Goal: Answer question/provide support: Share knowledge or assist other users

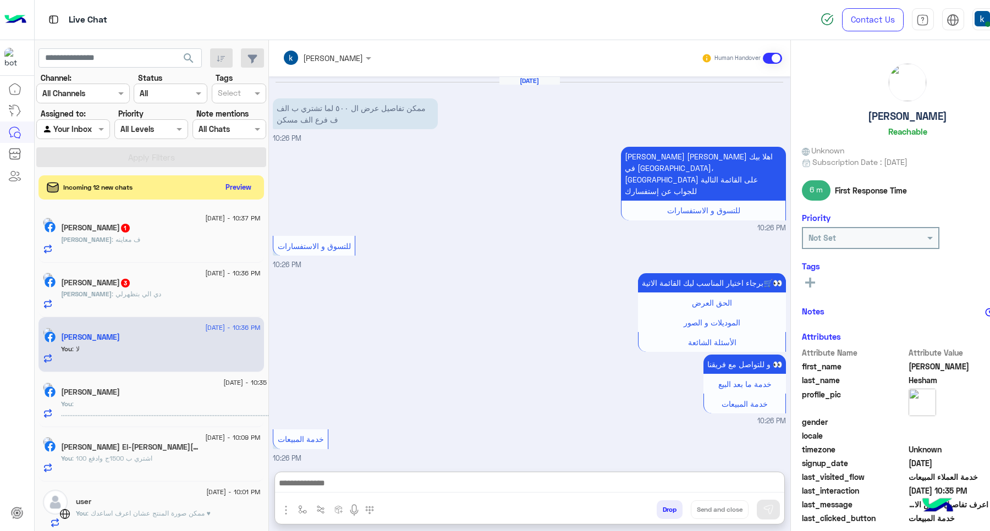
scroll to position [345, 0]
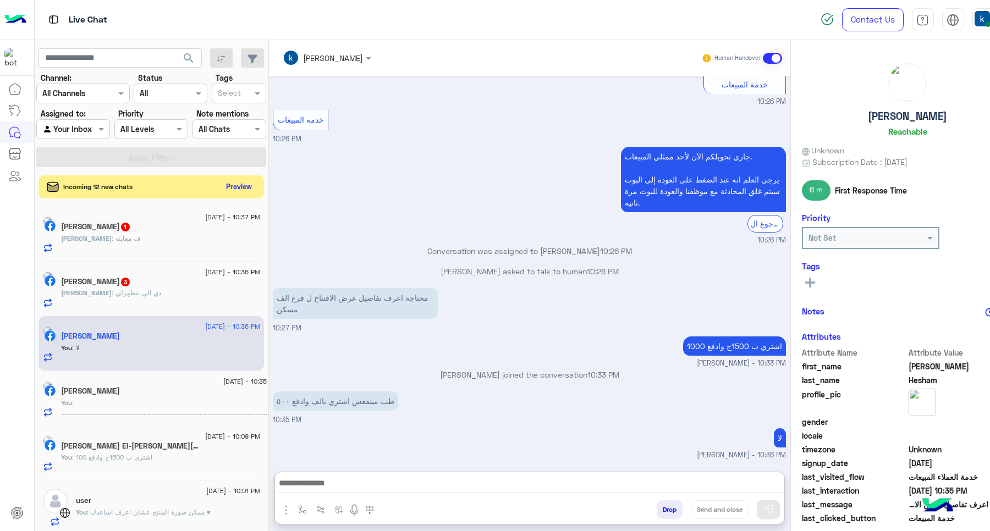
click at [244, 182] on button "Preview" at bounding box center [239, 186] width 34 height 15
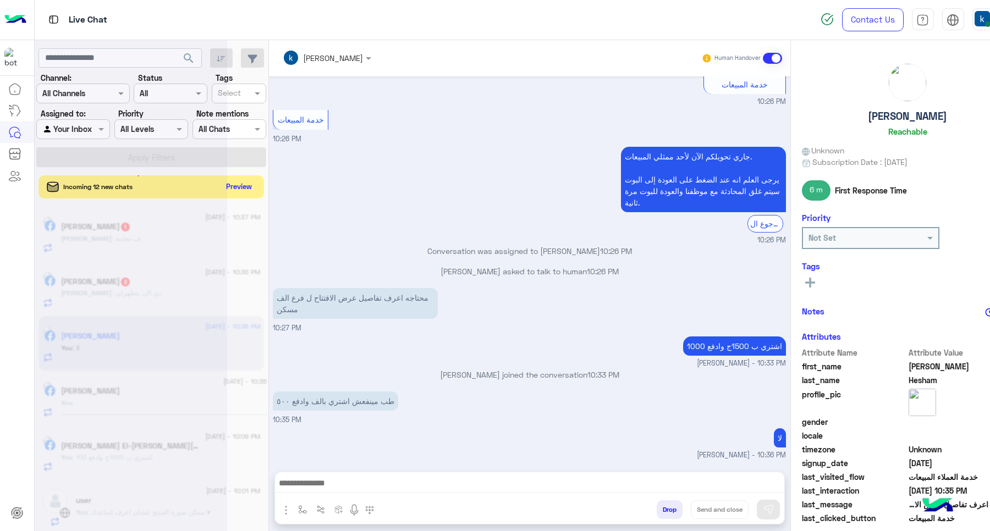
scroll to position [295, 0]
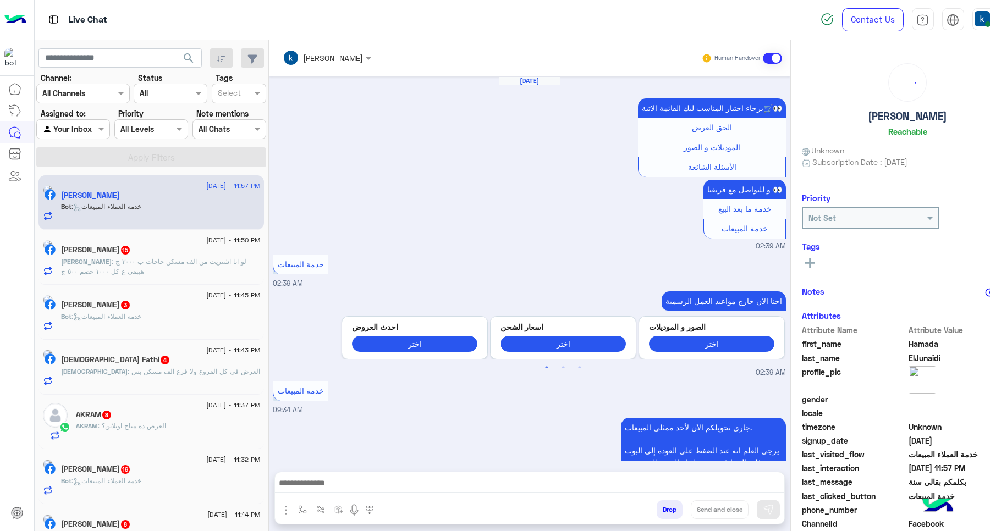
scroll to position [1171, 0]
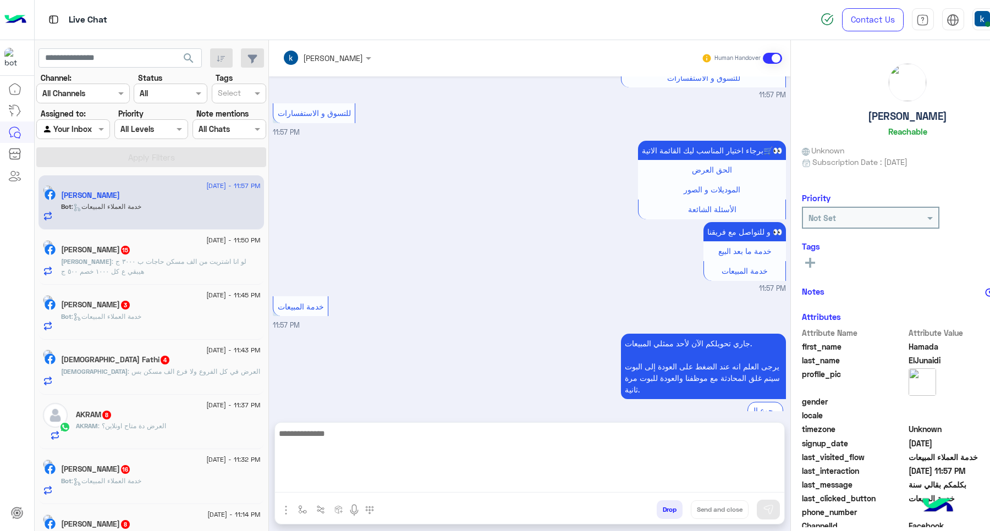
drag, startPoint x: 333, startPoint y: 477, endPoint x: 344, endPoint y: 471, distance: 12.6
click at [333, 477] on textarea at bounding box center [529, 460] width 509 height 66
paste textarea "**********"
type textarea "**********"
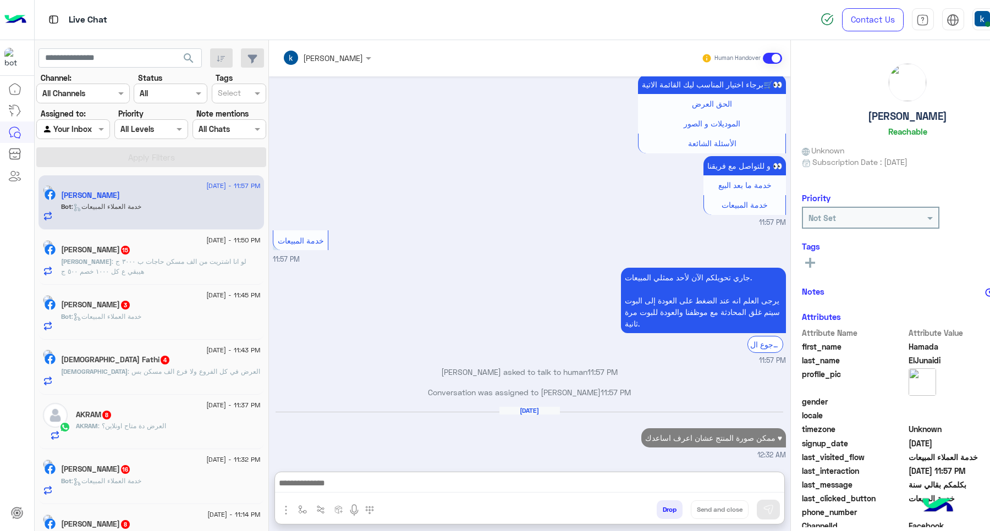
click at [164, 317] on div "Bot : خدمة العملاء المبيعات" at bounding box center [160, 321] width 199 height 19
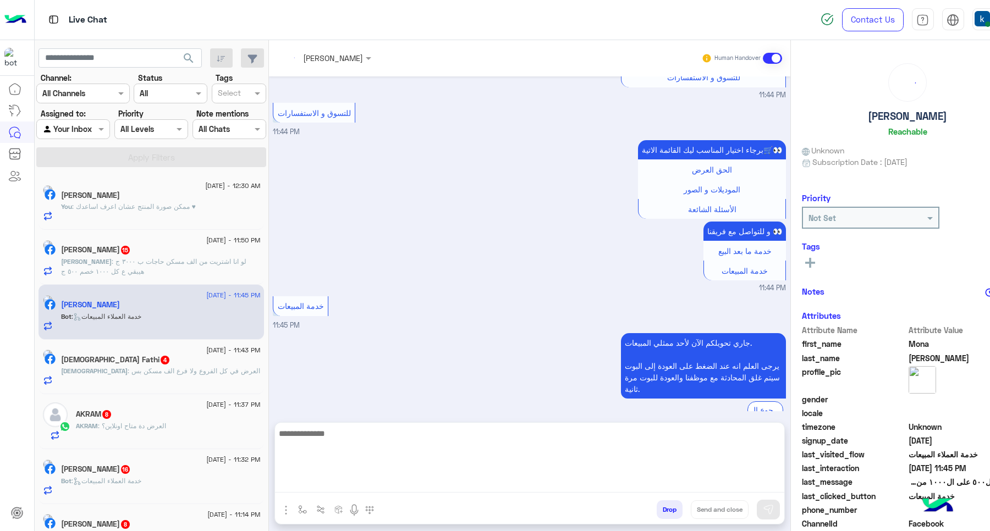
click at [320, 486] on textarea at bounding box center [529, 460] width 509 height 66
paste textarea "**********"
type textarea "**********"
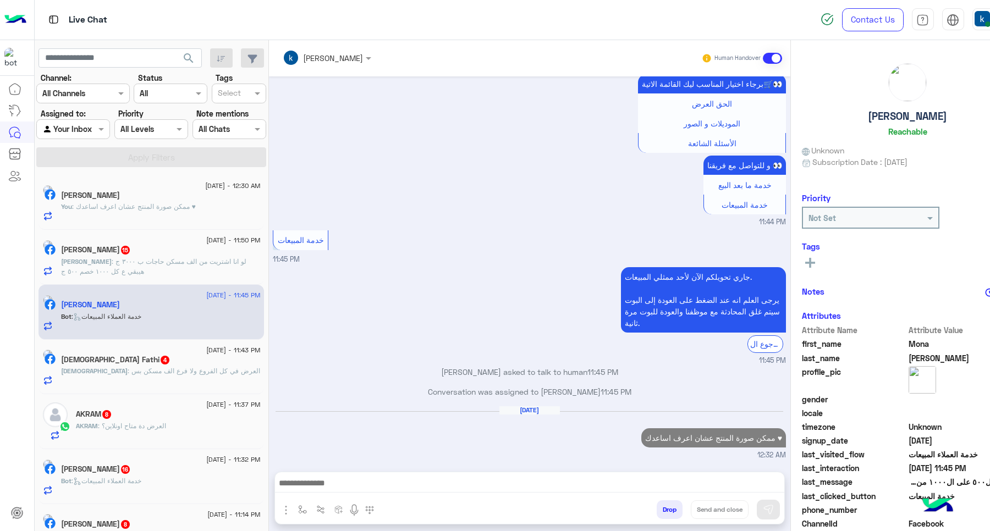
click at [196, 268] on p "Aya : لو انا اشتريت من الف مسكن حاجات ب ٣٠٠٠ ج هيبقي ع كل ١٠٠٠ خصم ٥٠٠ ج" at bounding box center [160, 267] width 199 height 20
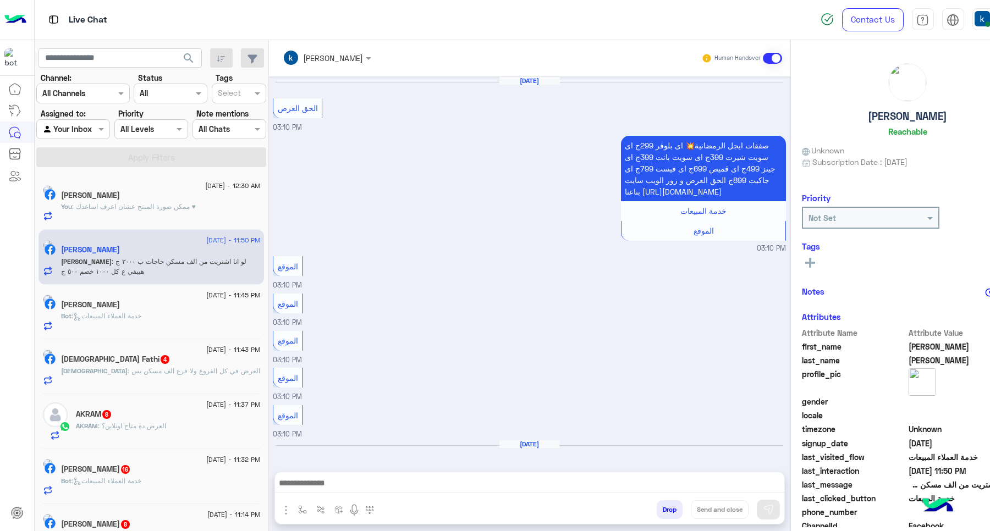
scroll to position [759, 0]
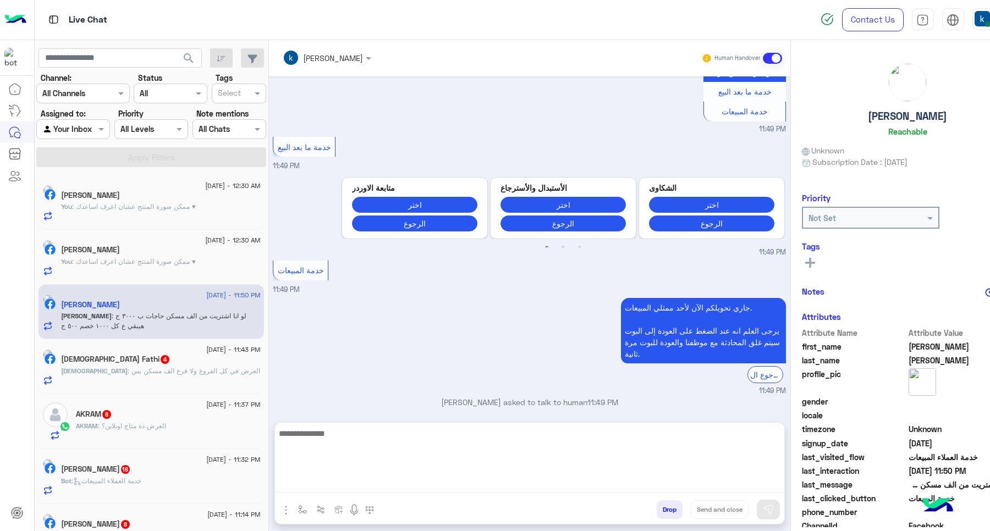
click at [317, 487] on textarea at bounding box center [529, 460] width 509 height 66
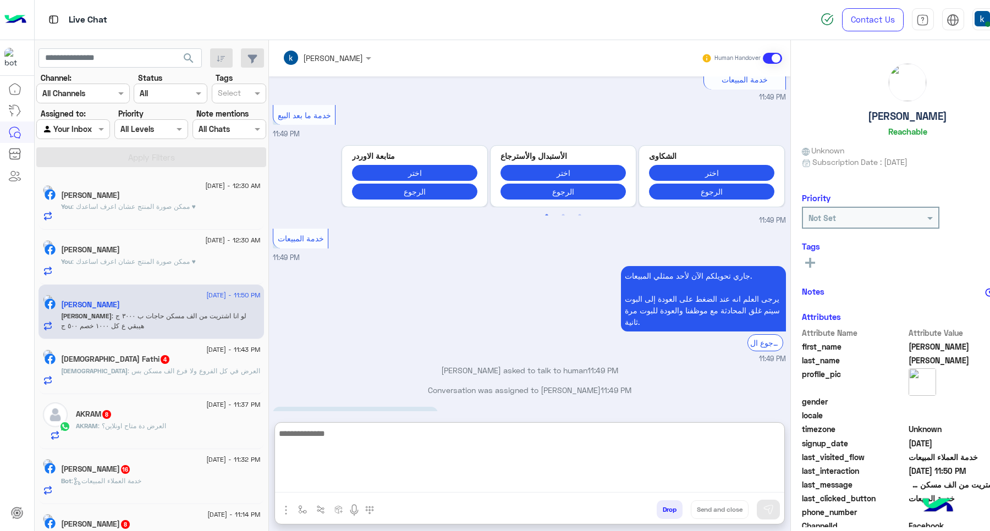
scroll to position [809, 0]
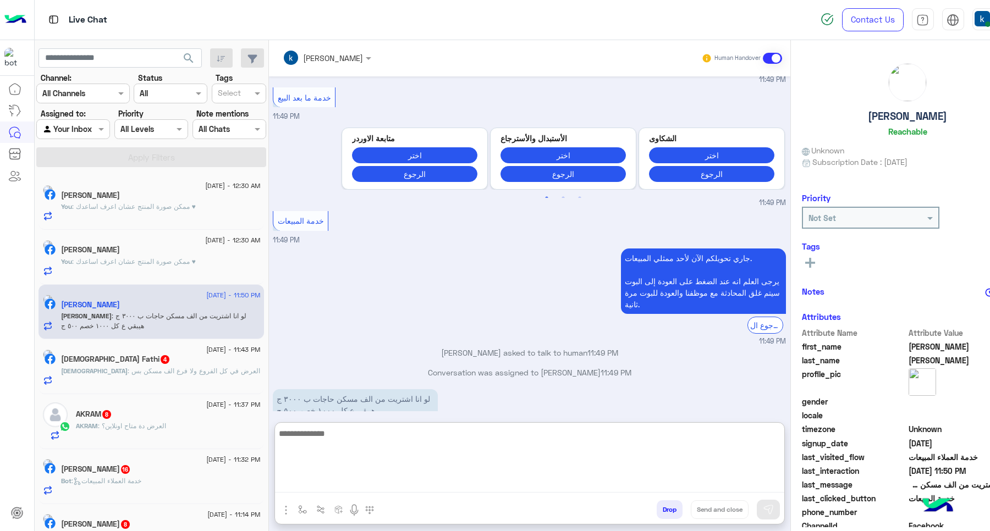
click at [372, 447] on textarea at bounding box center [529, 460] width 509 height 66
type textarea "**********"
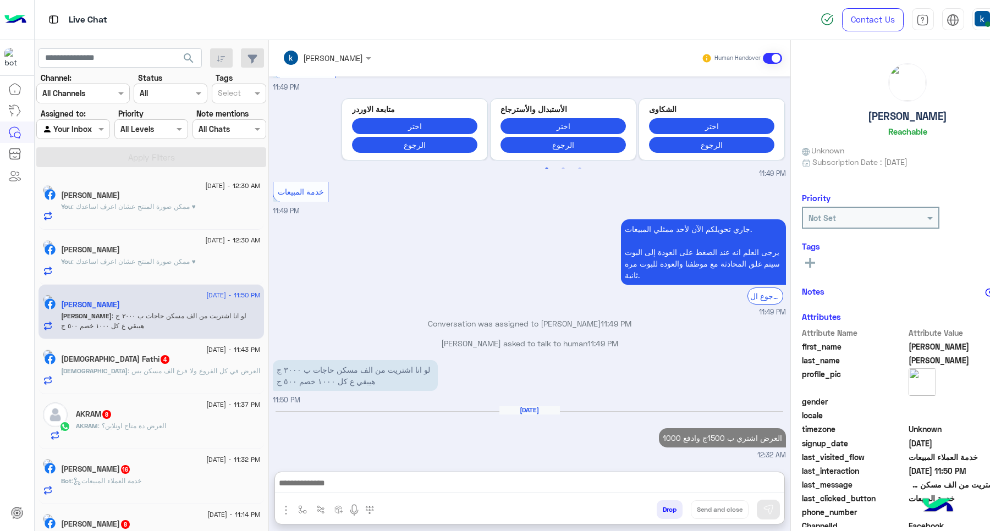
click at [184, 370] on span ": العرض في كل الفروع ولا فرع الف مسكن بس" at bounding box center [194, 371] width 133 height 8
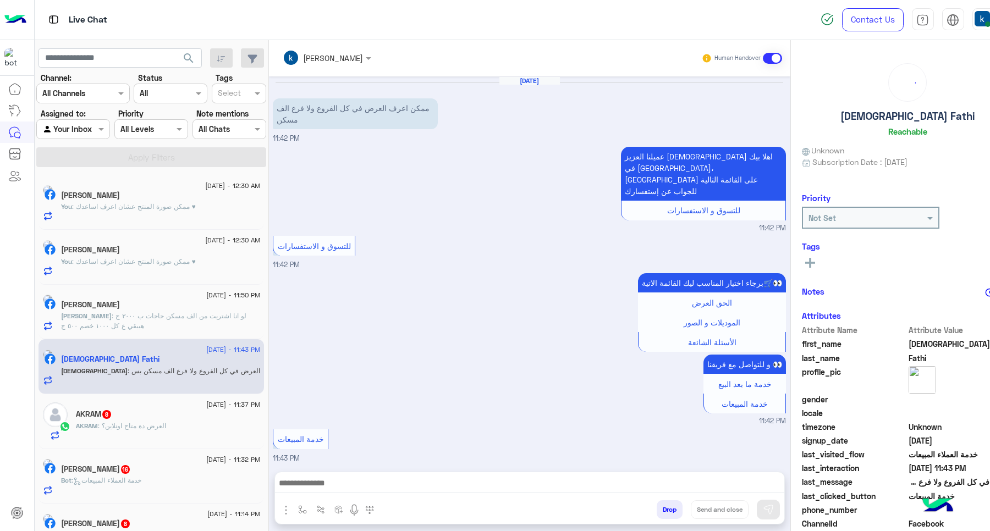
scroll to position [158, 0]
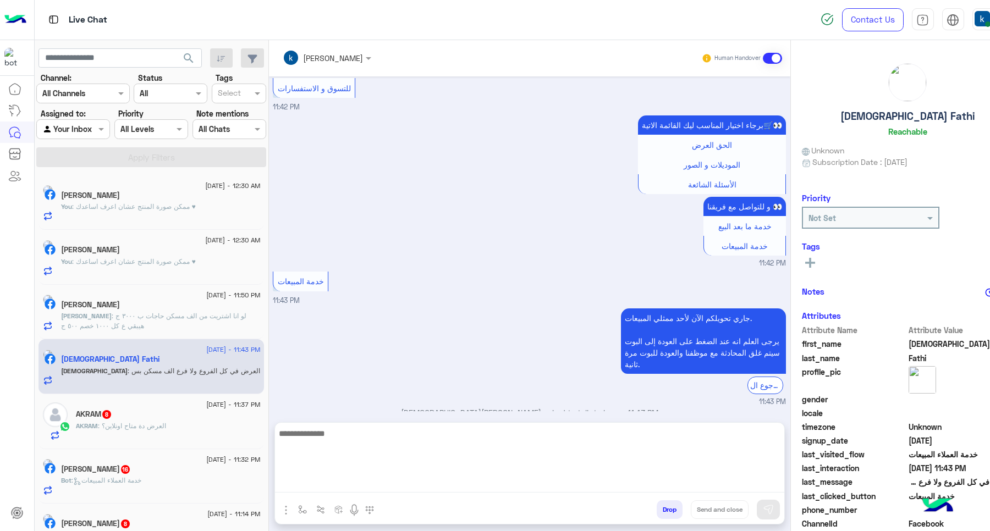
click at [348, 487] on textarea at bounding box center [529, 460] width 509 height 66
type textarea "**********"
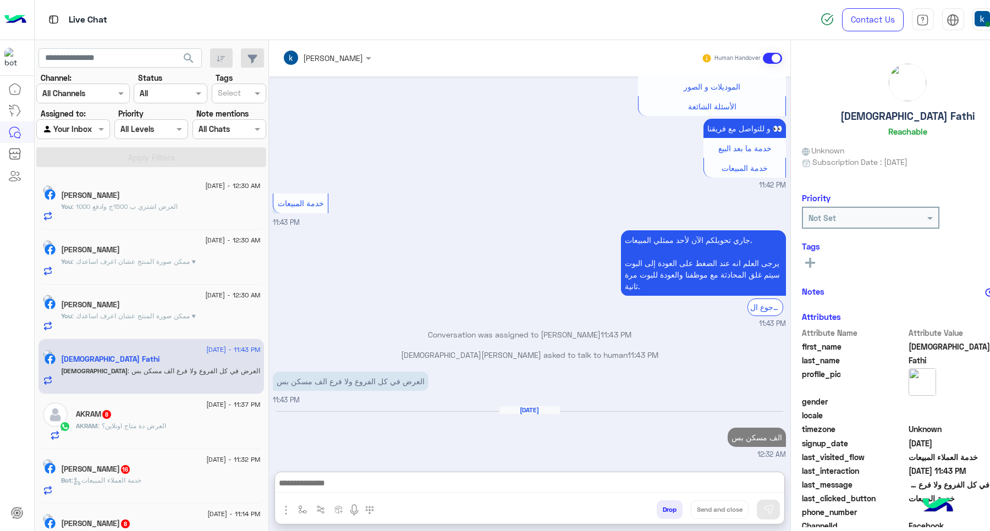
click at [139, 436] on div "AKRAM : العرض دة متاح اونلاين؟" at bounding box center [168, 430] width 184 height 19
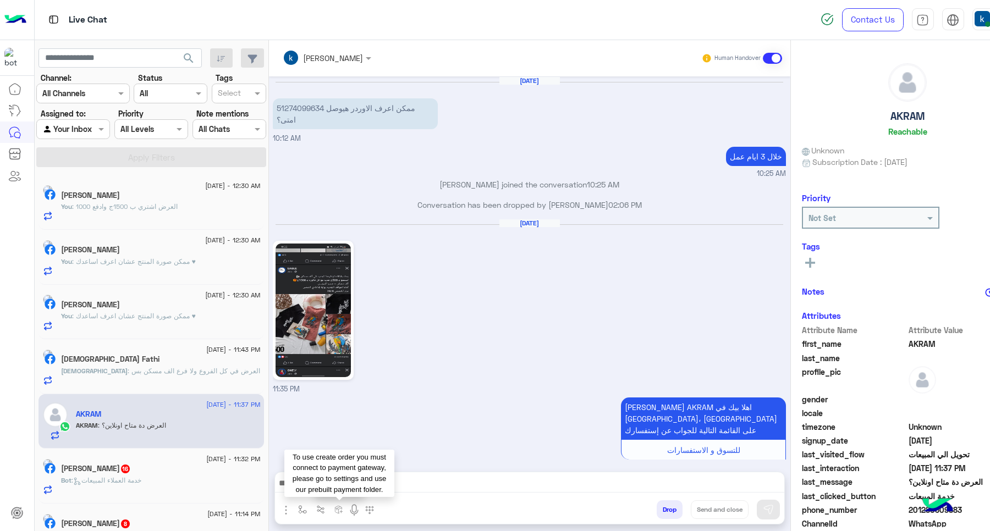
scroll to position [973, 0]
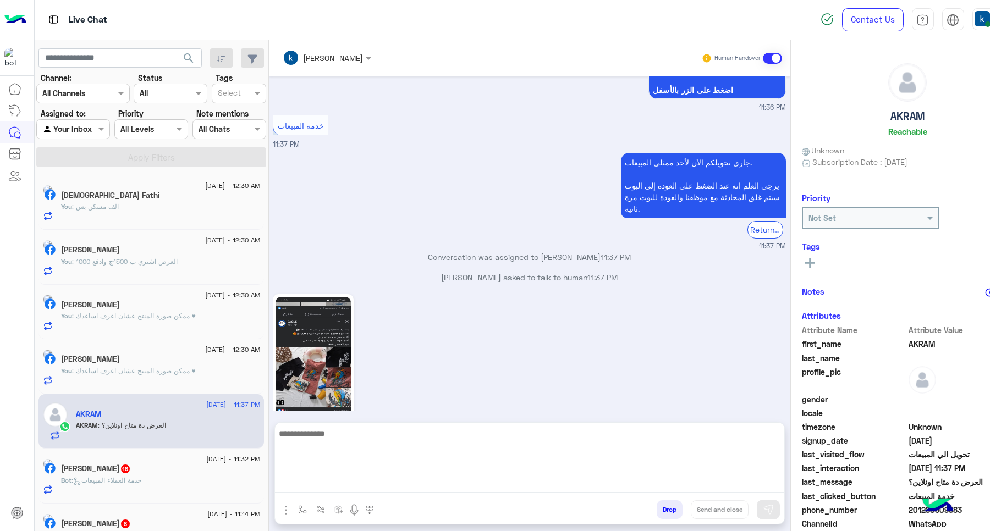
click at [335, 480] on textarea at bounding box center [529, 460] width 509 height 66
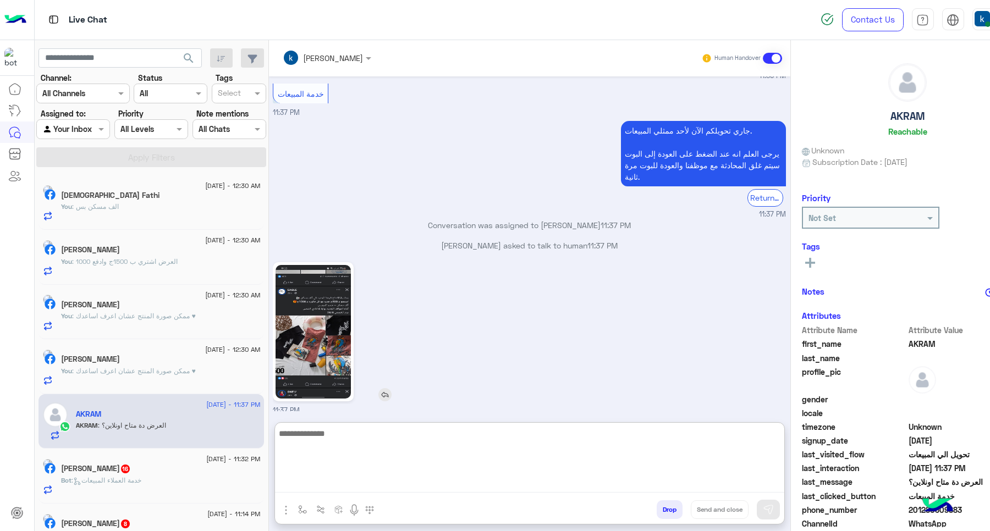
scroll to position [1022, 0]
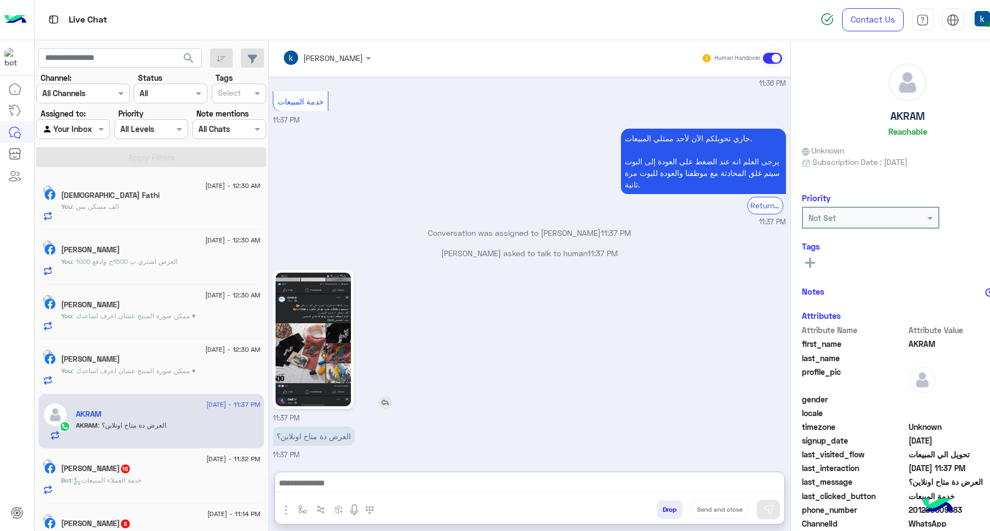
click at [322, 298] on img at bounding box center [313, 340] width 75 height 134
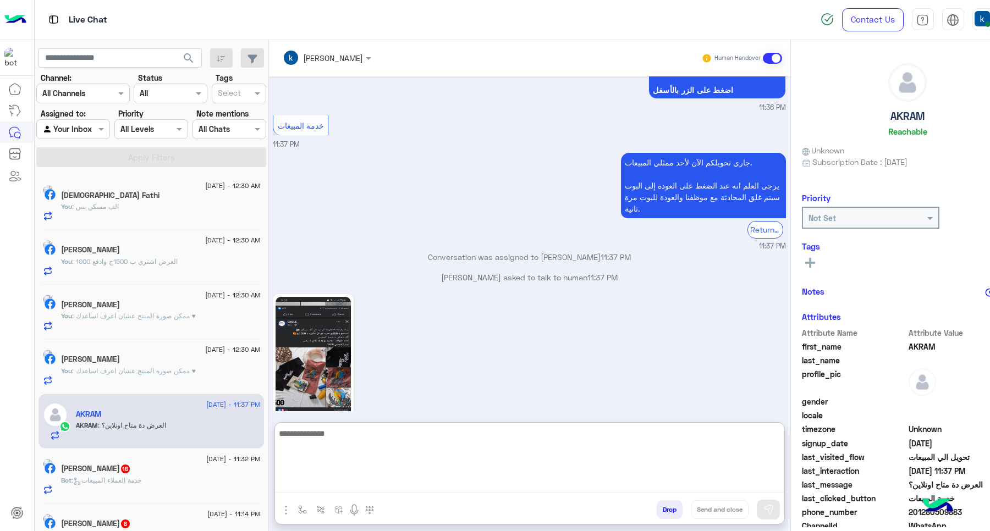
click at [368, 480] on textarea at bounding box center [529, 460] width 509 height 66
type textarea "**********"
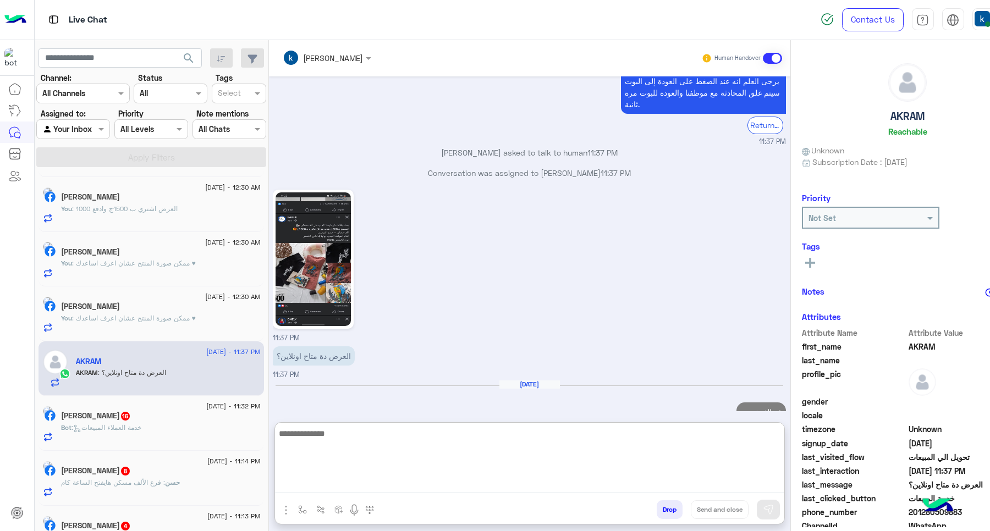
scroll to position [138, 0]
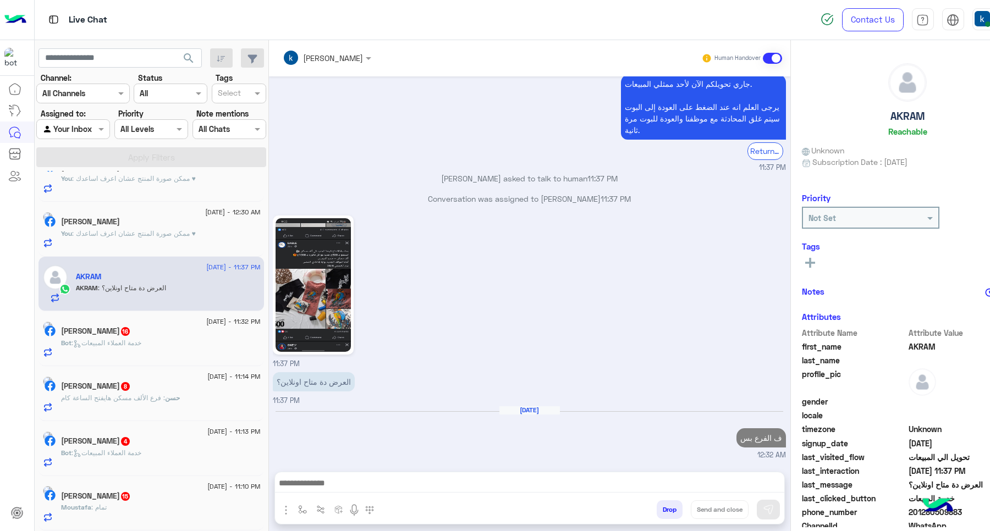
click at [134, 338] on div "محمود مختار 16" at bounding box center [160, 333] width 199 height 12
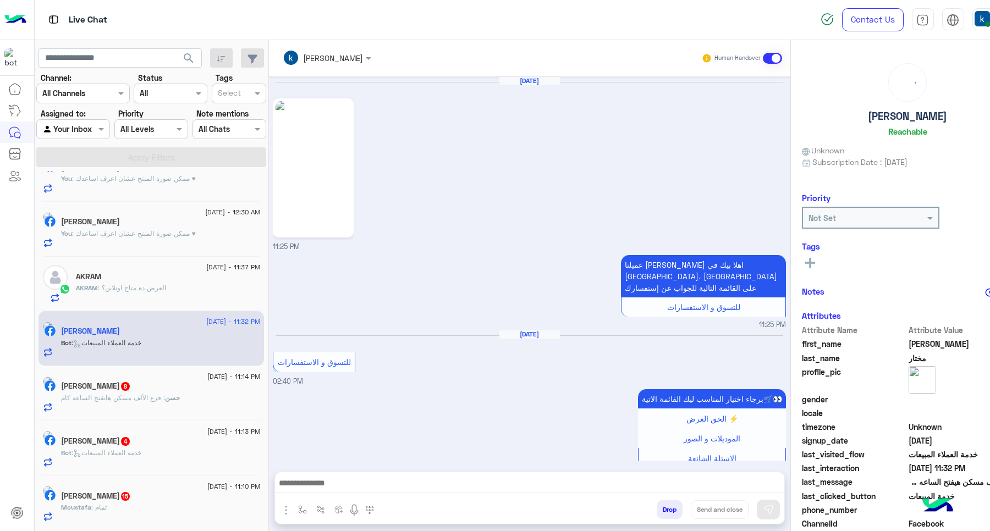
scroll to position [1035, 0]
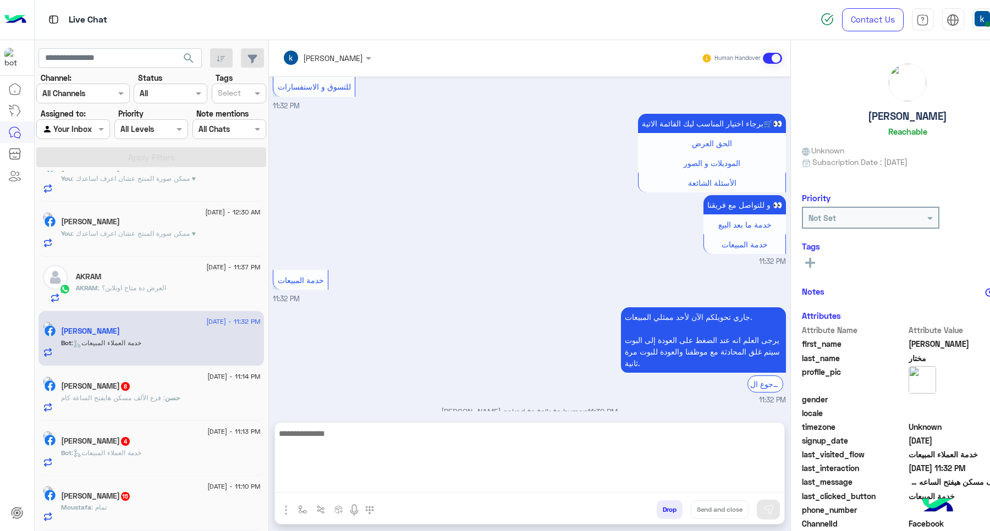
click at [357, 480] on textarea at bounding box center [529, 460] width 509 height 66
paste textarea "**********"
type textarea "**********"
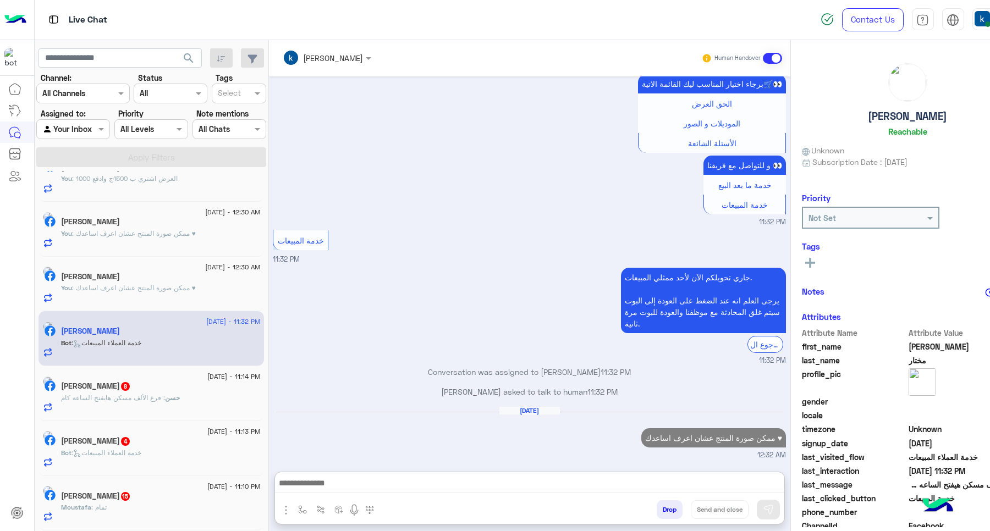
click at [156, 403] on p "حسن : فرع الألف مسكن هايفتح الساعة كام" at bounding box center [120, 398] width 119 height 10
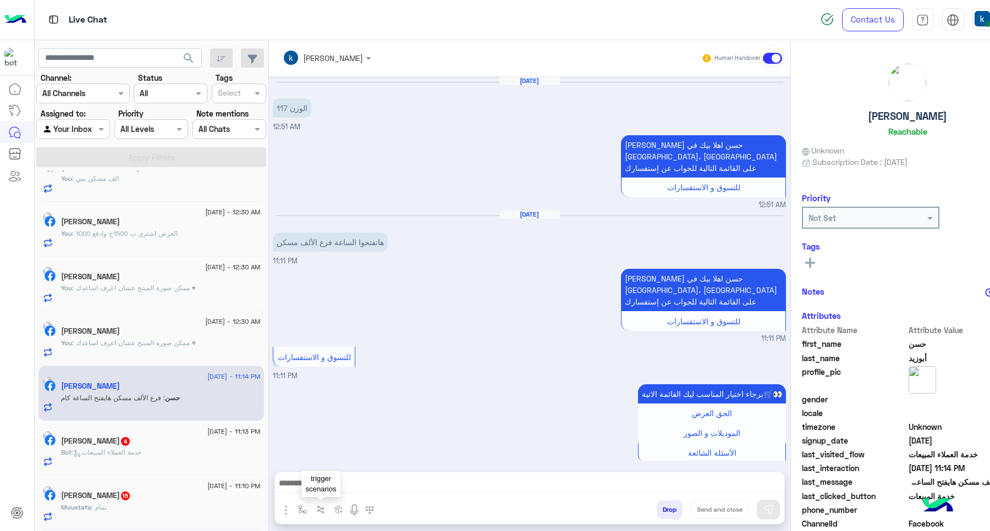
scroll to position [765, 0]
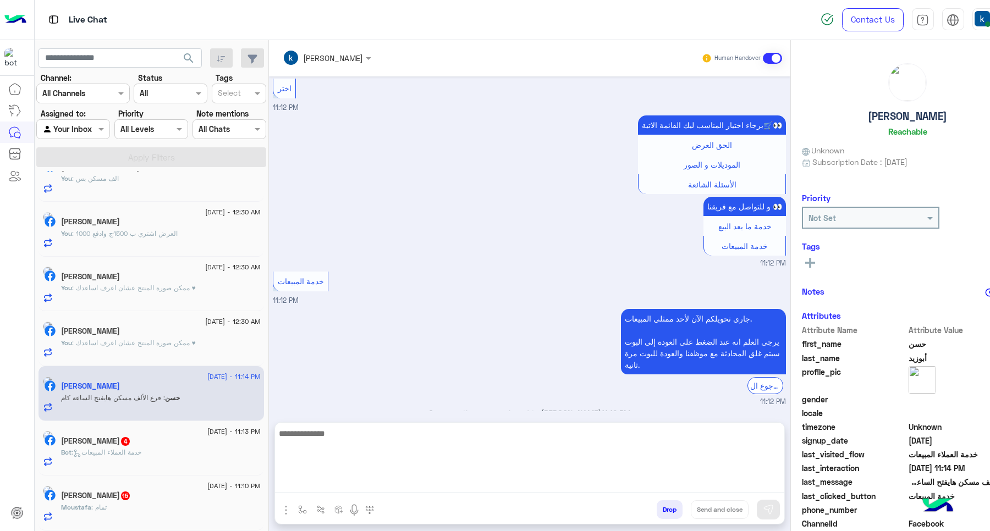
click at [337, 483] on textarea at bounding box center [529, 460] width 509 height 66
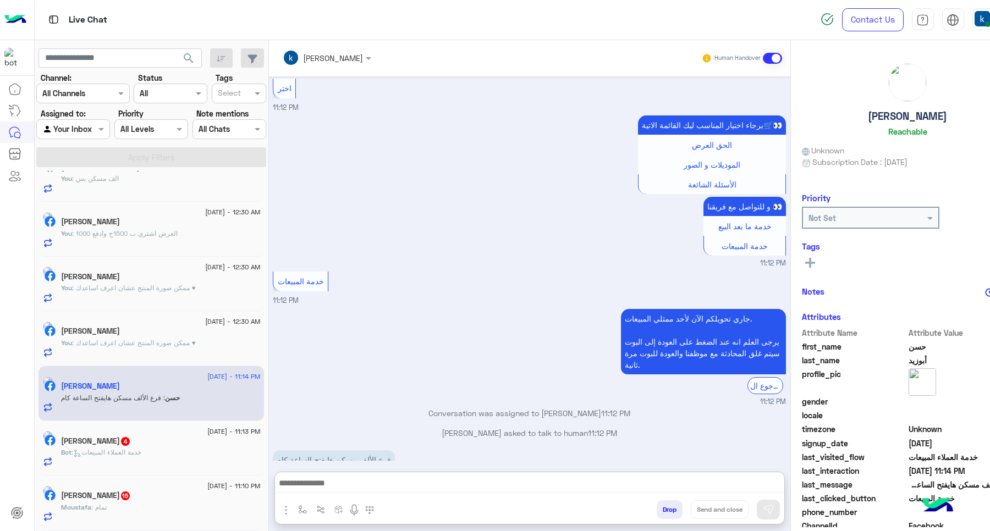
click at [303, 509] on img "button" at bounding box center [302, 510] width 9 height 9
click at [319, 491] on div "enter flow name" at bounding box center [331, 486] width 64 height 13
click at [323, 486] on input "text" at bounding box center [321, 486] width 45 height 13
click at [355, 477] on div "enter flow name" at bounding box center [335, 486] width 83 height 20
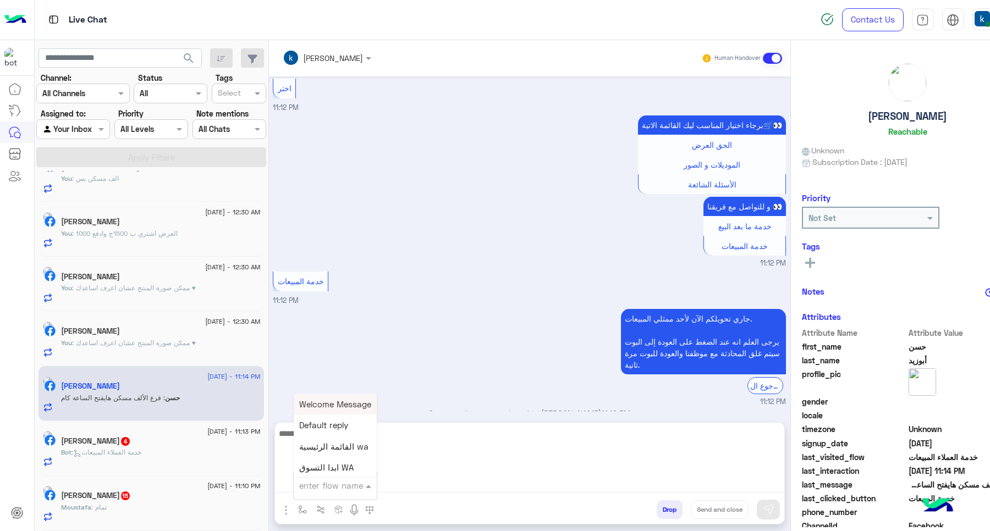
click at [412, 489] on textarea at bounding box center [529, 460] width 509 height 66
type textarea "**********"
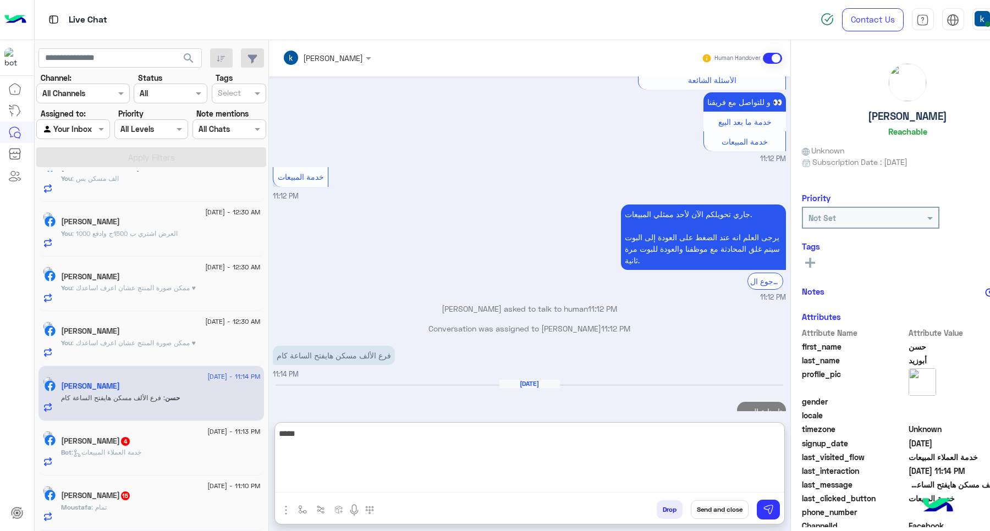
type textarea "*****"
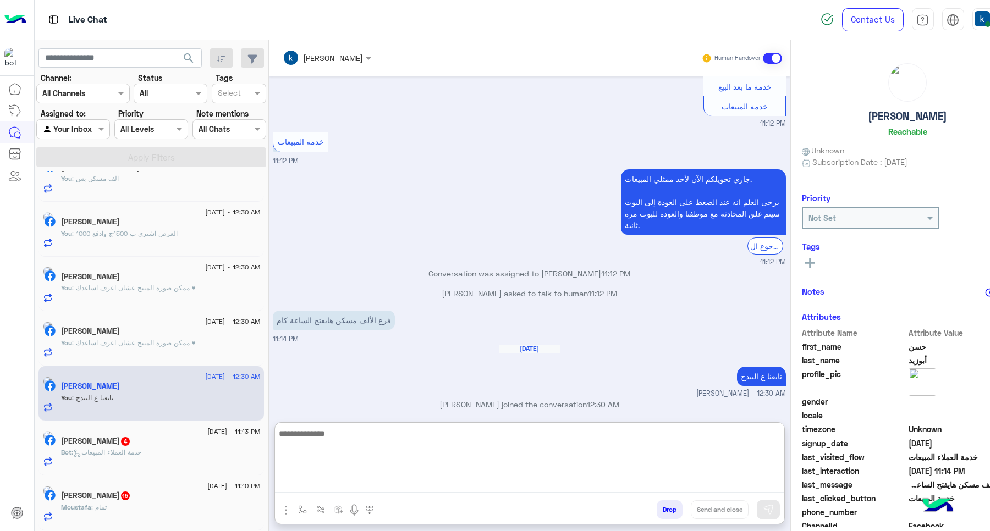
scroll to position [925, 0]
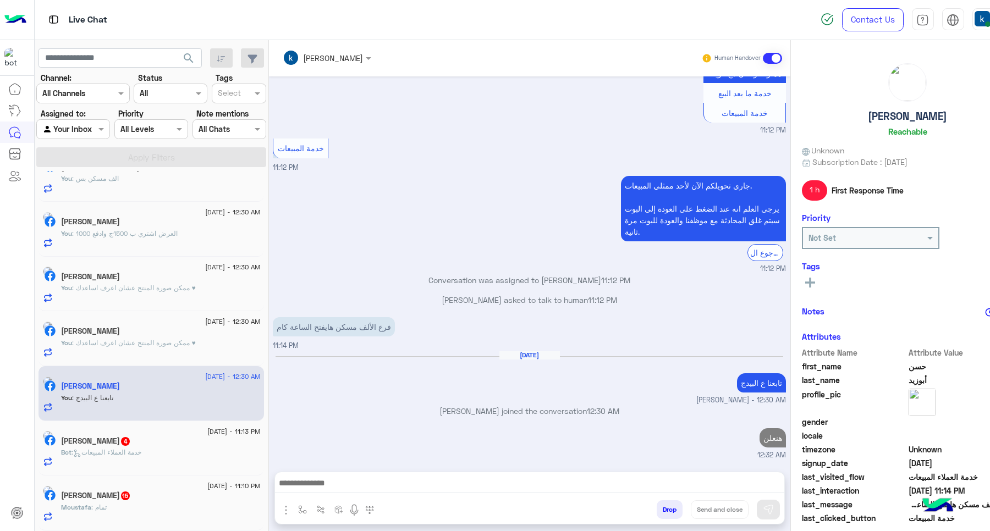
click at [151, 444] on div "Ramez Sabri 4" at bounding box center [160, 443] width 199 height 12
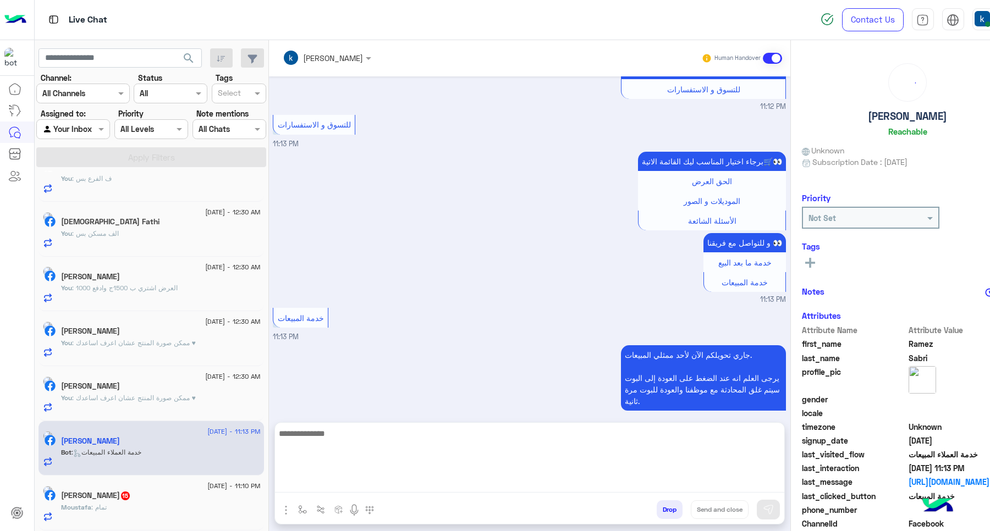
click at [330, 483] on textarea at bounding box center [529, 460] width 509 height 66
paste textarea "**********"
type textarea "**********"
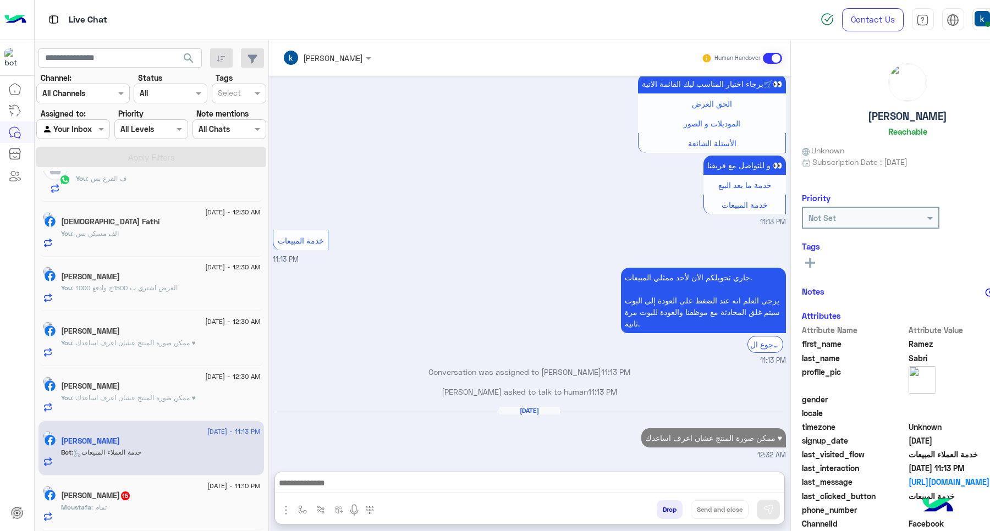
click at [169, 506] on div "Moustafa : تمام" at bounding box center [160, 512] width 199 height 19
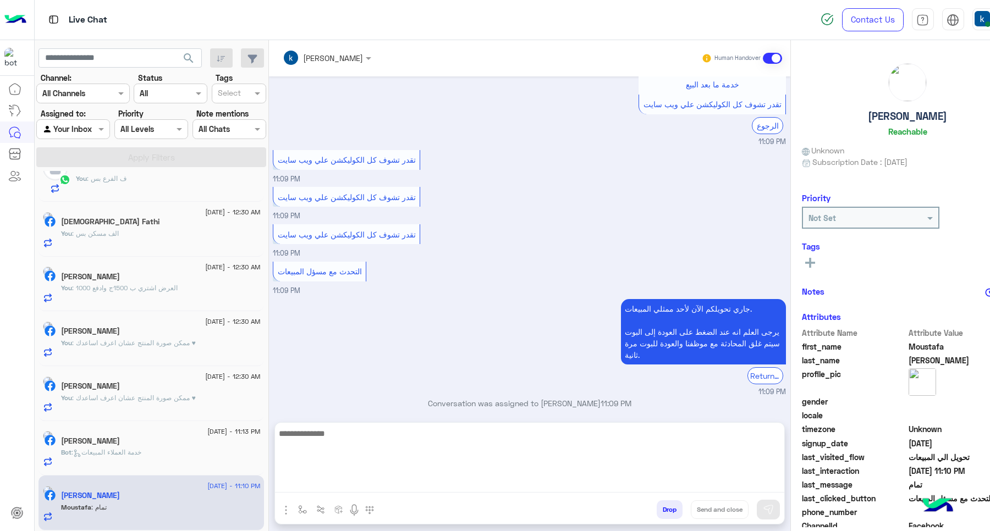
click at [317, 490] on textarea at bounding box center [529, 460] width 509 height 66
paste textarea "**********"
type textarea "**********"
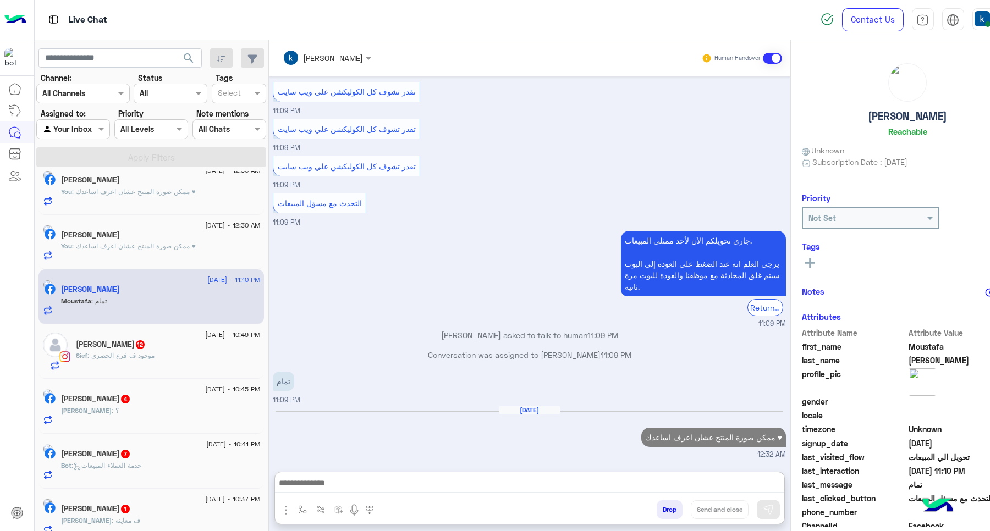
click at [136, 353] on p "Sief : موجود ف فرع الحصري" at bounding box center [115, 356] width 79 height 10
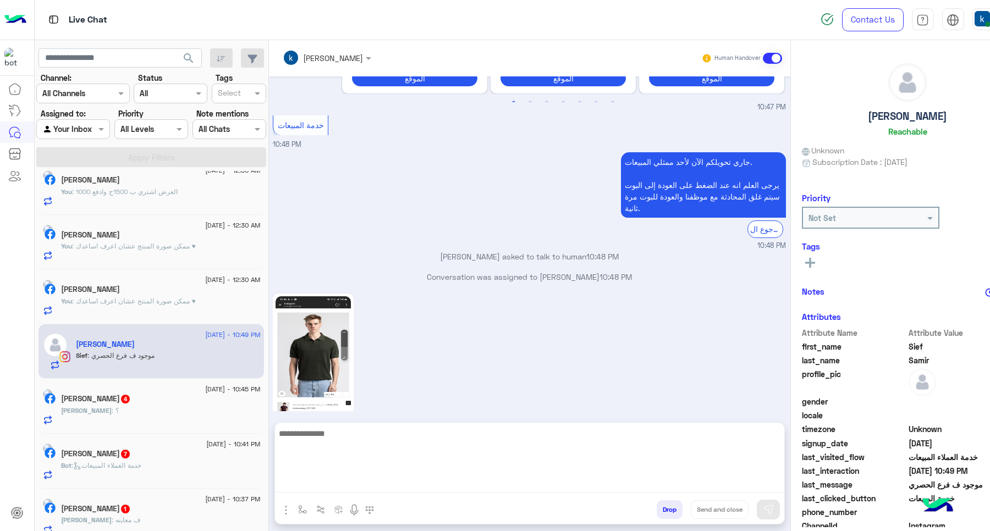
click at [307, 477] on textarea at bounding box center [529, 460] width 509 height 66
paste textarea "**********"
type textarea "**********"
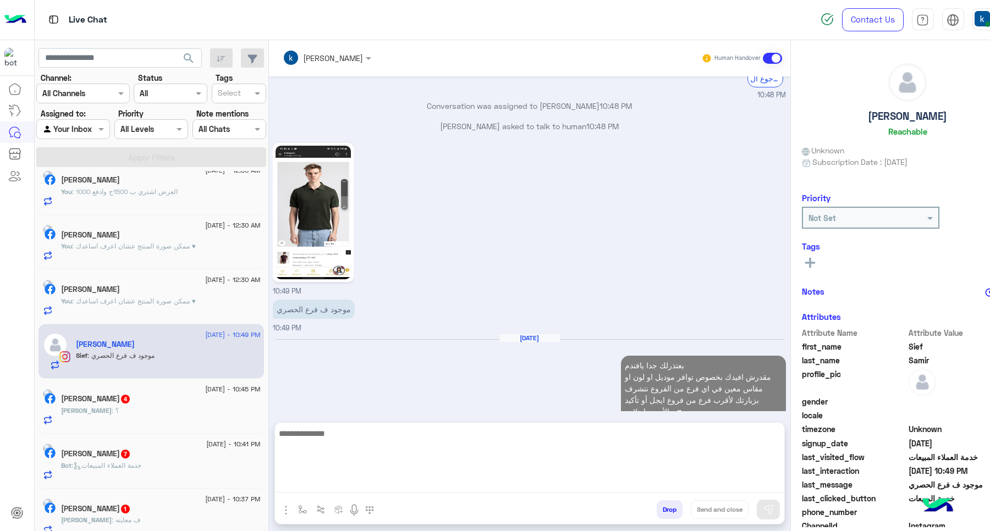
click at [160, 424] on div "Mohamed : ؟" at bounding box center [160, 415] width 199 height 19
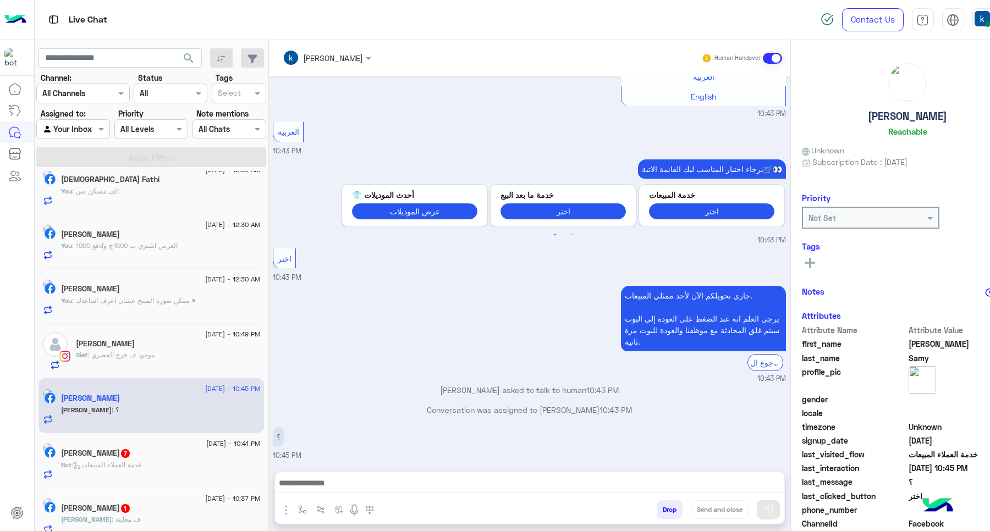
click at [318, 487] on textarea at bounding box center [529, 484] width 509 height 17
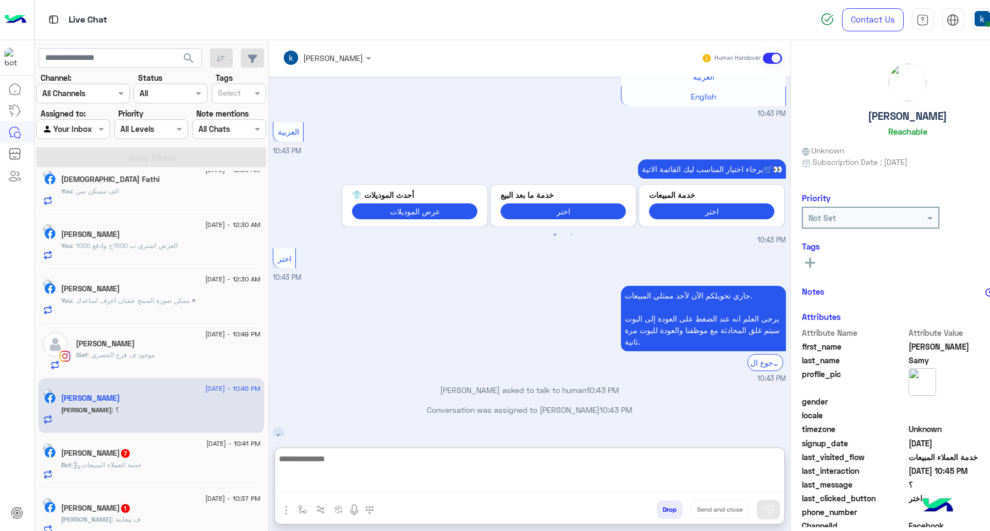
paste textarea "**********"
type textarea "**********"
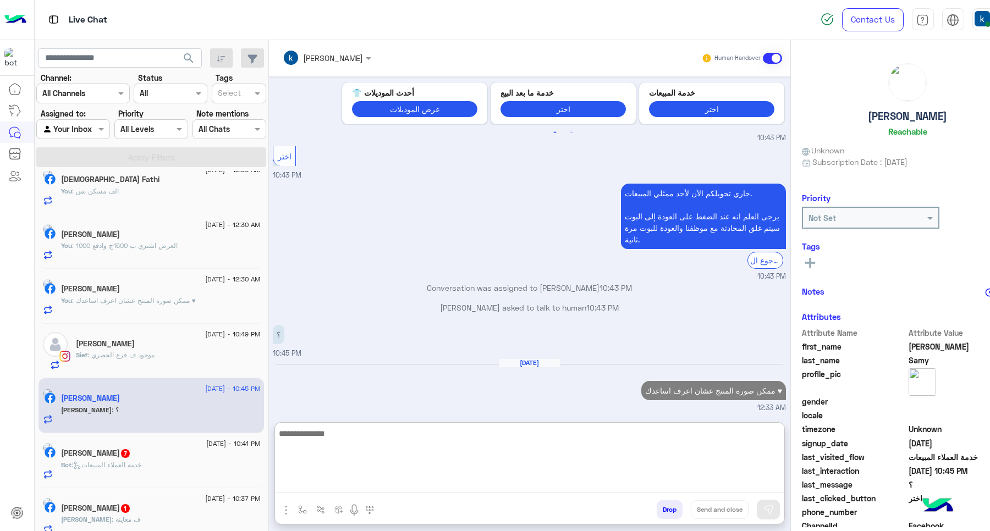
click at [135, 468] on span ": خدمة العملاء المبيعات" at bounding box center [107, 465] width 70 height 8
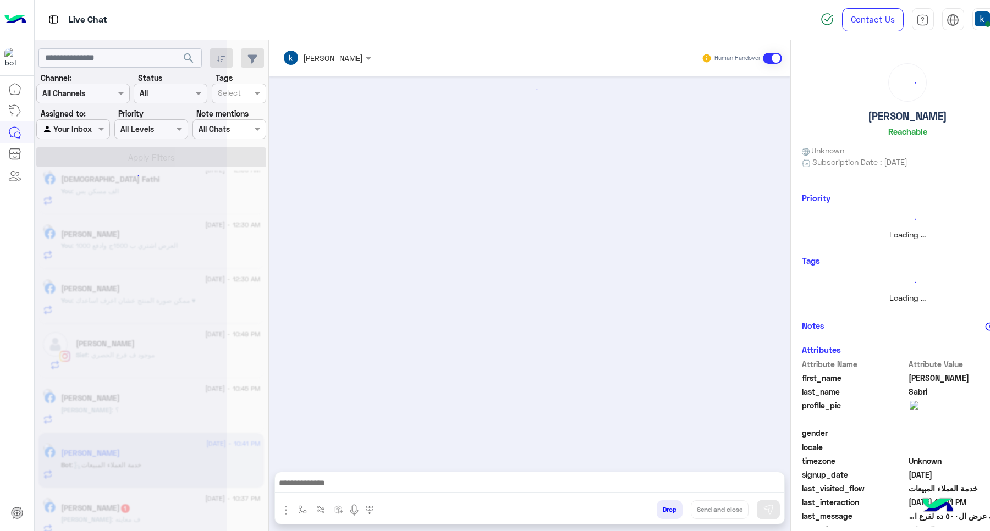
click at [368, 481] on textarea at bounding box center [529, 484] width 509 height 17
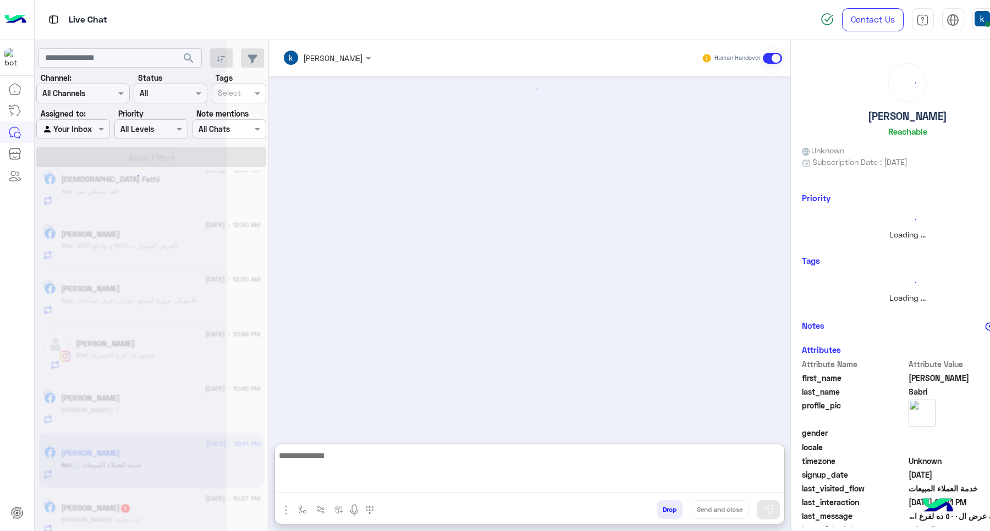
paste textarea "**********"
type textarea "**********"
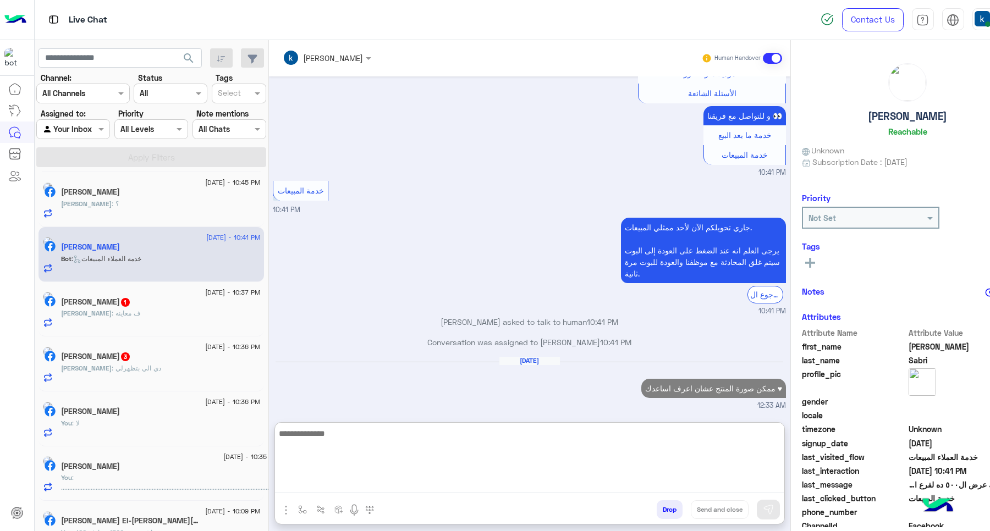
click at [155, 314] on div "Yousef : ف معاينه" at bounding box center [160, 318] width 199 height 19
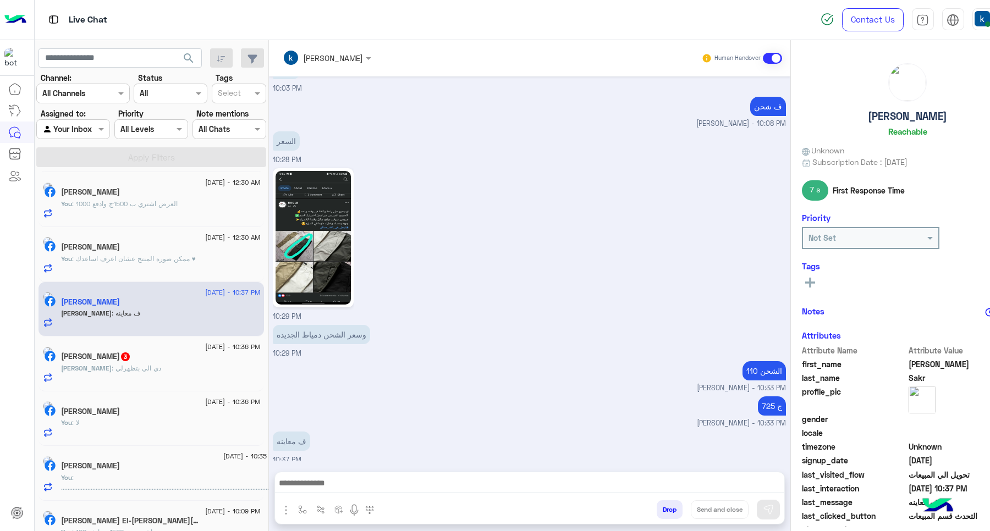
click at [323, 488] on textarea at bounding box center [529, 484] width 509 height 17
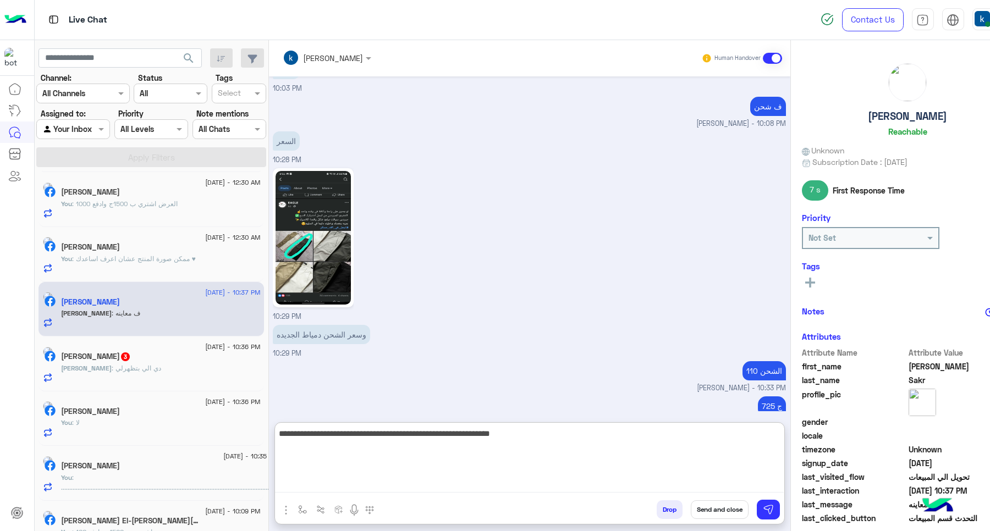
type textarea "**********"
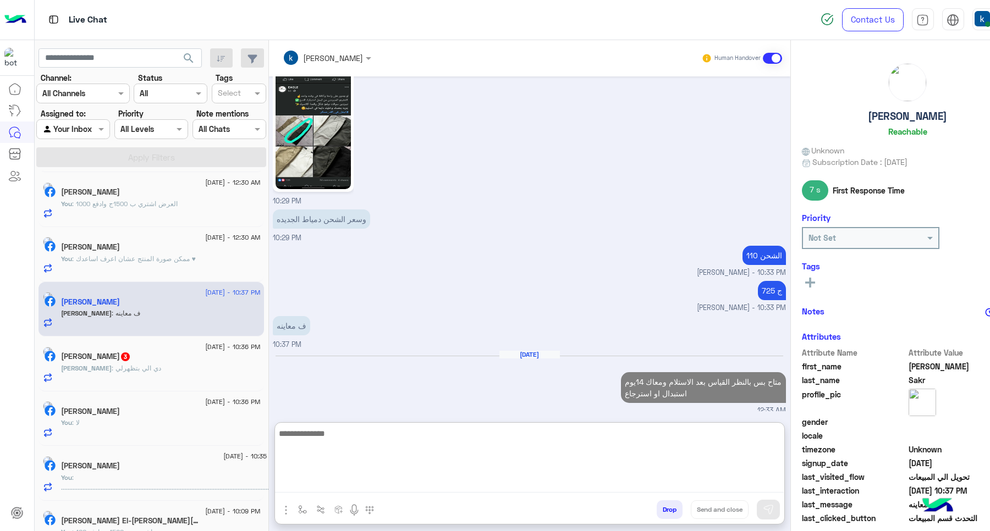
click at [189, 362] on div "Mohamed Adel 3" at bounding box center [160, 358] width 199 height 12
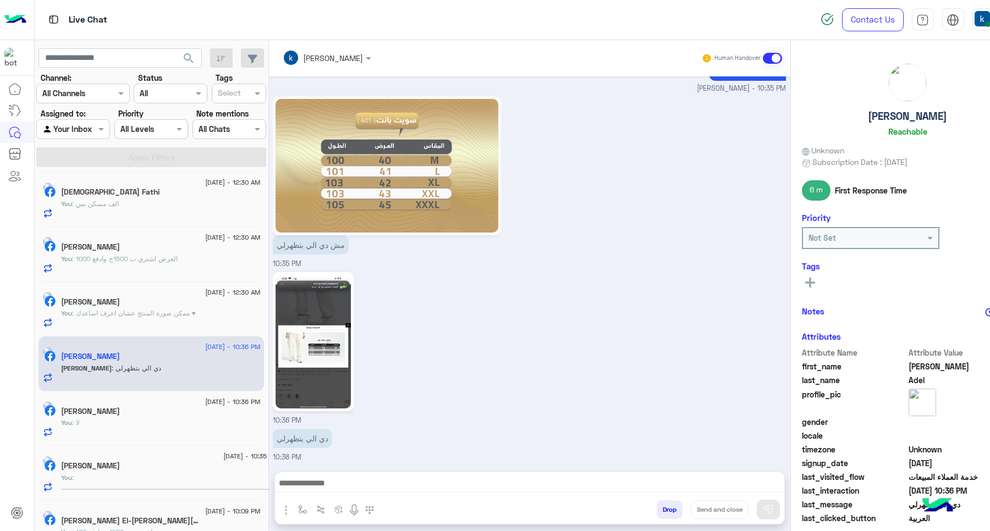
click at [342, 344] on img at bounding box center [313, 342] width 75 height 134
click at [346, 480] on textarea at bounding box center [529, 484] width 509 height 17
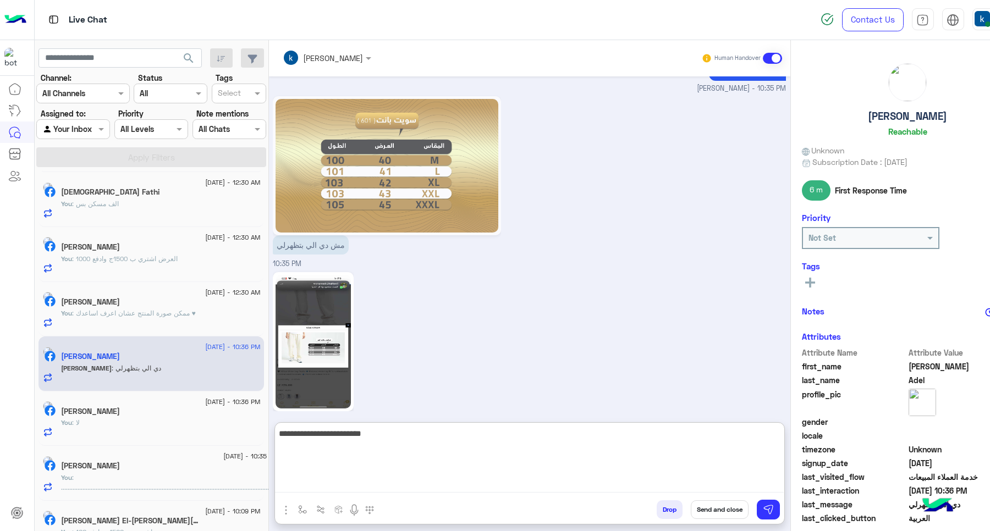
type textarea "**********"
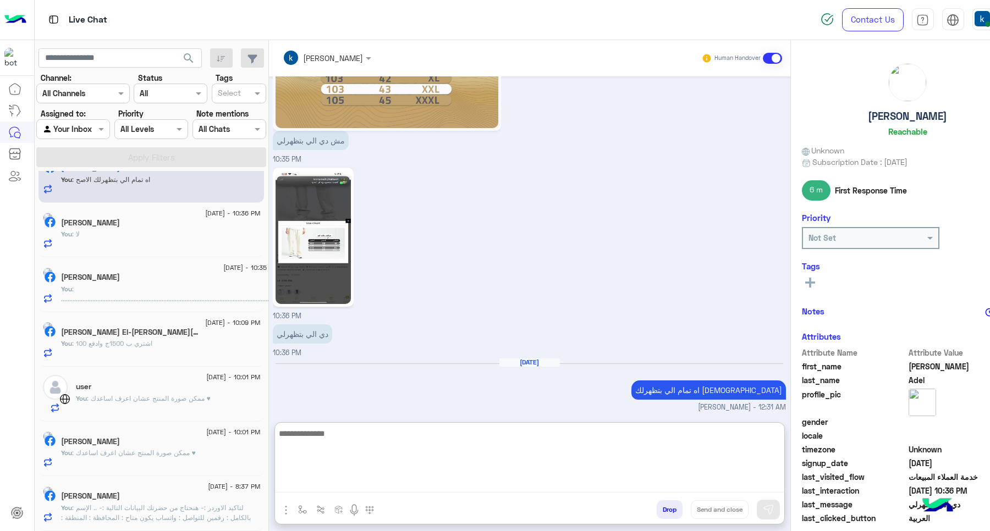
click at [117, 513] on span ": لتاكيد الاوردر :- هنحتاج من حضرتك البيانات التالية :- .. الإسم بالكامل : رقمي…" at bounding box center [156, 518] width 190 height 28
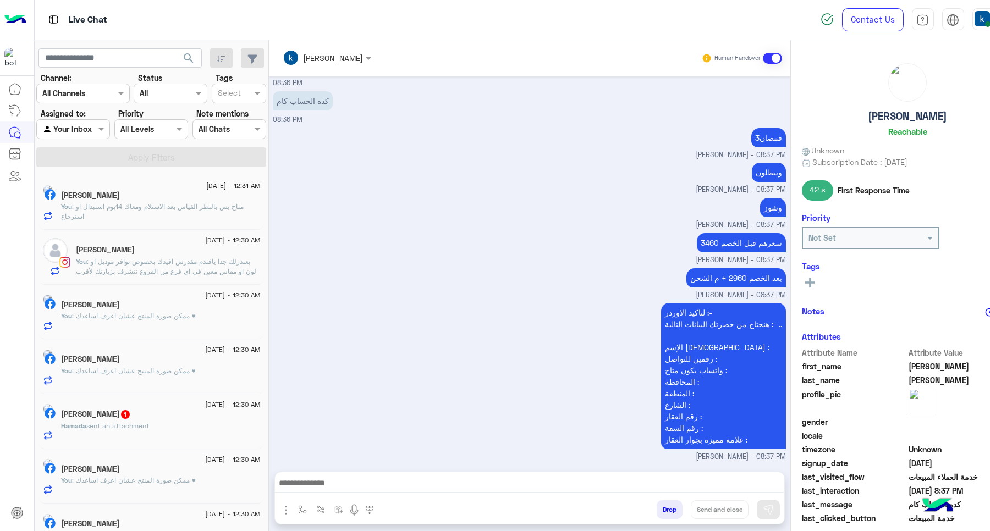
click at [169, 419] on div "Hamada ElJunaidi 1" at bounding box center [160, 416] width 199 height 12
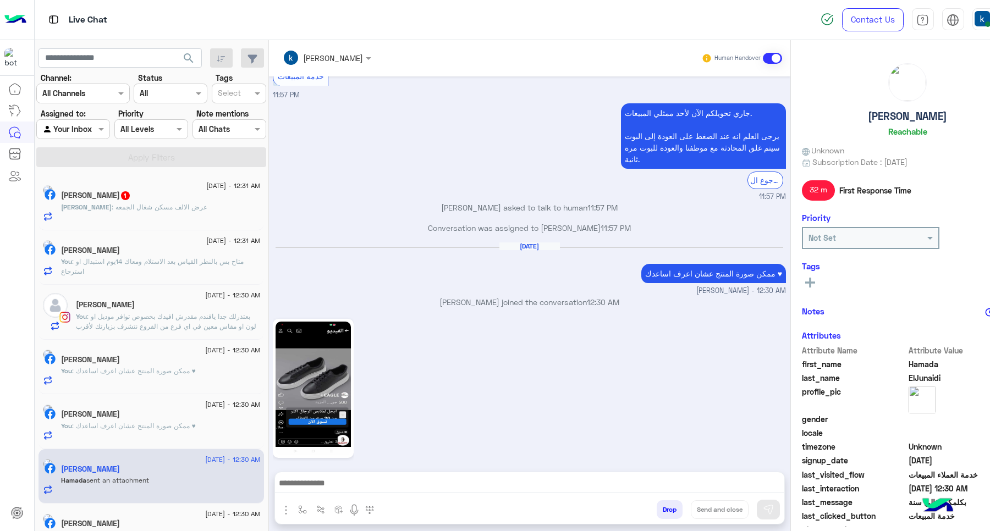
click at [182, 197] on div "محمود مختار 1" at bounding box center [160, 197] width 199 height 12
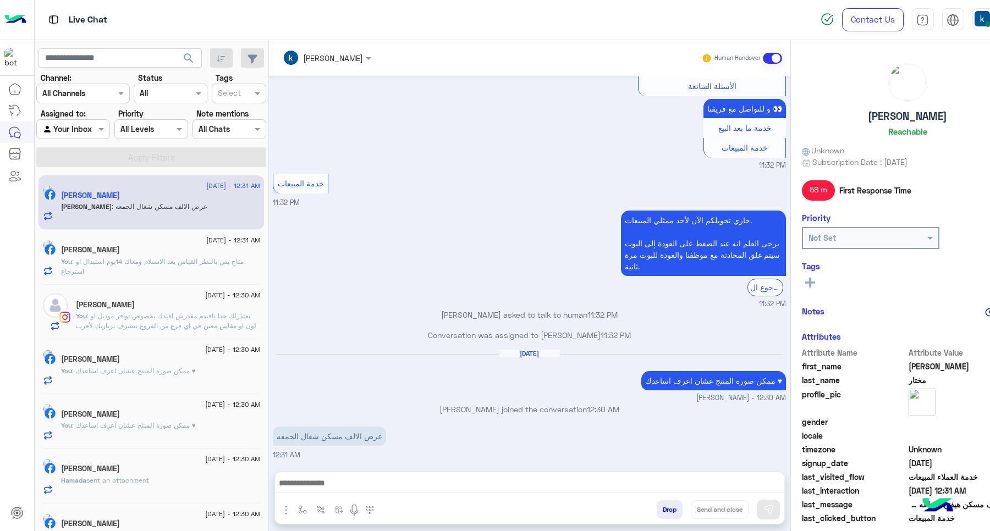
click at [315, 488] on textarea at bounding box center [529, 484] width 509 height 17
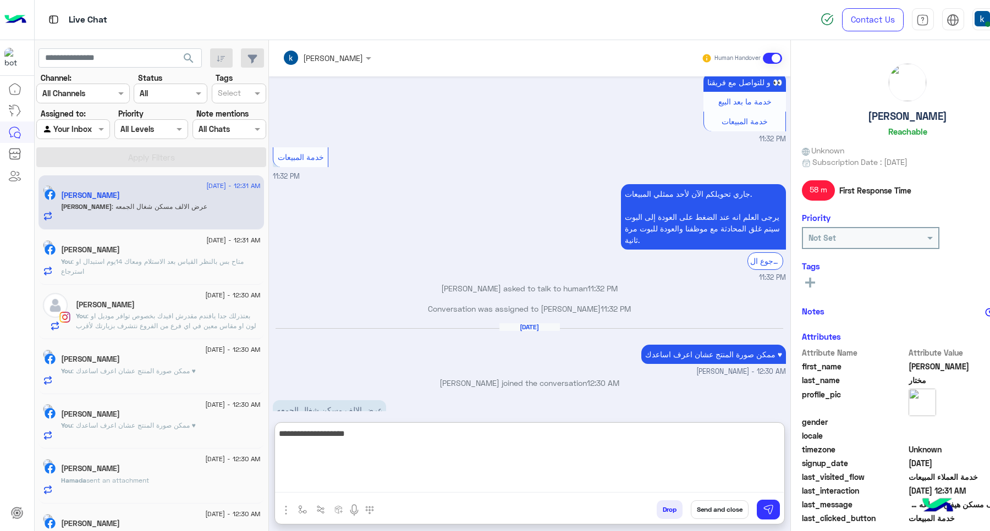
type textarea "**********"
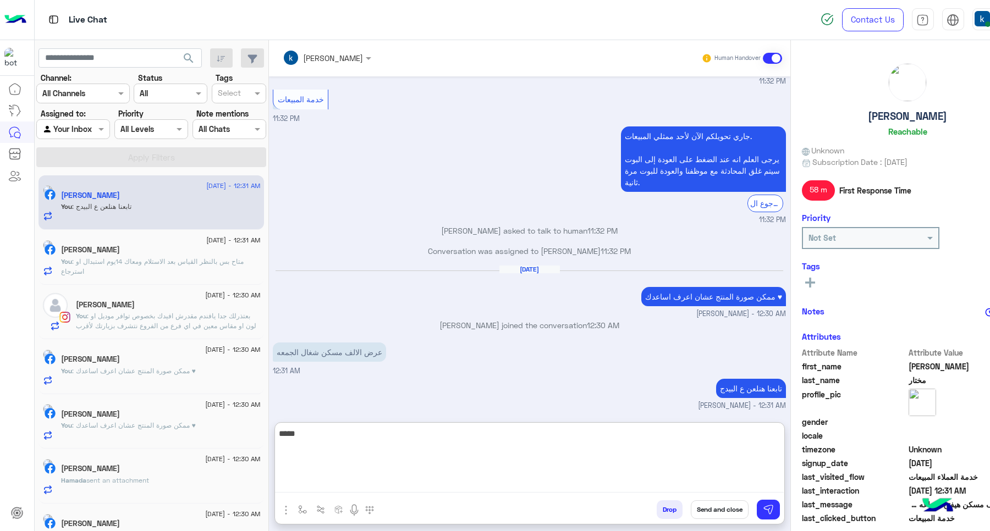
type textarea "******"
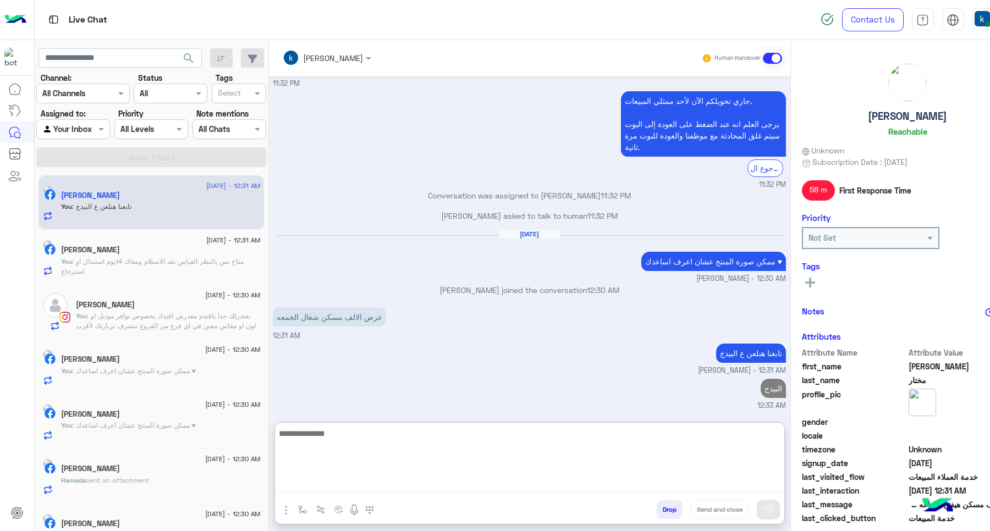
click at [138, 262] on span ": متاح بس بالنظر القياس بعد الاستلام ومعاك 14يوم استبدال او استرجاع" at bounding box center [152, 266] width 183 height 18
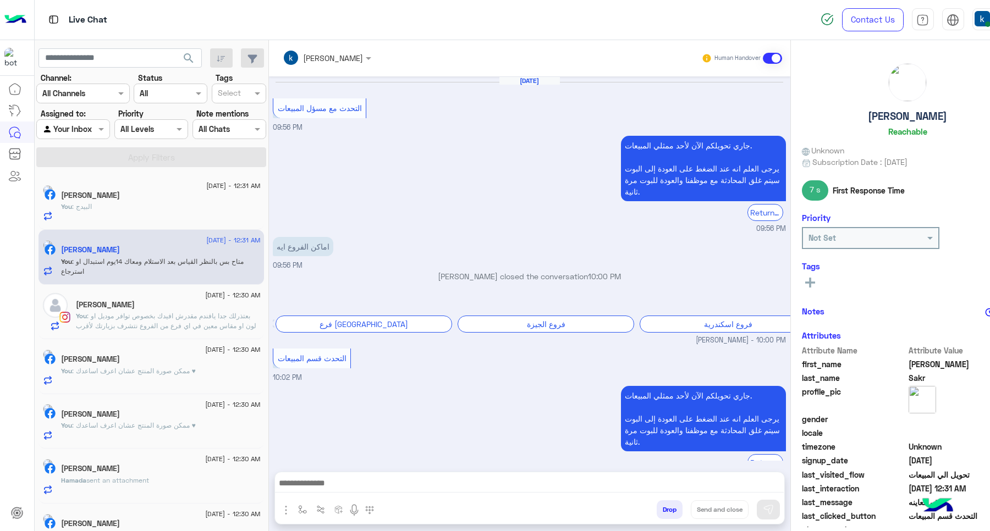
scroll to position [620, 0]
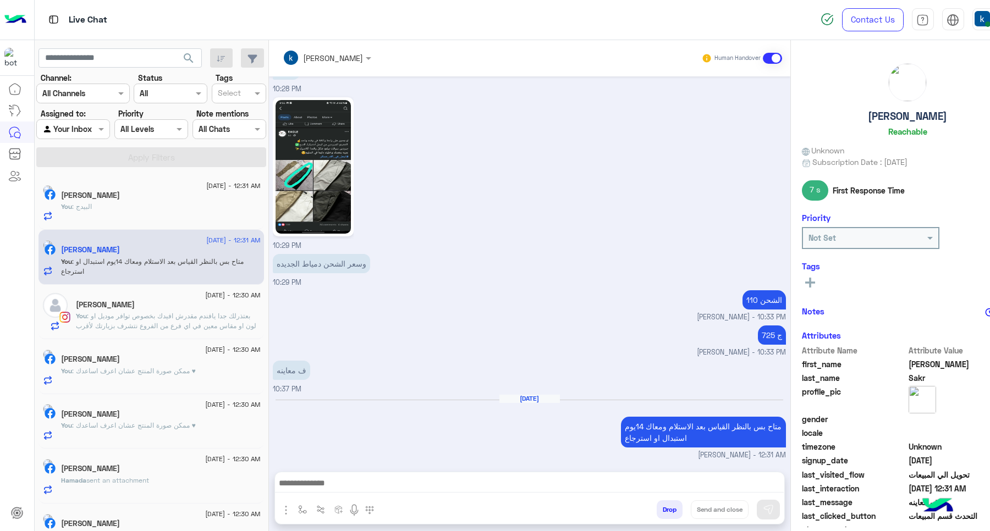
click at [139, 465] on div "[PERSON_NAME]" at bounding box center [160, 470] width 199 height 12
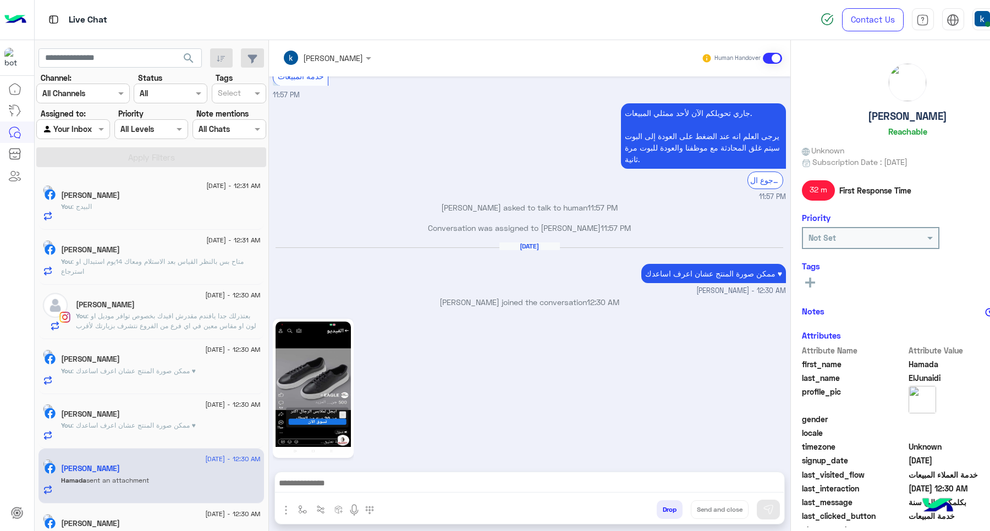
click at [314, 484] on textarea at bounding box center [529, 484] width 509 height 17
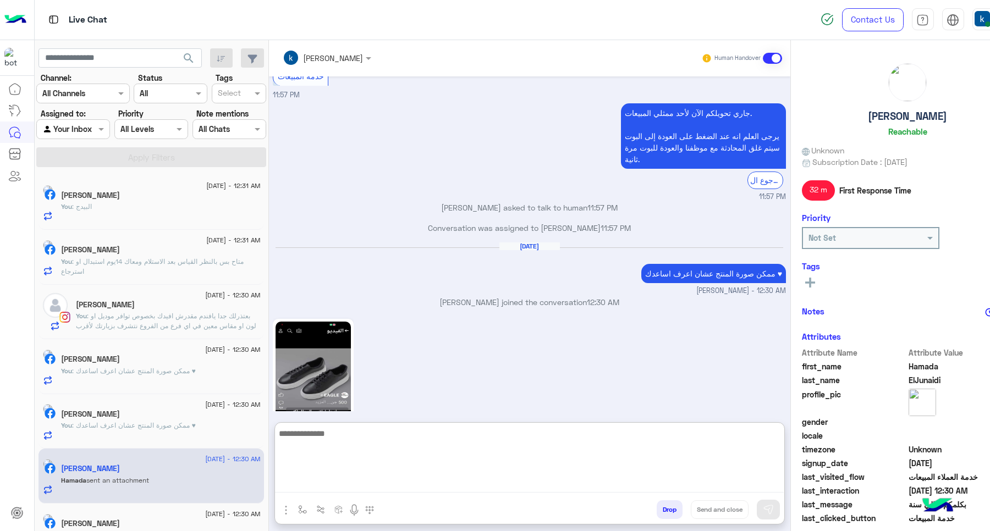
scroll to position [1168, 0]
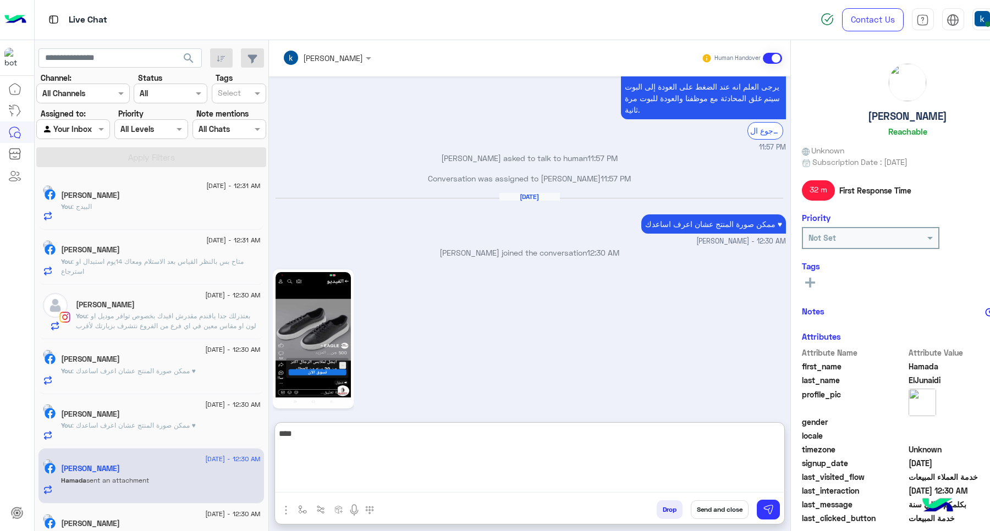
type textarea "****"
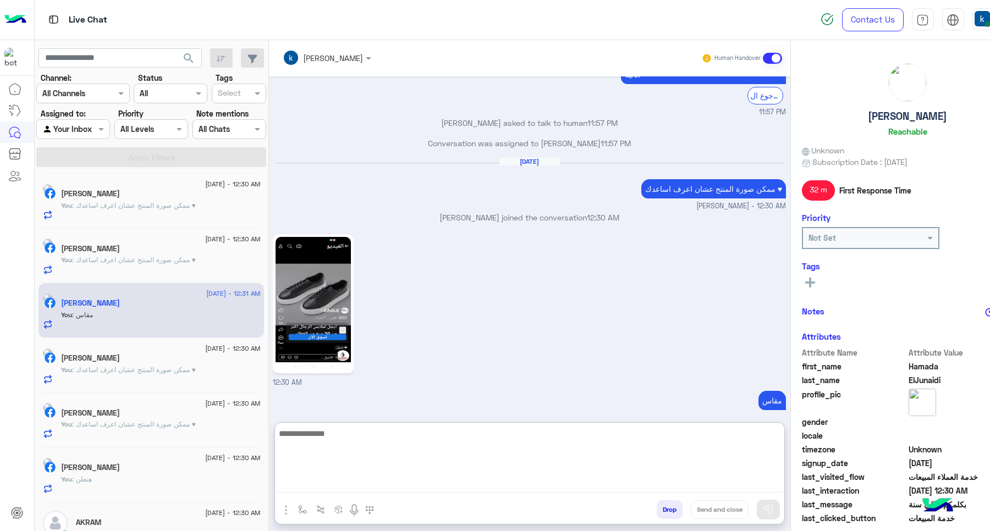
scroll to position [0, 0]
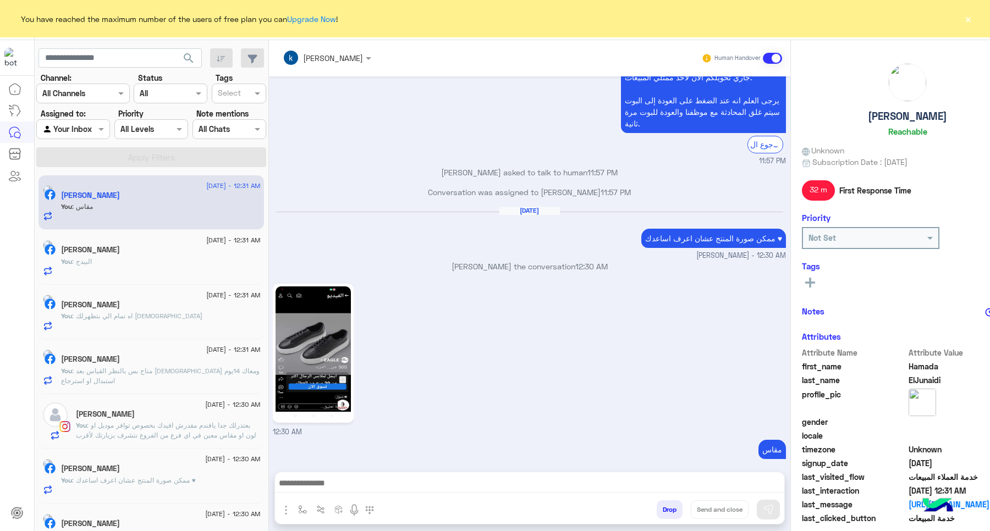
click at [438, 206] on div "Aug 28, 2025 ممكن صورة المنتج عشان اعرف اساعدك ♥ khaled mohamed - 12:30 AM" at bounding box center [529, 233] width 513 height 54
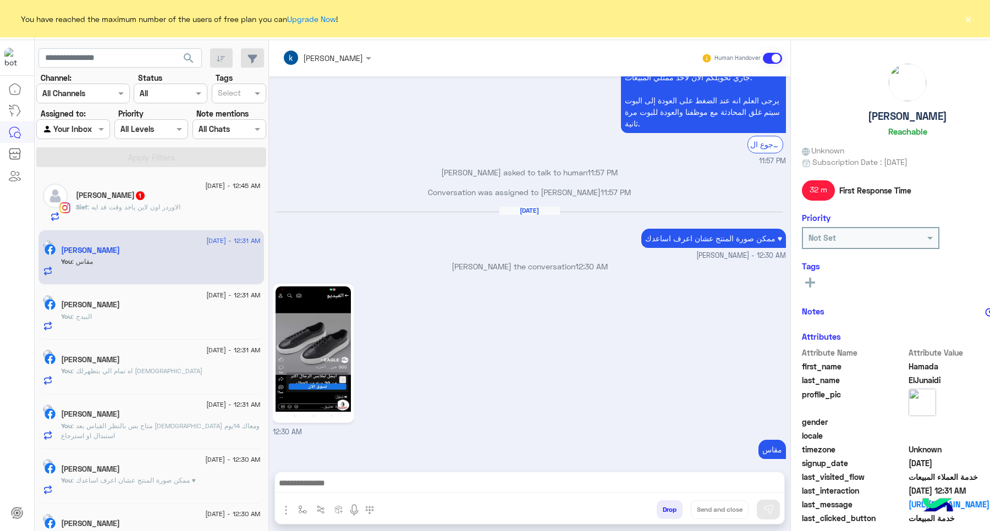
click at [162, 194] on div "Sief Samir 1" at bounding box center [168, 197] width 184 height 12
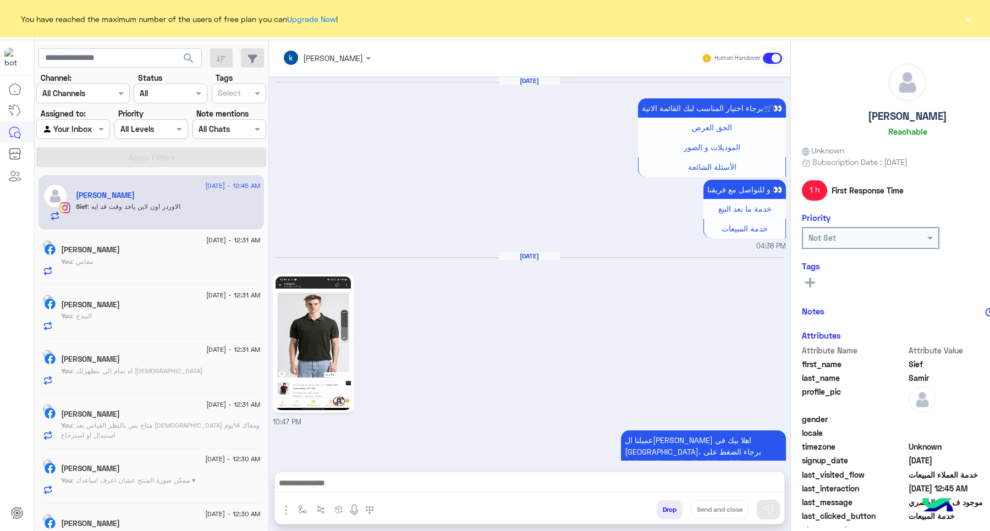
scroll to position [1222, 0]
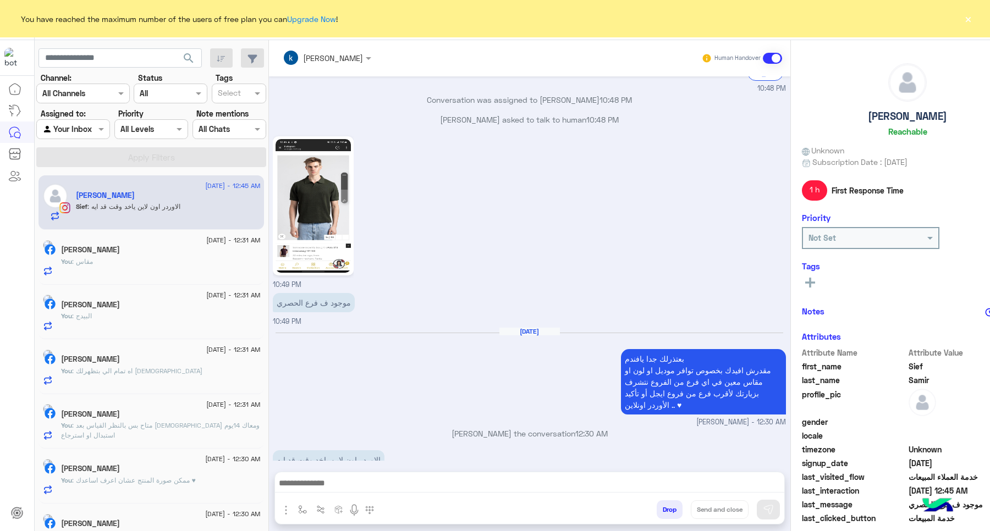
click at [372, 457] on div "الاوردر اون لاين ياخد وقت قد ايه 12:45 AM" at bounding box center [529, 466] width 513 height 37
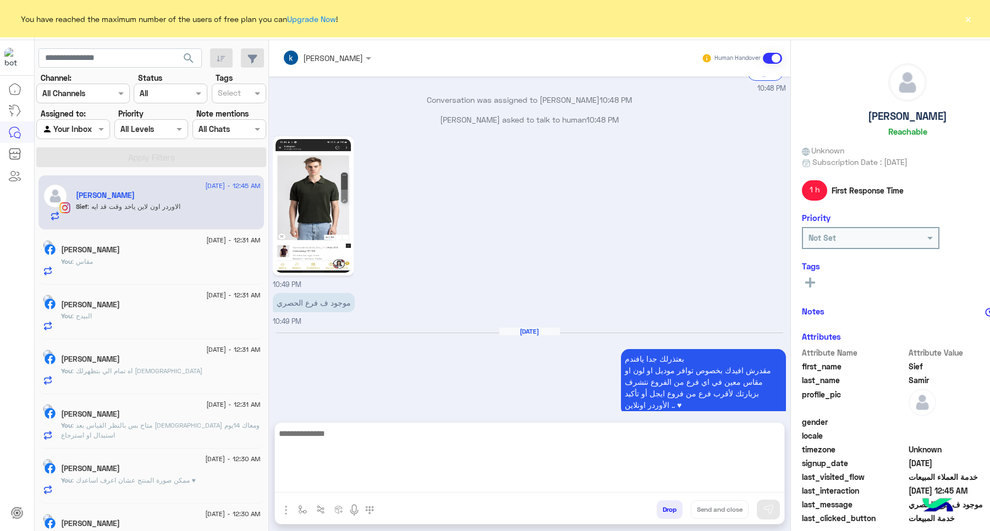
click at [387, 478] on textarea at bounding box center [529, 460] width 509 height 66
type textarea "*********"
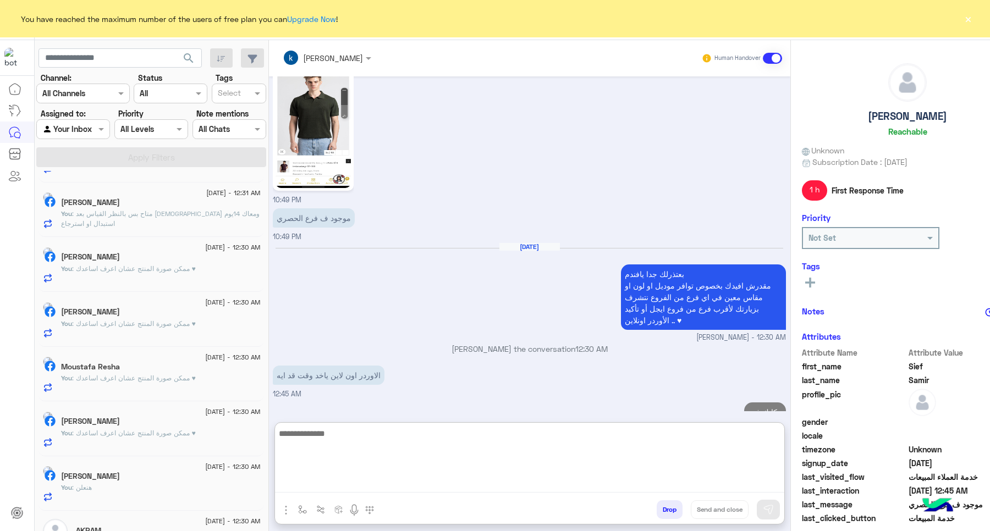
scroll to position [0, 0]
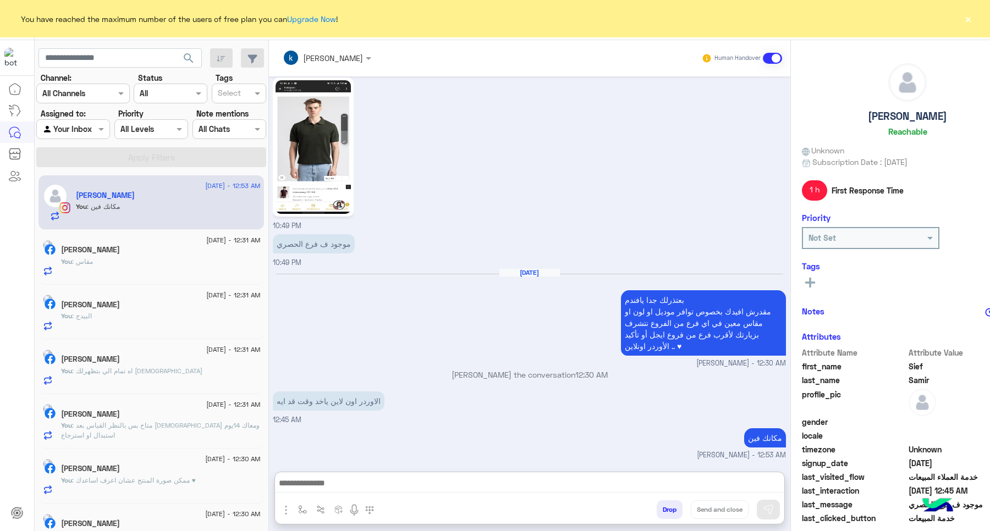
click at [963, 18] on button "×" at bounding box center [968, 18] width 11 height 11
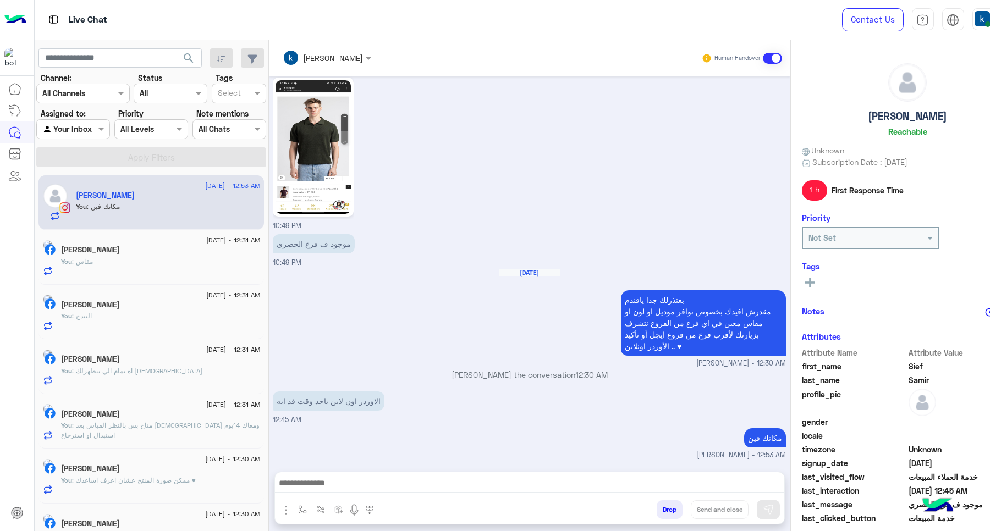
scroll to position [1258, 0]
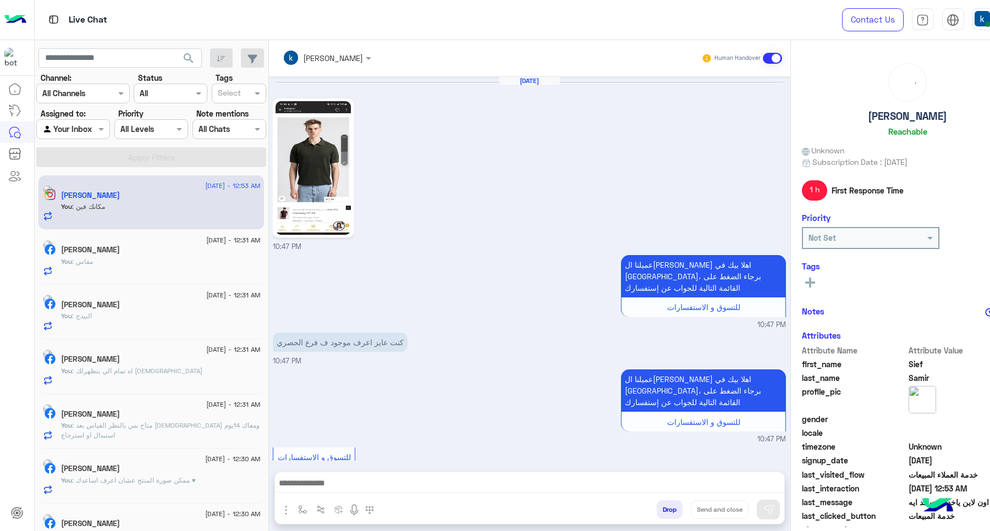
scroll to position [1082, 0]
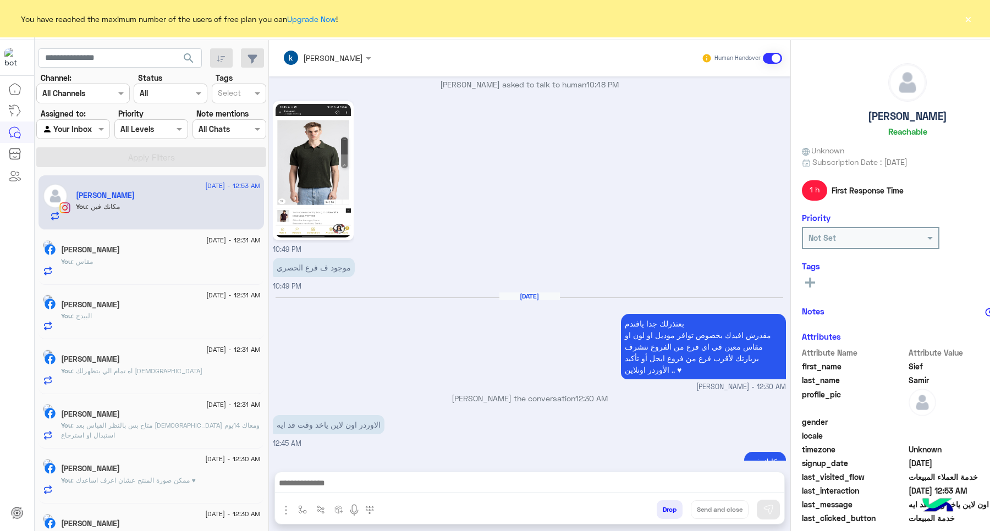
click at [970, 21] on button "×" at bounding box center [968, 18] width 11 height 11
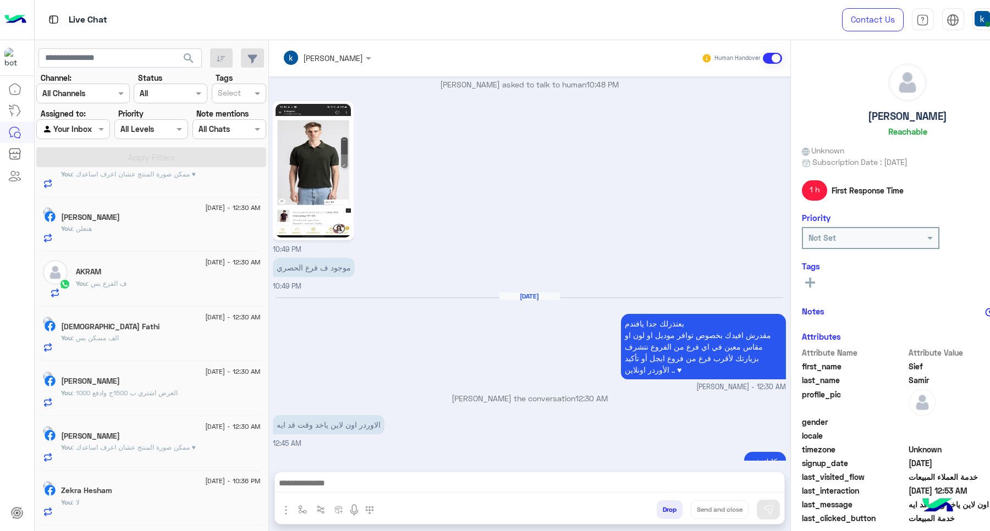
scroll to position [742, 0]
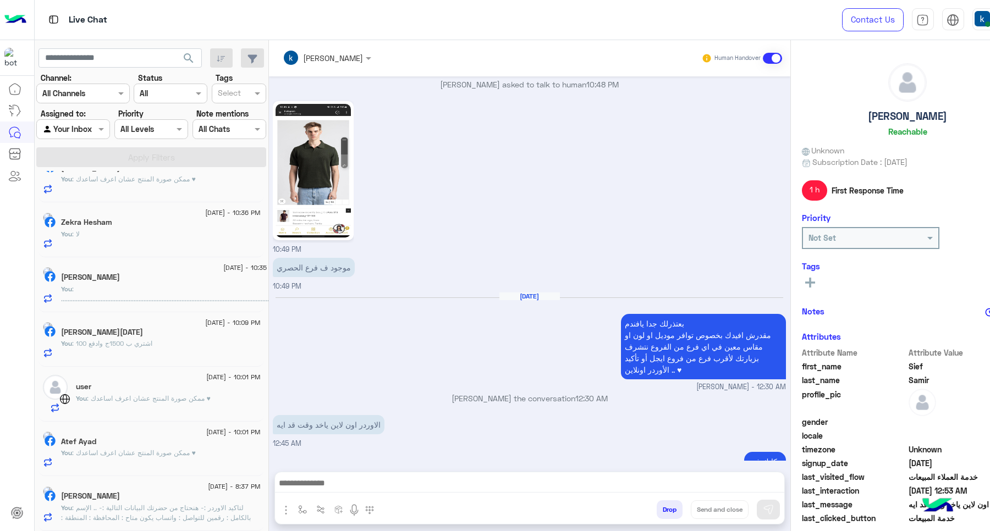
click at [120, 523] on p "You : لتاكيد الاوردر :- هنحتاج من حضرتك البيانات التالية :- .. الإسم بالكامل : …" at bounding box center [160, 518] width 199 height 30
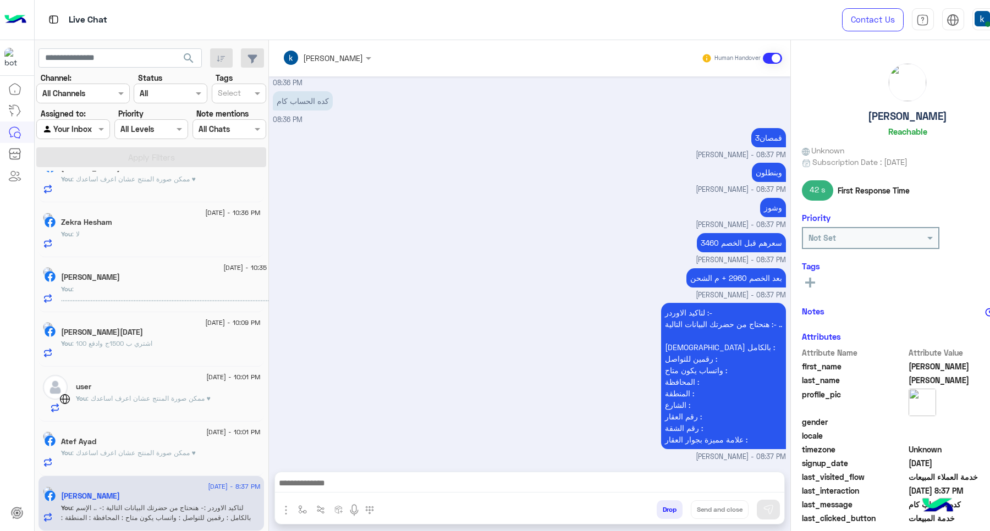
scroll to position [509, 0]
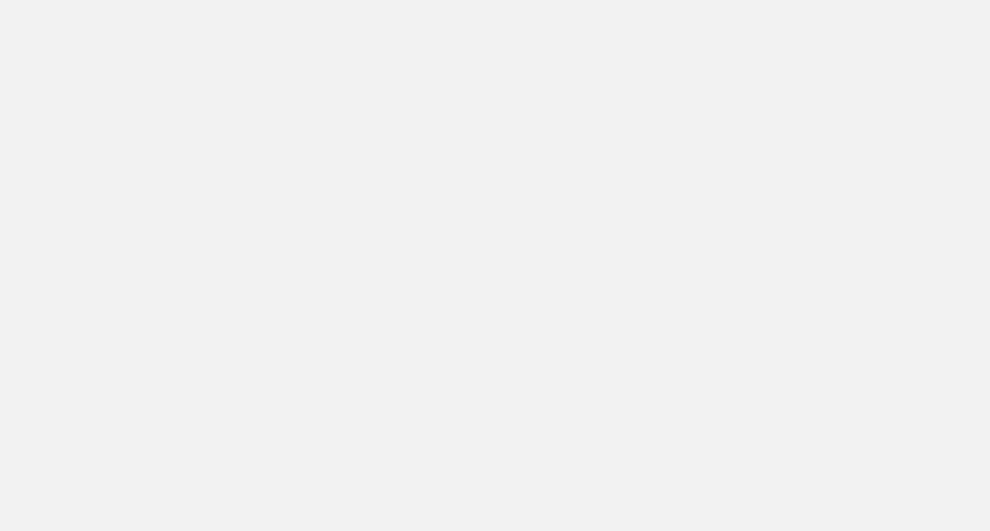
click at [458, 487] on app-root at bounding box center [495, 265] width 990 height 531
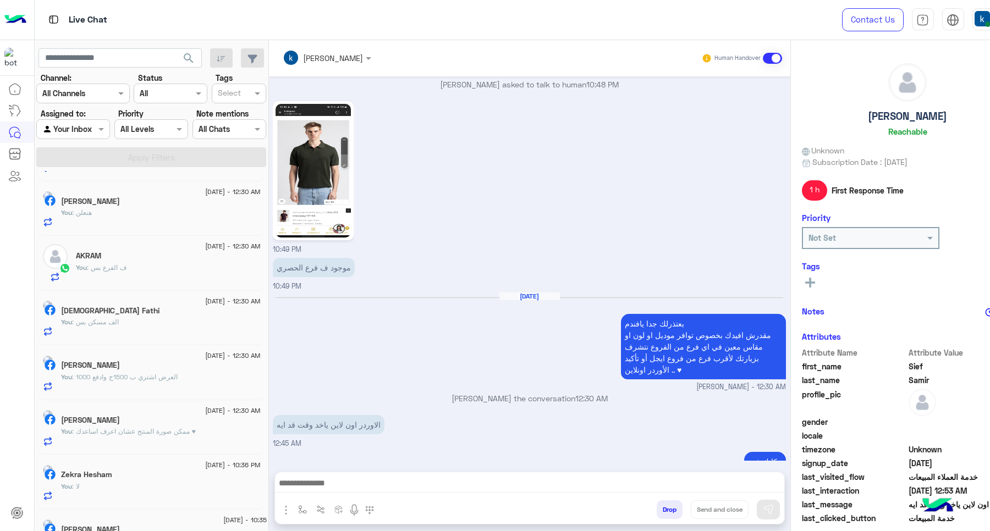
scroll to position [742, 0]
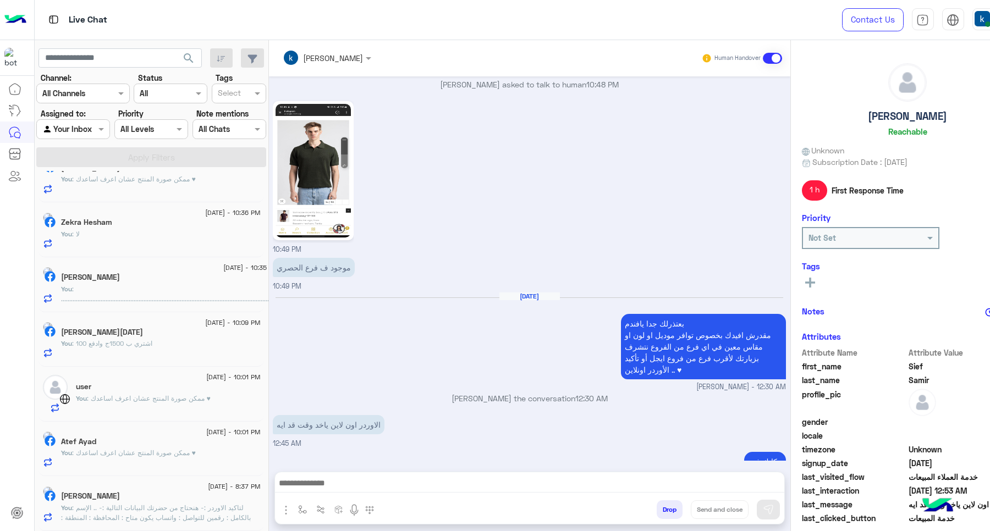
click at [136, 494] on div "[PERSON_NAME]" at bounding box center [160, 498] width 199 height 12
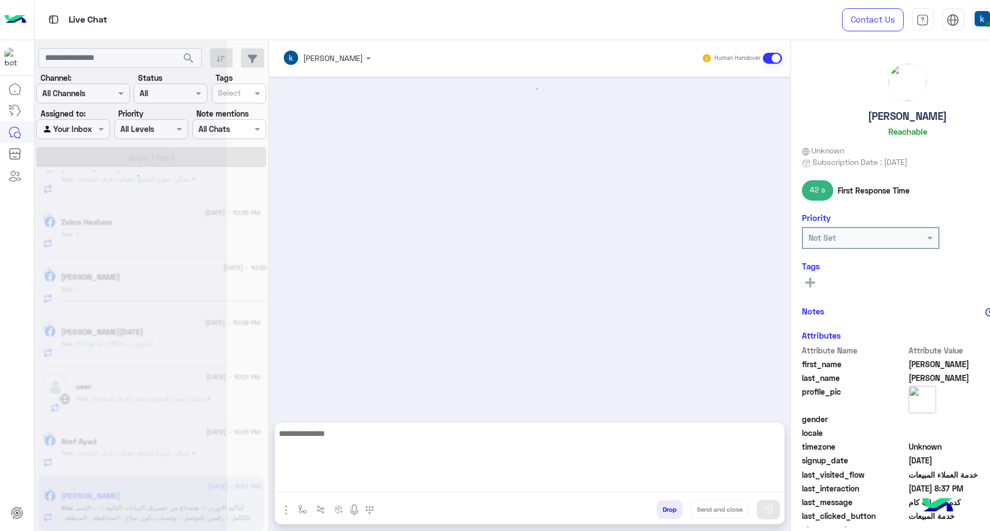
click at [419, 477] on textarea at bounding box center [529, 460] width 509 height 66
type textarea "***"
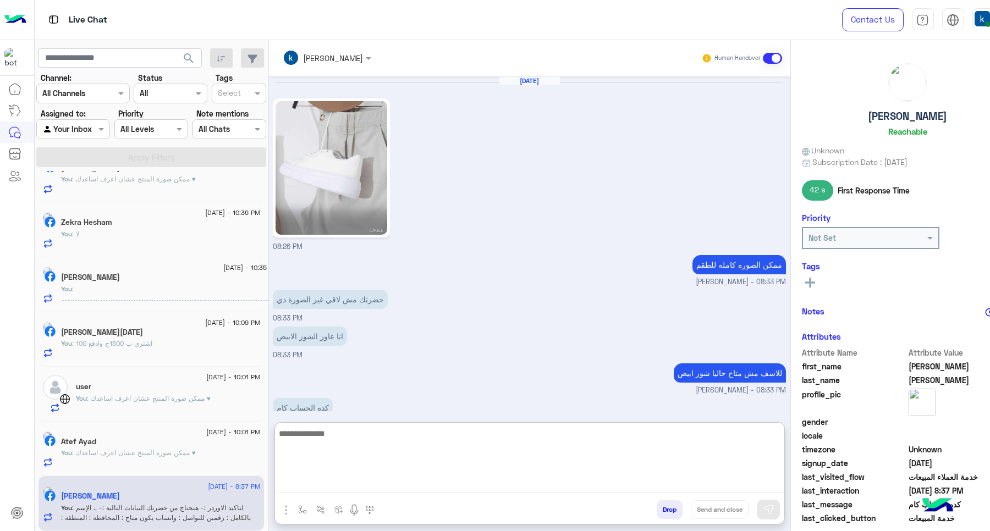
scroll to position [820, 0]
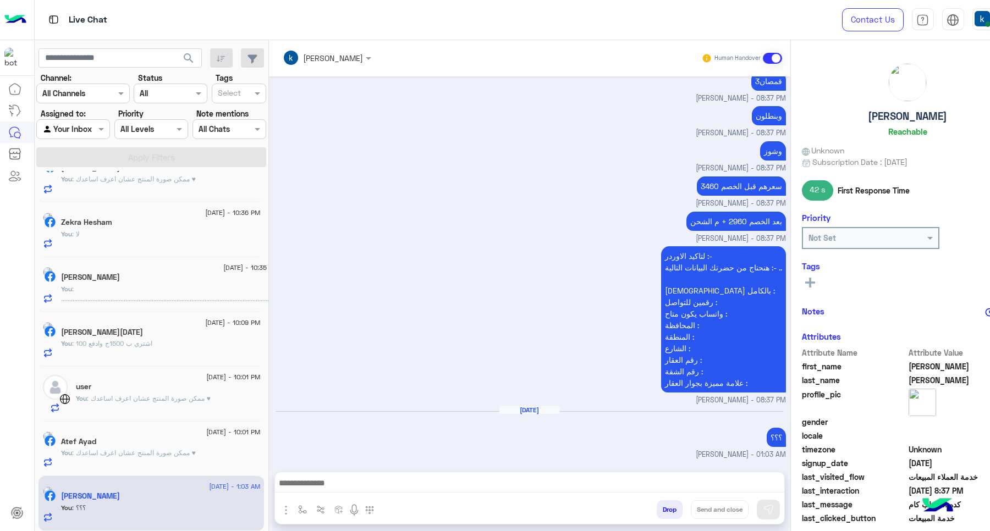
click at [163, 462] on div "You : ممكن صورة المنتج عشان اعرف اساعدك ♥" at bounding box center [160, 457] width 199 height 19
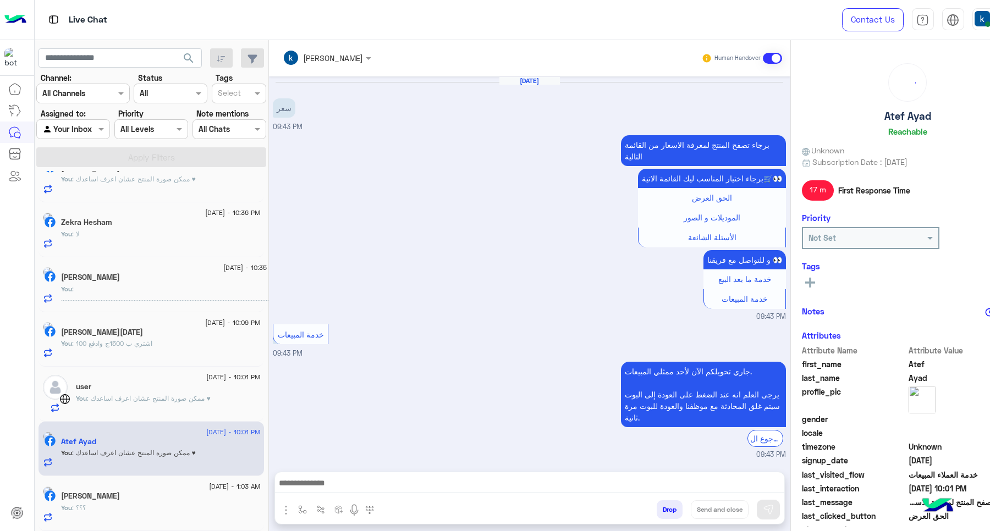
scroll to position [331, 0]
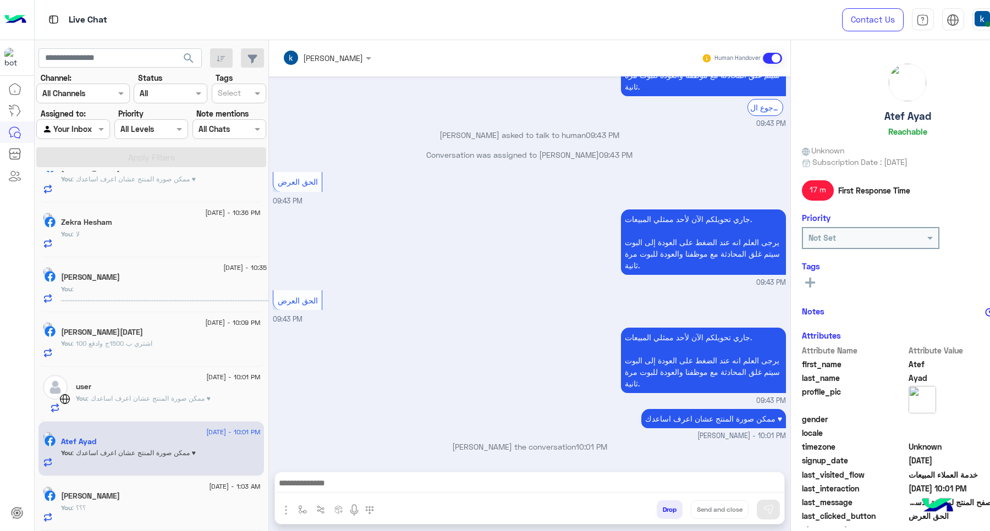
click at [671, 513] on button "Drop" at bounding box center [670, 510] width 26 height 19
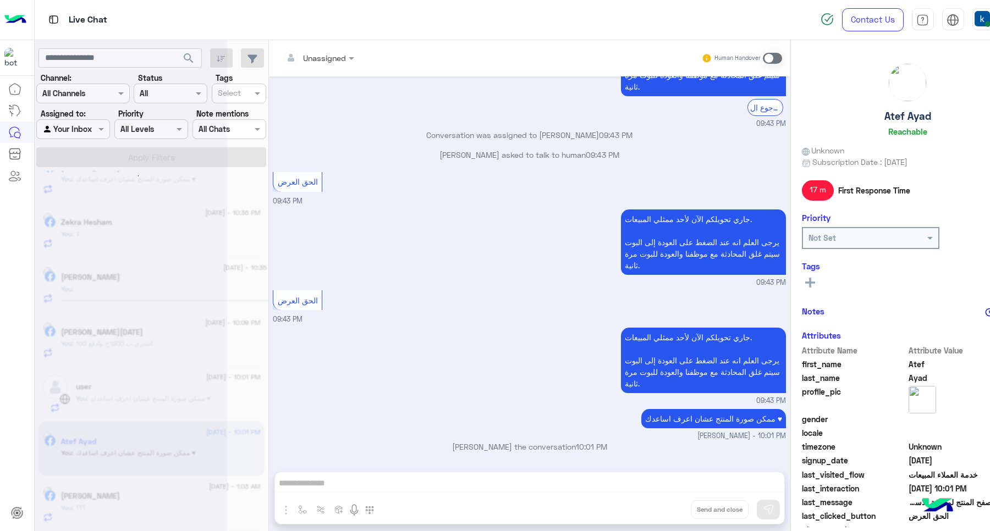
scroll to position [371, 0]
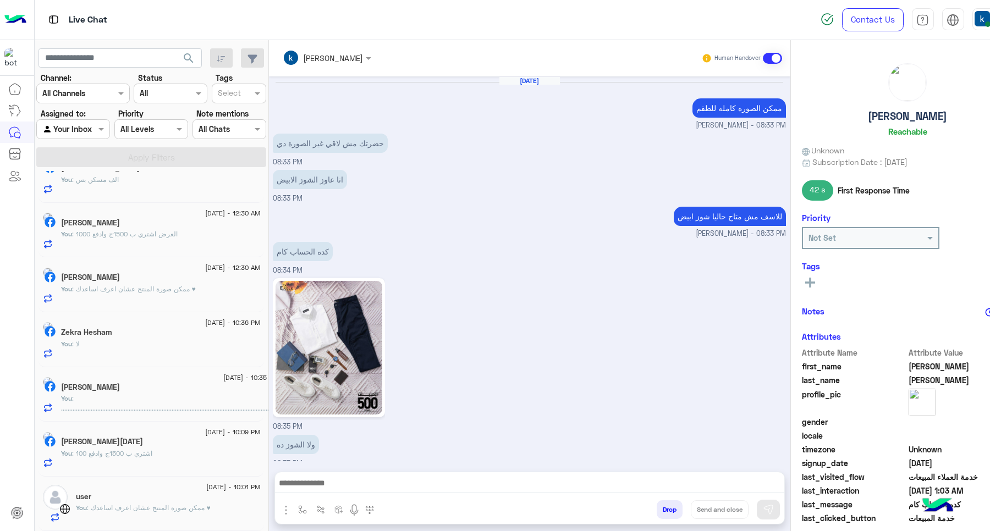
scroll to position [614, 0]
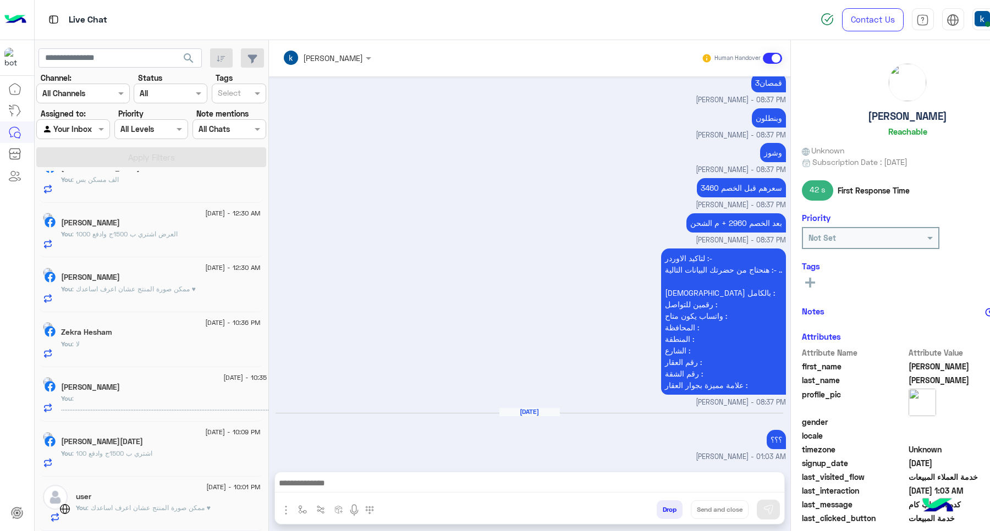
click at [121, 506] on span ": ممكن صورة المنتج عشان اعرف اساعدك ♥" at bounding box center [149, 508] width 124 height 8
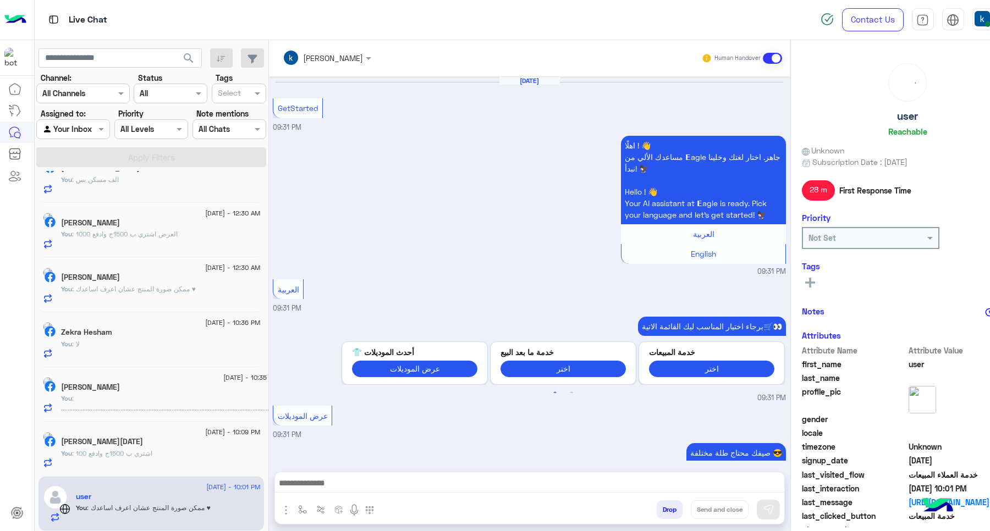
scroll to position [753, 0]
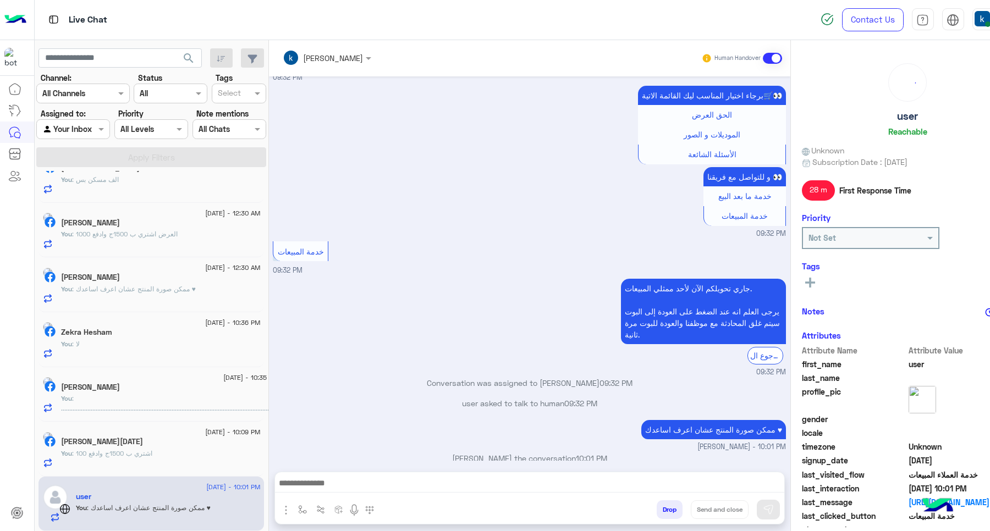
click at [663, 507] on button "Drop" at bounding box center [670, 510] width 26 height 19
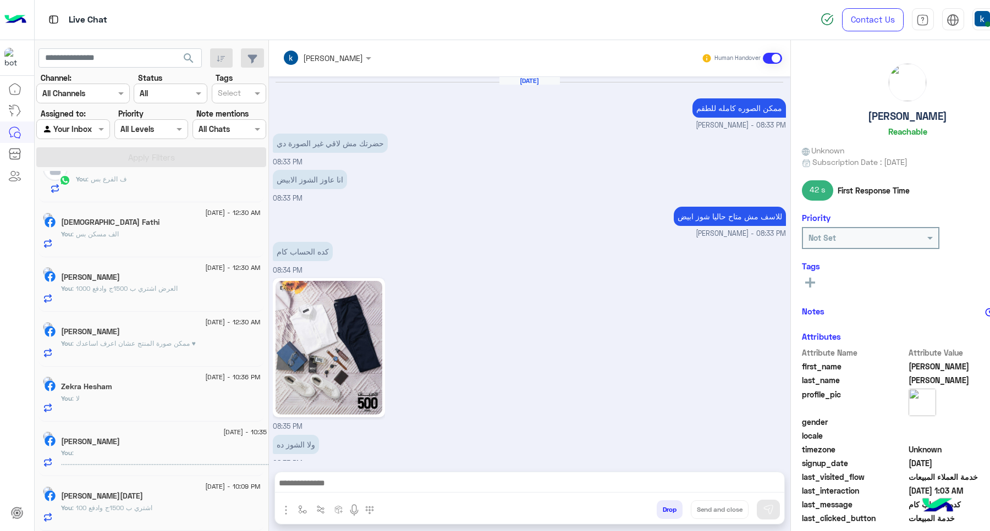
scroll to position [614, 0]
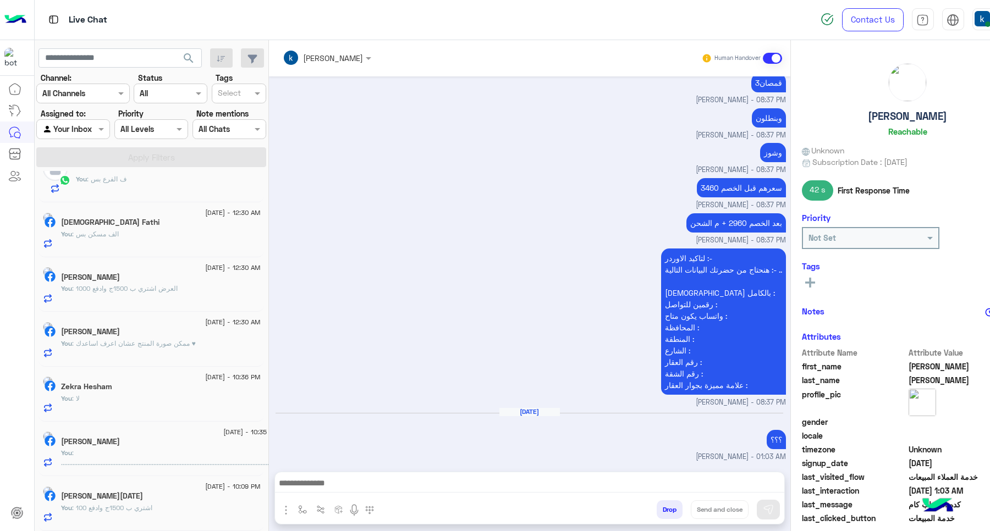
click at [185, 497] on div "Mohamed El-sayed Ramadan" at bounding box center [160, 498] width 199 height 12
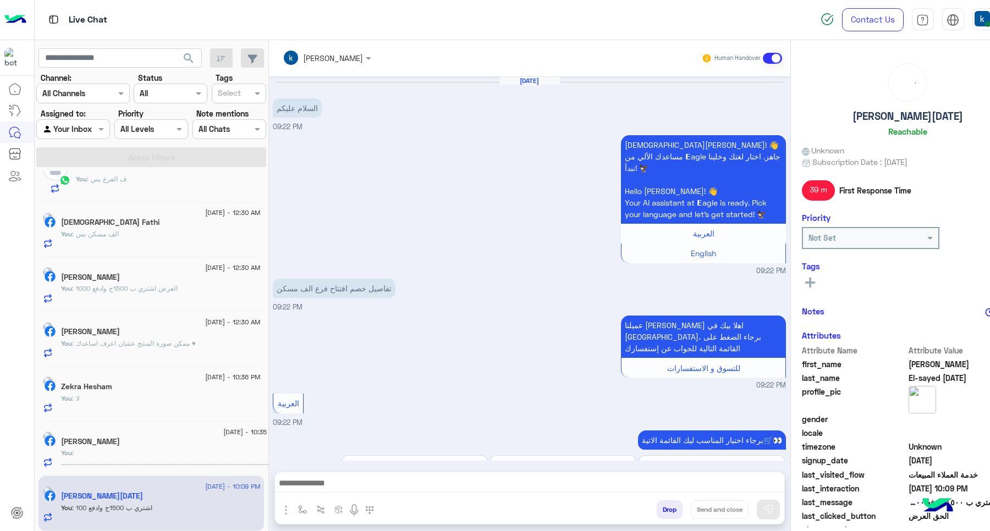
scroll to position [747, 0]
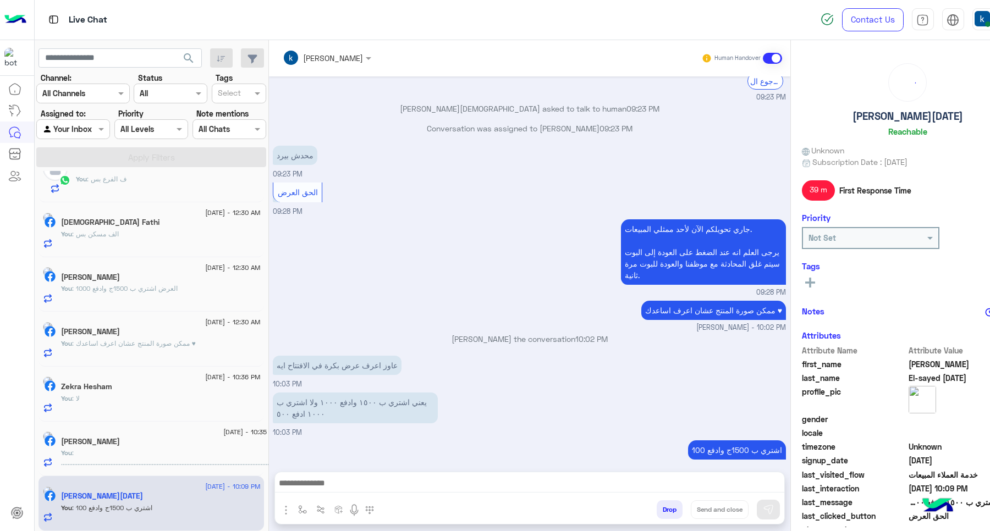
click at [671, 501] on div "Drop Send and close" at bounding box center [583, 512] width 402 height 24
click at [671, 504] on button "Drop" at bounding box center [670, 510] width 26 height 19
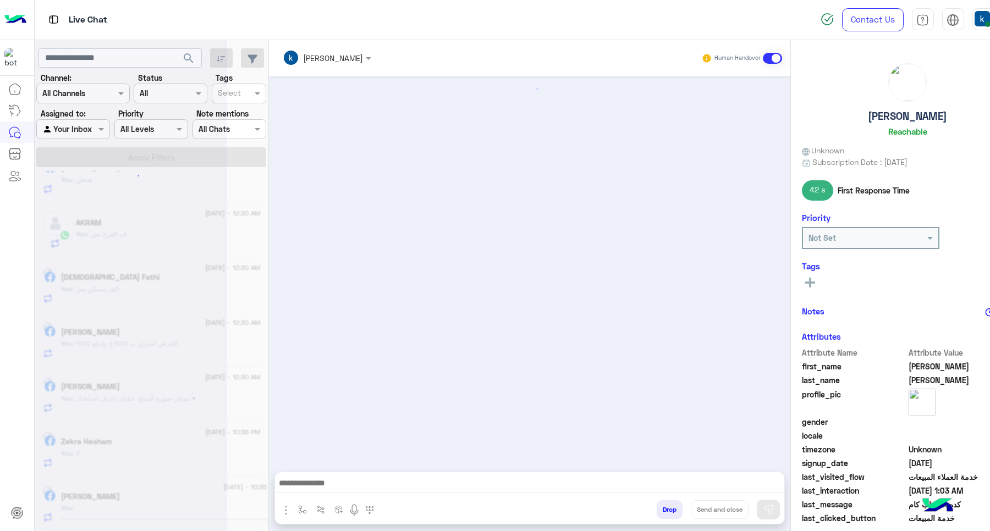
scroll to position [614, 0]
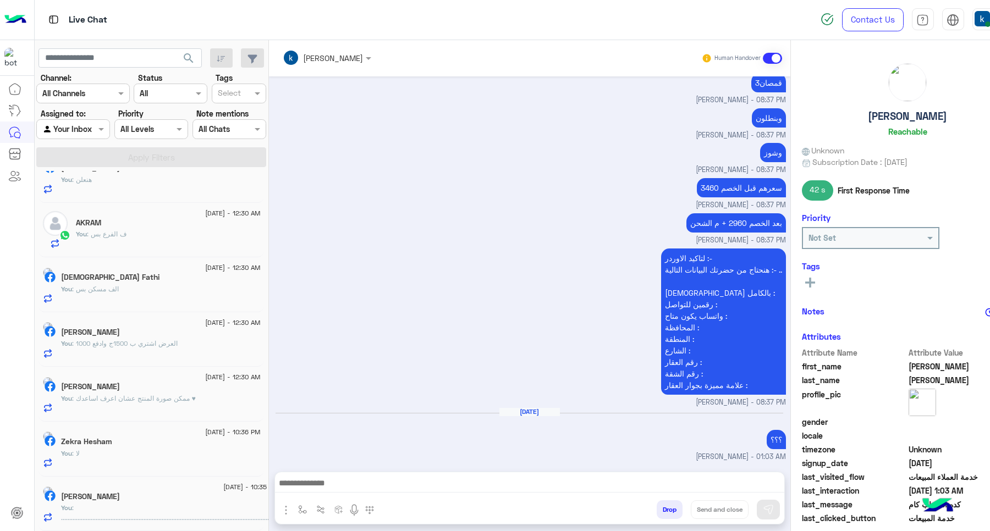
click at [150, 503] on p "You : .........................................................................…" at bounding box center [169, 532] width 217 height 59
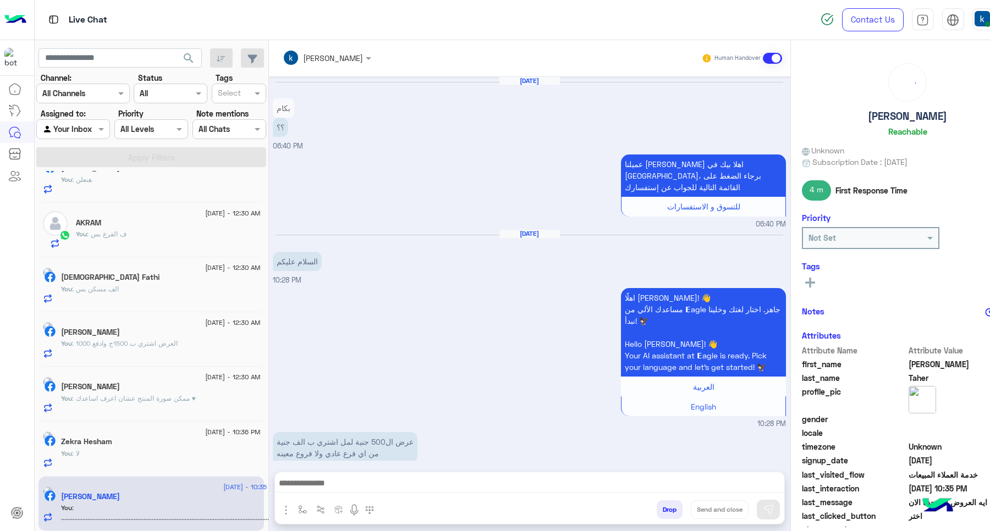
scroll to position [884, 0]
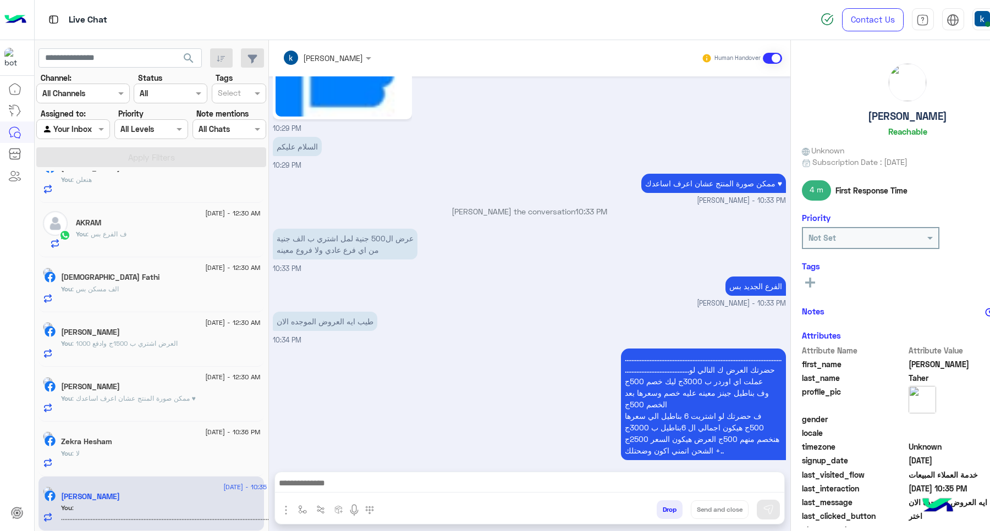
click at [667, 518] on button "Drop" at bounding box center [670, 510] width 26 height 19
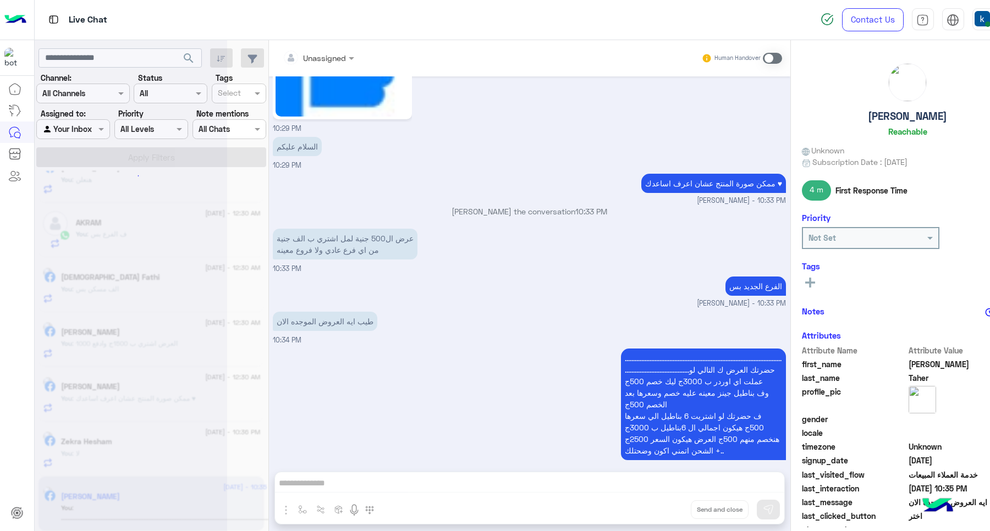
scroll to position [923, 0]
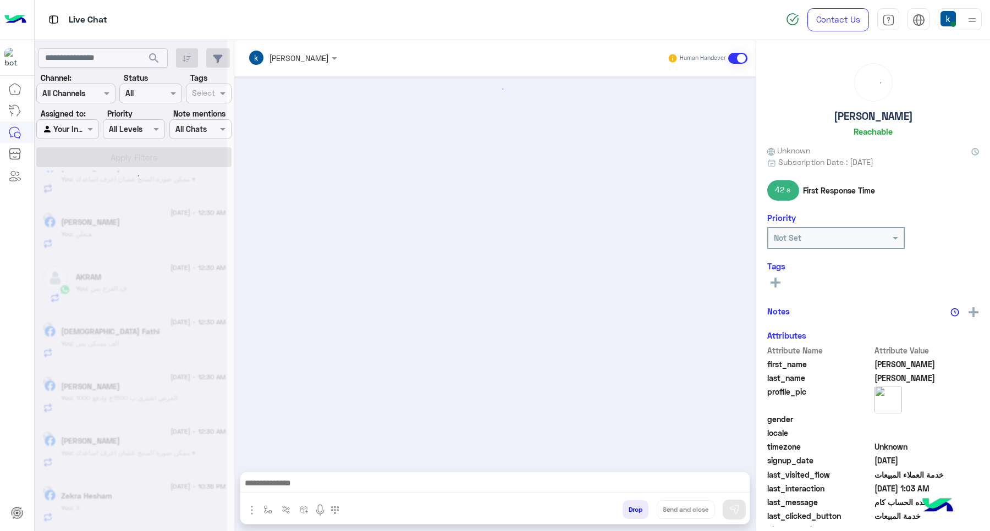
click at [132, 497] on div at bounding box center [131, 269] width 193 height 531
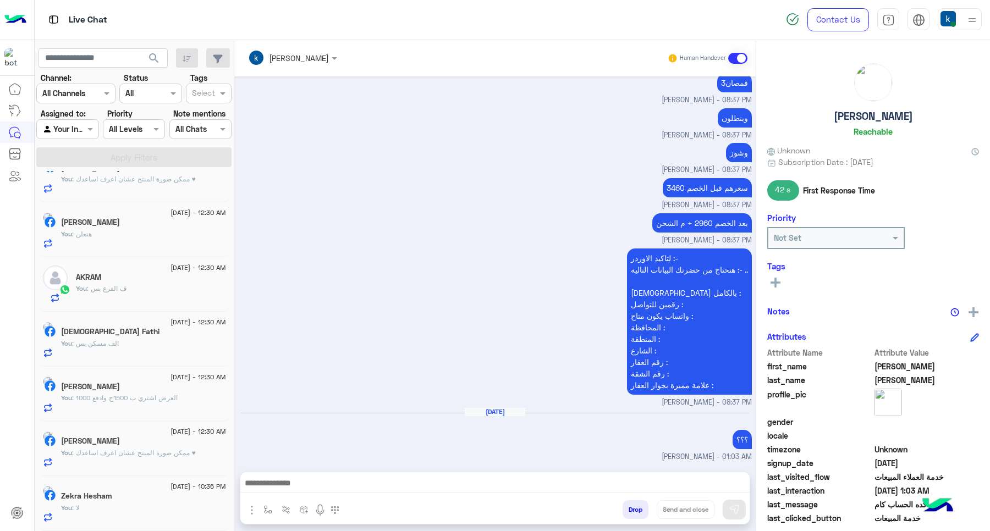
click at [121, 490] on div "27 August - 10:36 PM" at bounding box center [143, 488] width 165 height 7
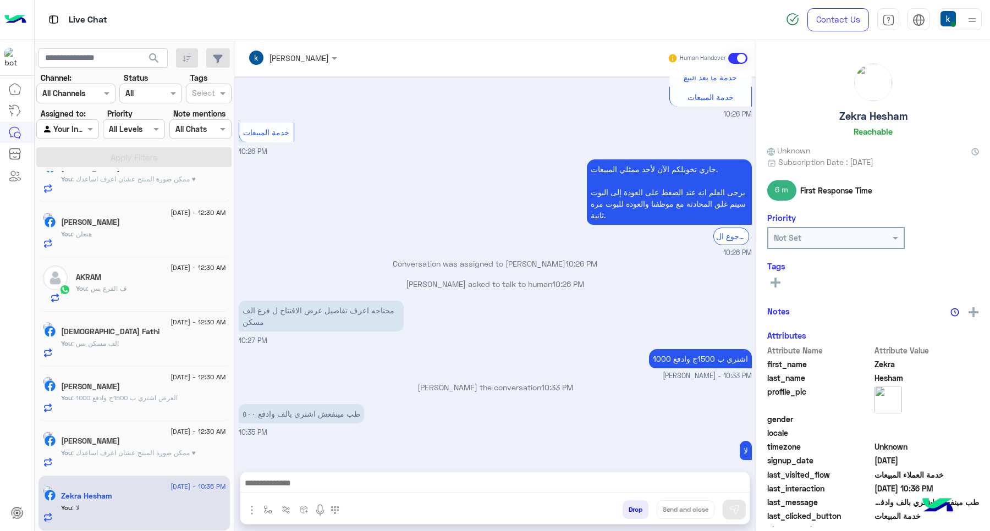
click at [623, 511] on button "Drop" at bounding box center [636, 510] width 26 height 19
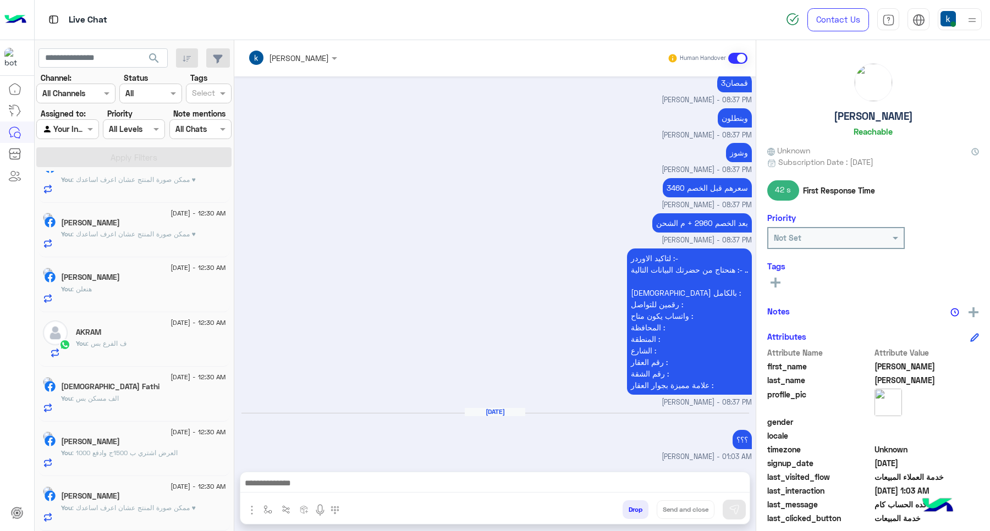
click at [139, 501] on div "Mona Zakria" at bounding box center [143, 498] width 165 height 12
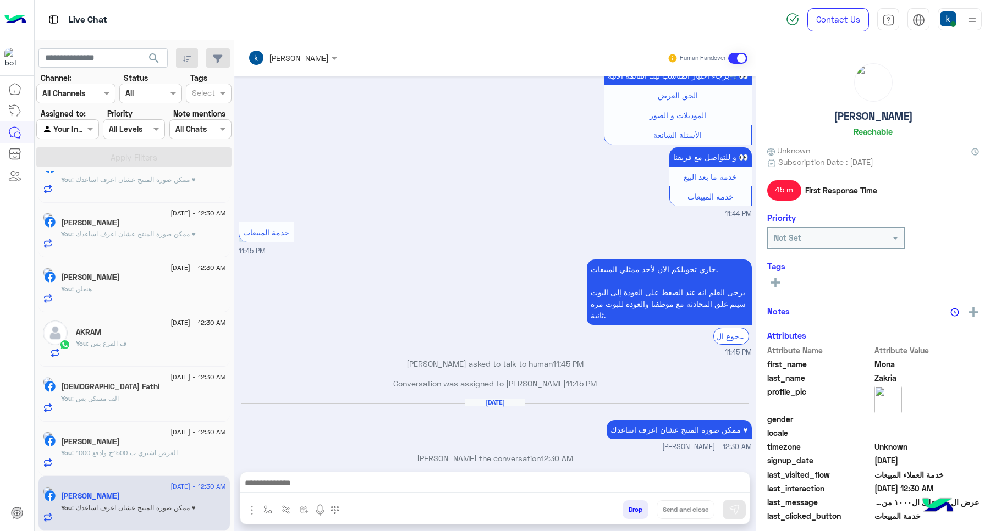
click at [629, 507] on button "Drop" at bounding box center [636, 510] width 26 height 19
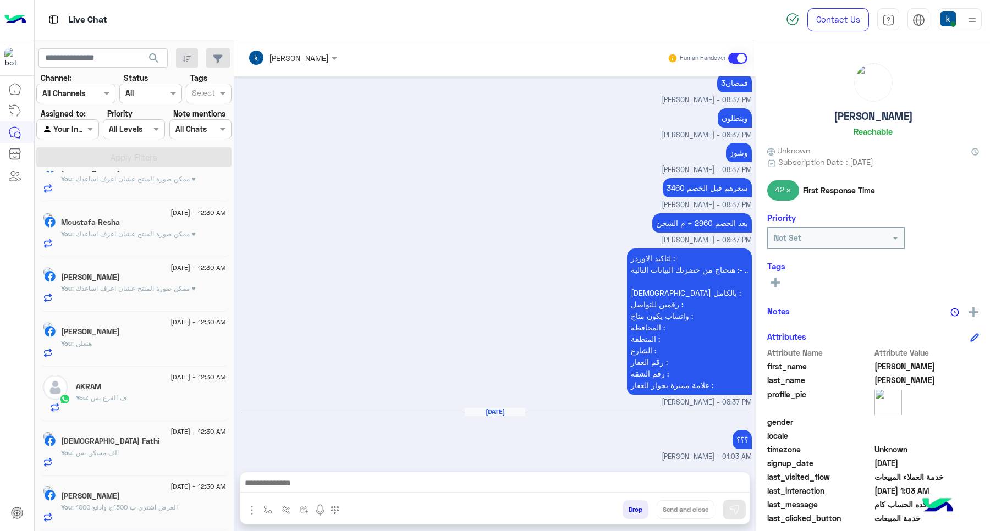
click at [91, 523] on div "28 August - 12:30 AM Aya Mohammed You : العرض اشتري ب 1500ج وادفع 1000" at bounding box center [134, 503] width 191 height 55
click at [118, 504] on span ": العرض اشتري ب 1500ج وادفع 1000" at bounding box center [125, 507] width 106 height 8
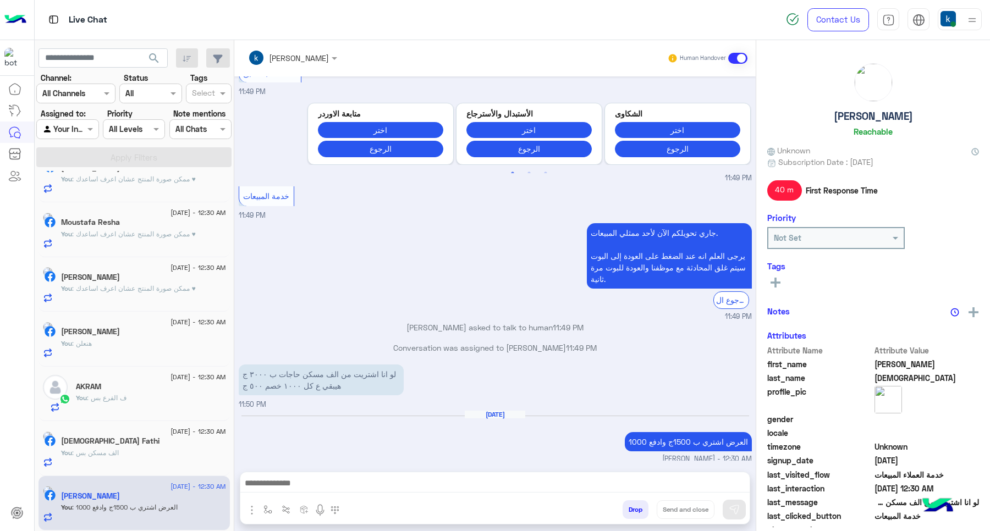
click at [631, 504] on button "Drop" at bounding box center [636, 510] width 26 height 19
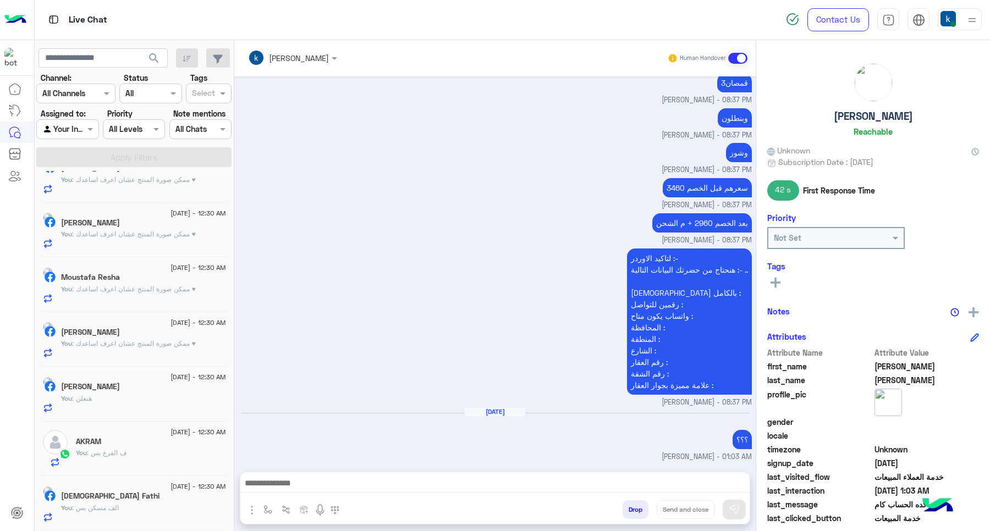
click at [119, 492] on div "Islam Fathi" at bounding box center [143, 498] width 165 height 12
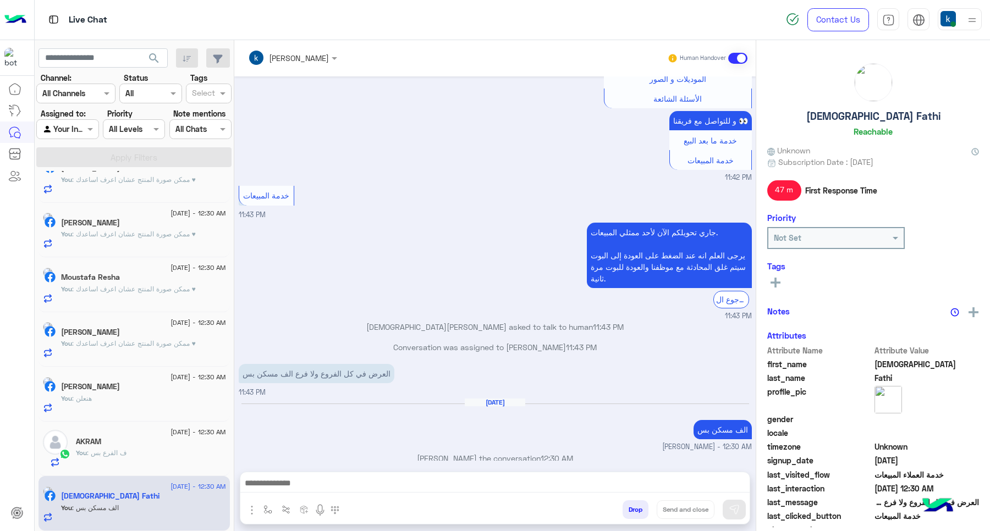
click at [633, 512] on button "Drop" at bounding box center [636, 510] width 26 height 19
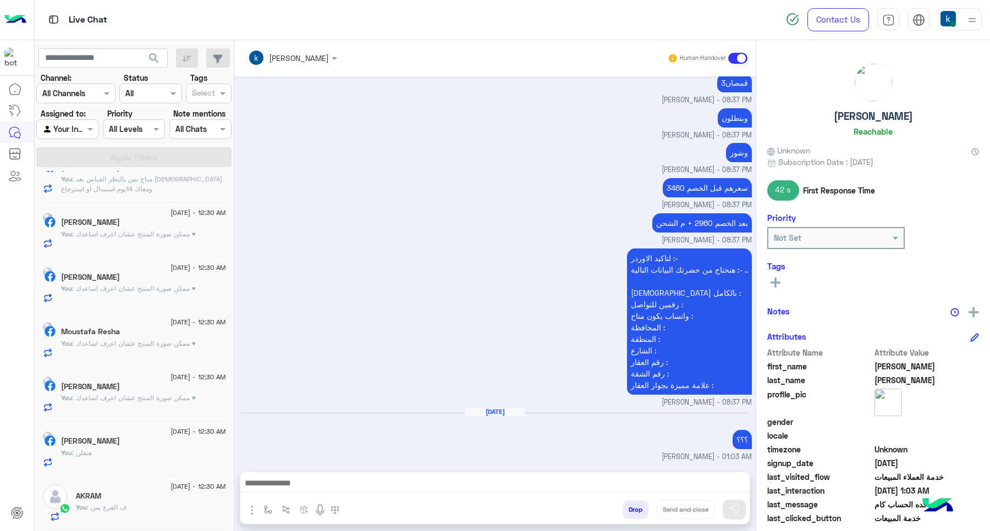
click at [119, 521] on div "You : ف الفرع بس" at bounding box center [151, 512] width 150 height 19
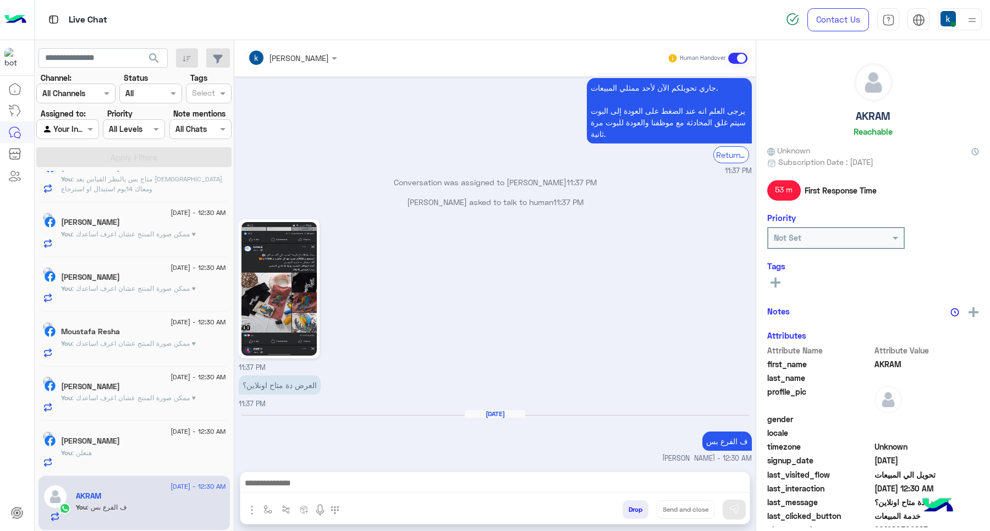
click at [631, 505] on button "Drop" at bounding box center [636, 510] width 26 height 19
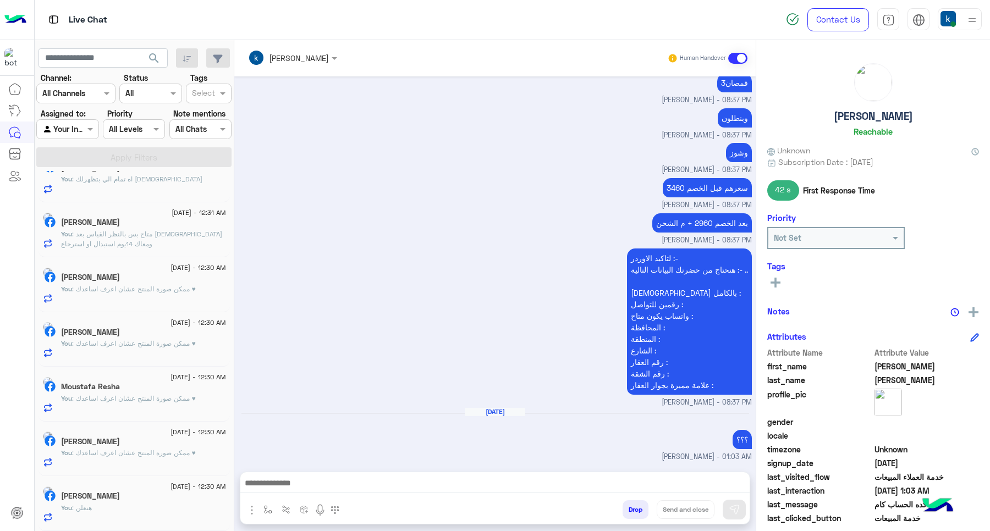
click at [123, 504] on div "You : هنعلن" at bounding box center [143, 512] width 165 height 19
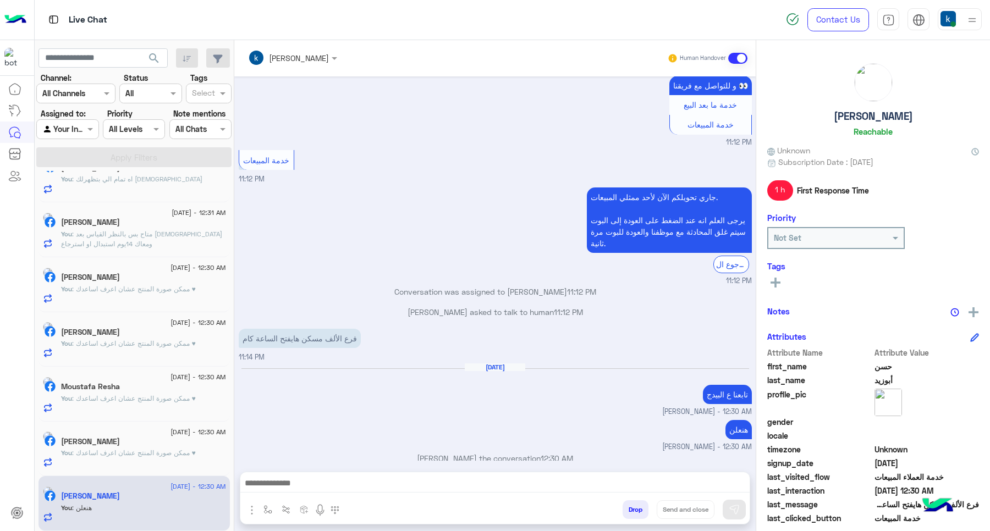
click at [640, 504] on button "Drop" at bounding box center [636, 510] width 26 height 19
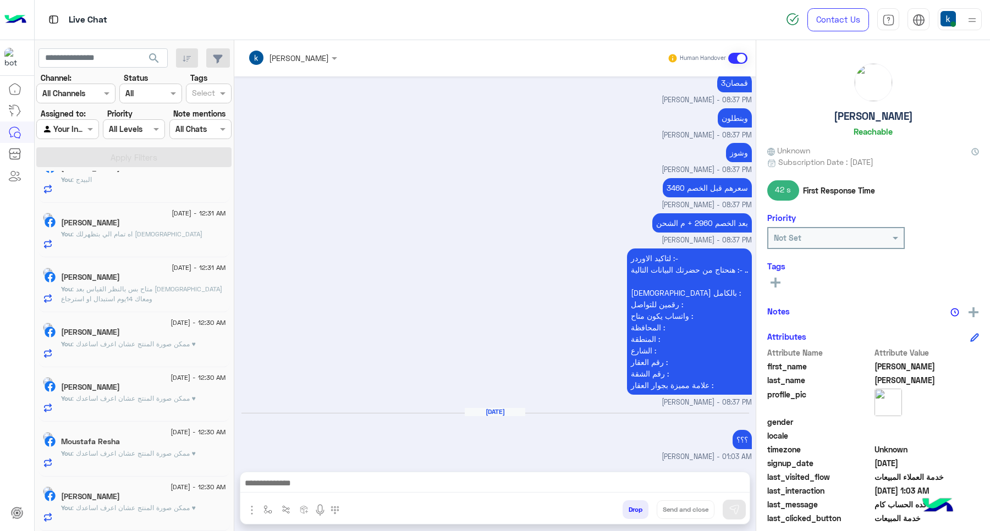
click at [130, 499] on div "Ramez Sabri" at bounding box center [143, 498] width 165 height 12
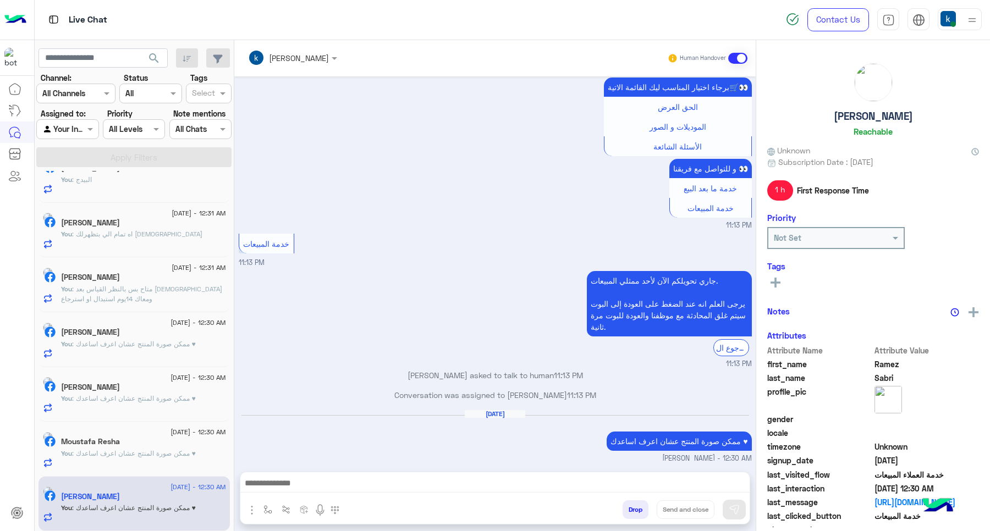
click at [630, 510] on button "Drop" at bounding box center [636, 510] width 26 height 19
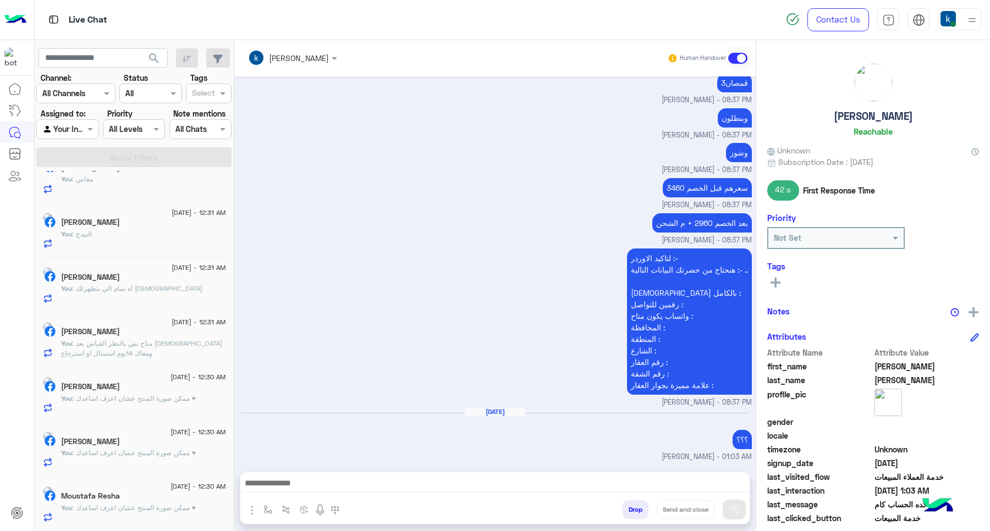
click at [164, 497] on div "Moustafa Resha" at bounding box center [143, 498] width 165 height 12
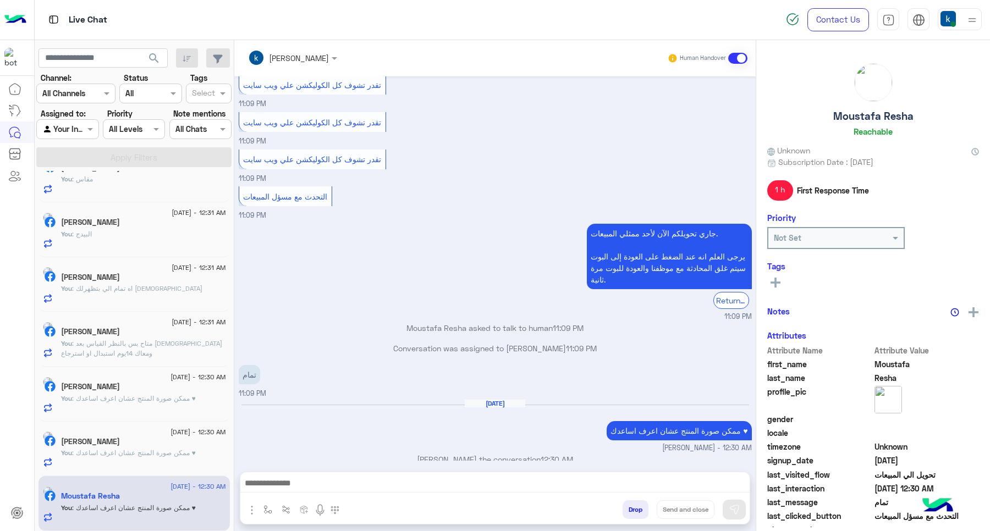
click at [630, 506] on button "Drop" at bounding box center [636, 510] width 26 height 19
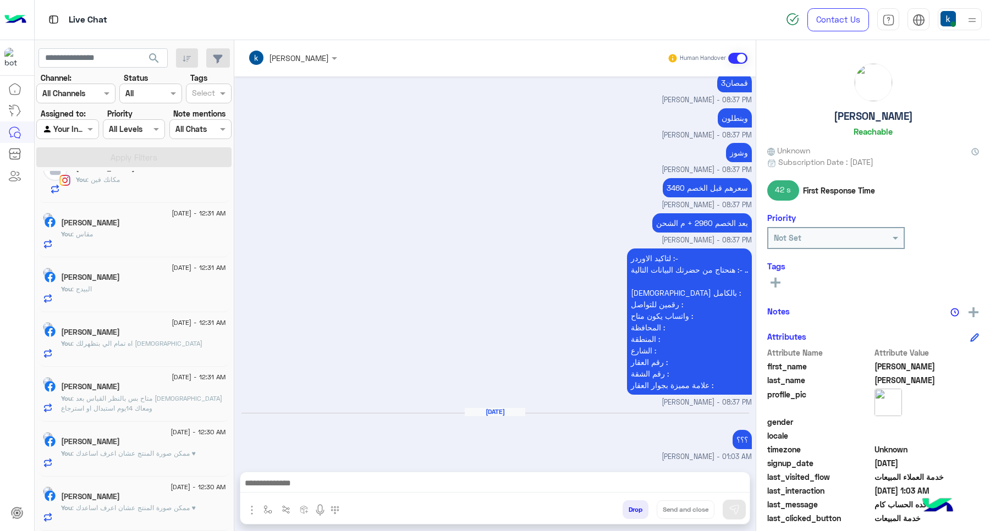
click at [150, 512] on p "You : ممكن صورة المنتج عشان اعرف اساعدك ♥" at bounding box center [128, 508] width 135 height 10
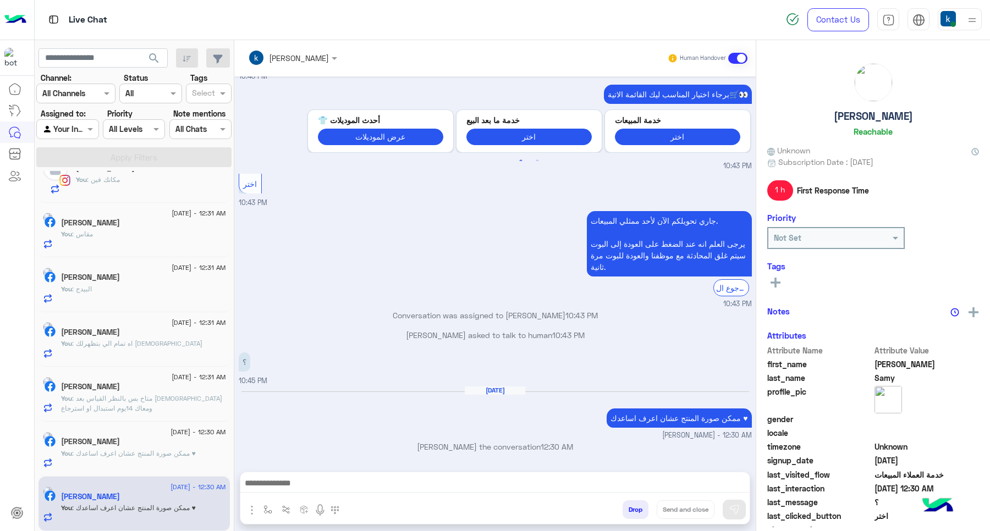
click at [633, 515] on button "Drop" at bounding box center [636, 510] width 26 height 19
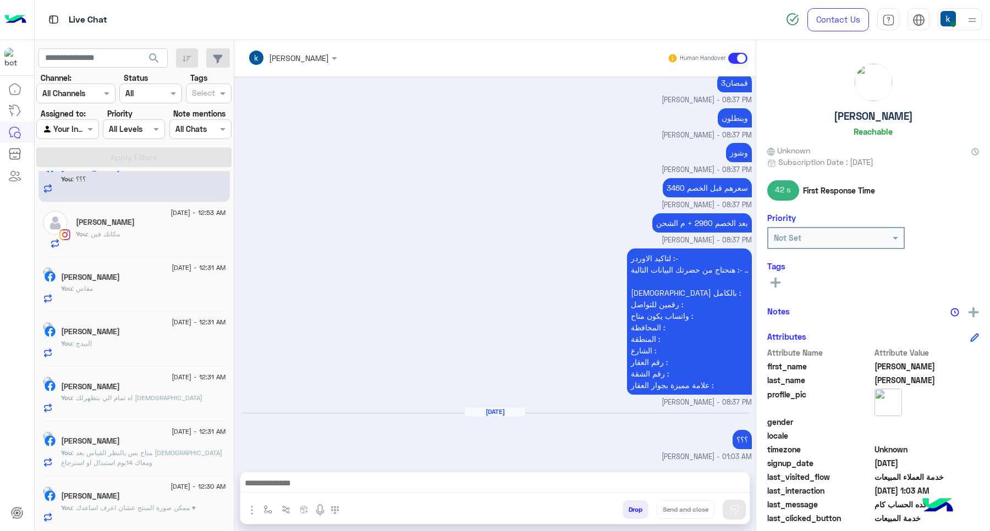
click at [143, 490] on div "28 August - 12:30 AM" at bounding box center [143, 488] width 165 height 7
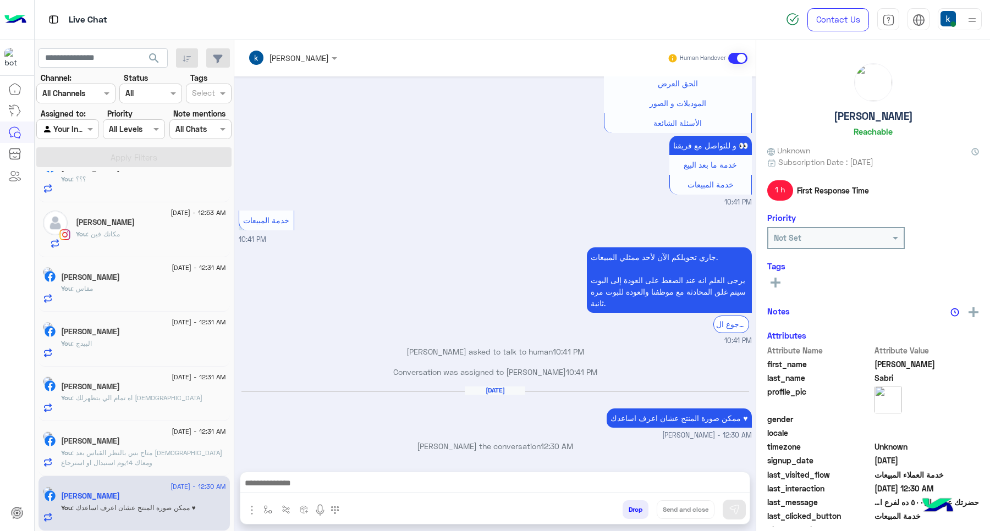
click at [635, 514] on button "Drop" at bounding box center [636, 510] width 26 height 19
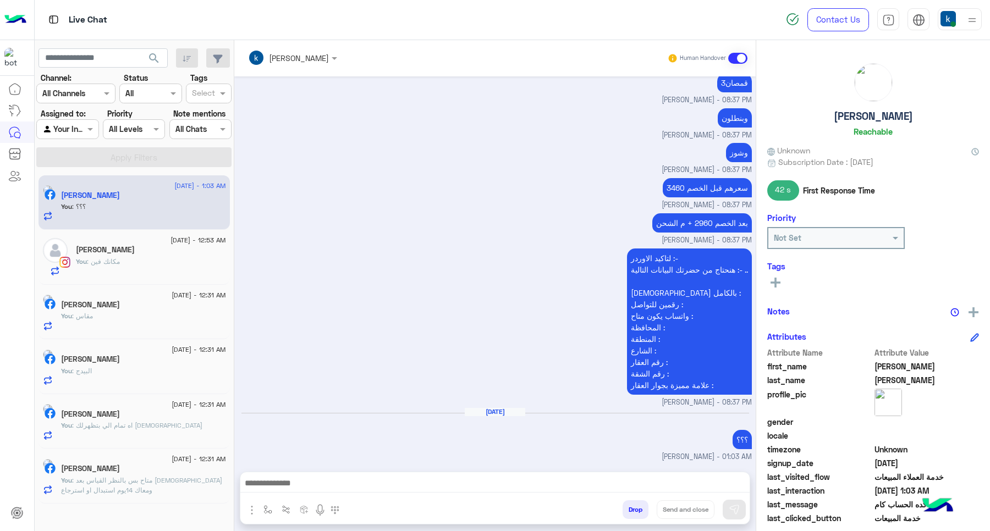
click at [133, 487] on span ": متاح بس بالنظر القياس بعد الاستلام ومعاك 14يوم استبدال او استرجاع" at bounding box center [141, 485] width 161 height 18
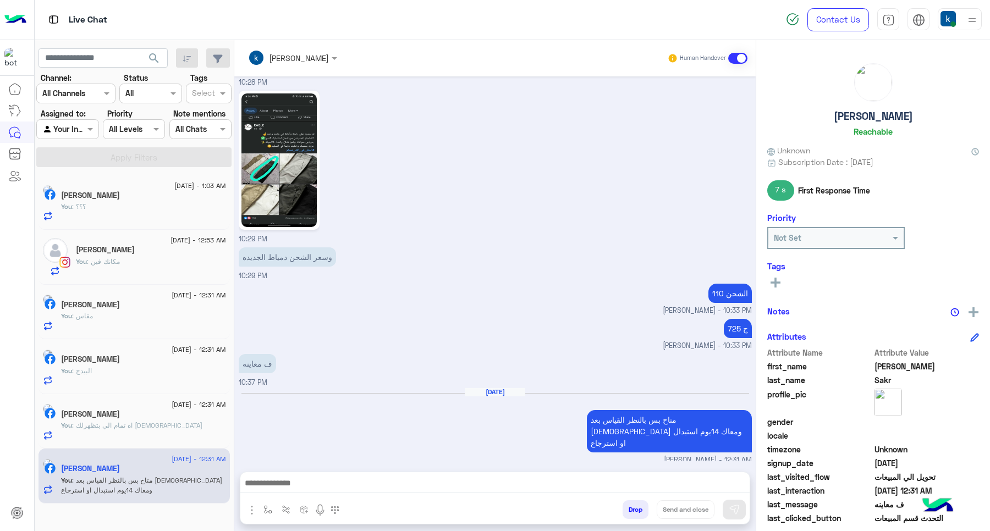
click at [628, 509] on button "Drop" at bounding box center [636, 510] width 26 height 19
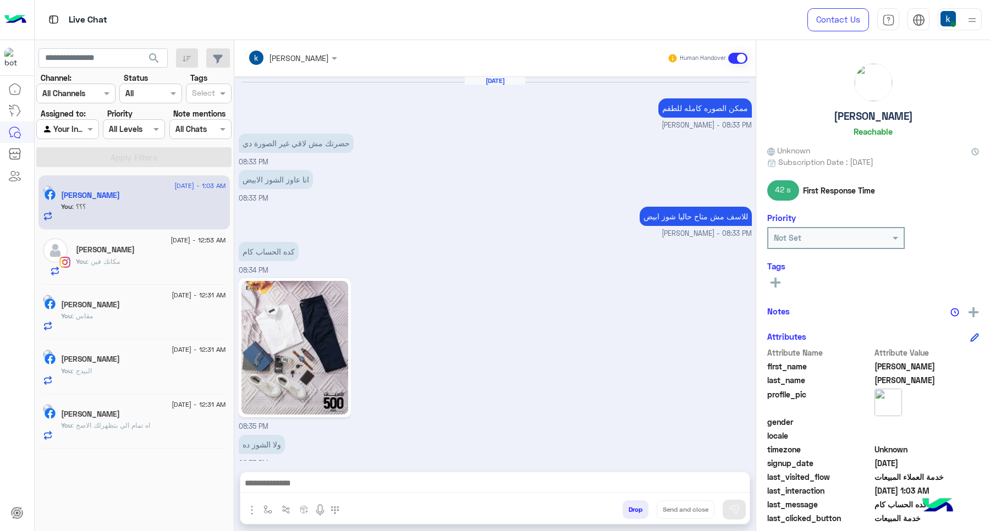
scroll to position [614, 0]
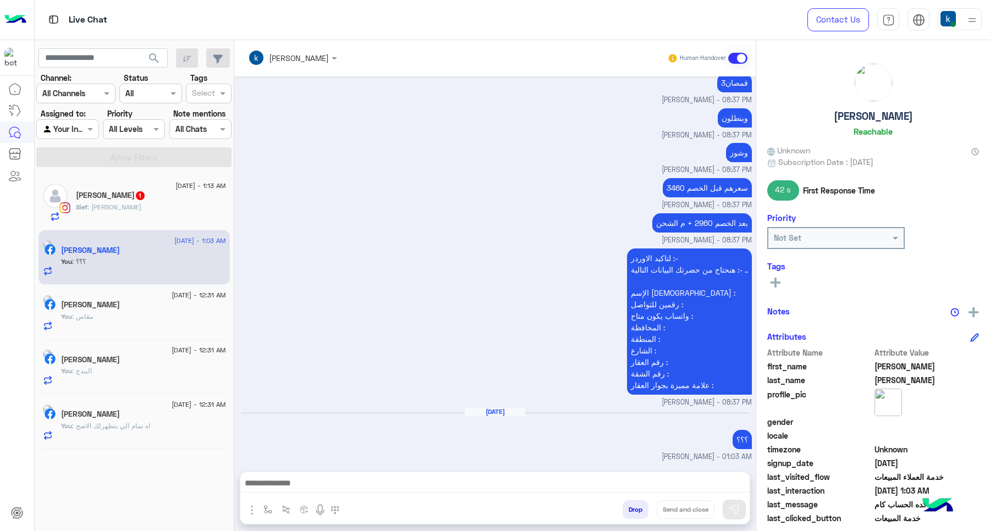
click at [134, 194] on div "Sief Samir 1" at bounding box center [151, 197] width 150 height 12
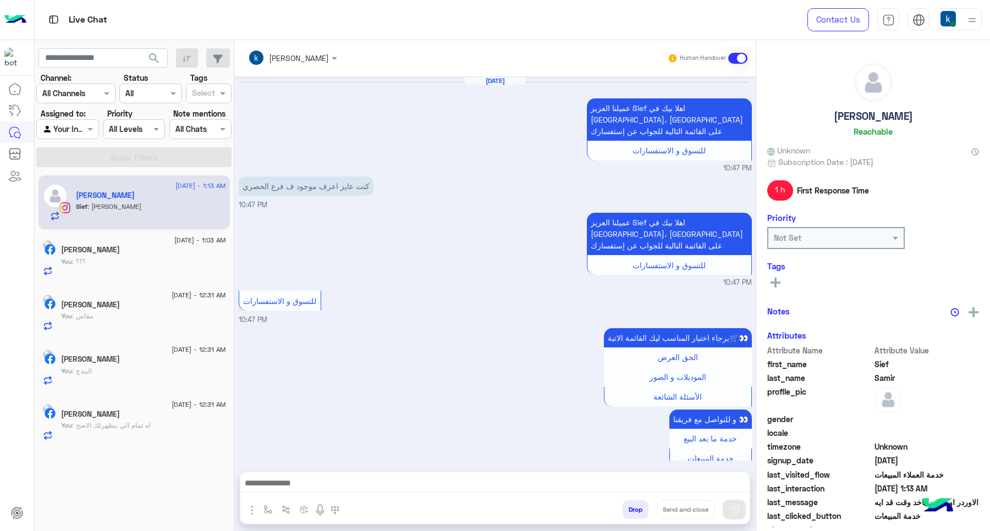
scroll to position [962, 0]
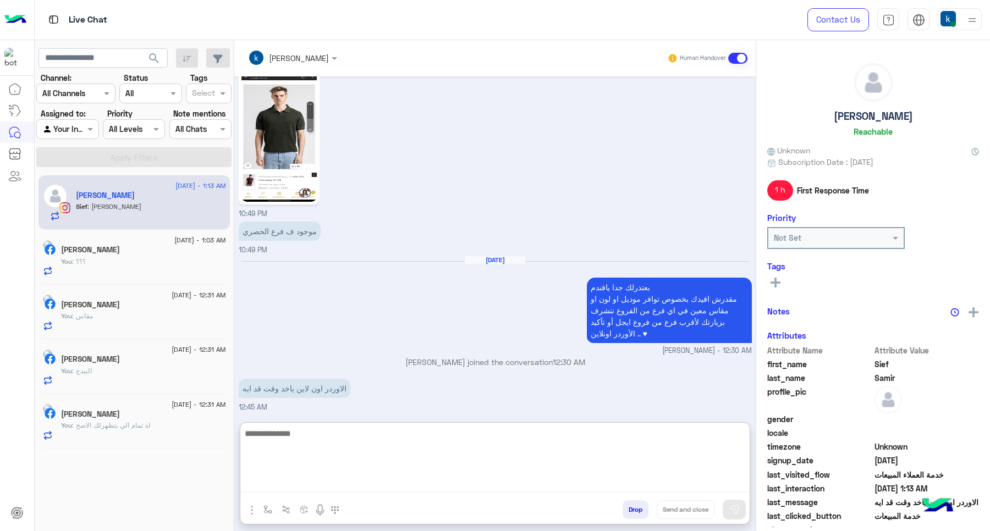
click at [347, 491] on textarea at bounding box center [494, 460] width 509 height 66
type textarea "**********"
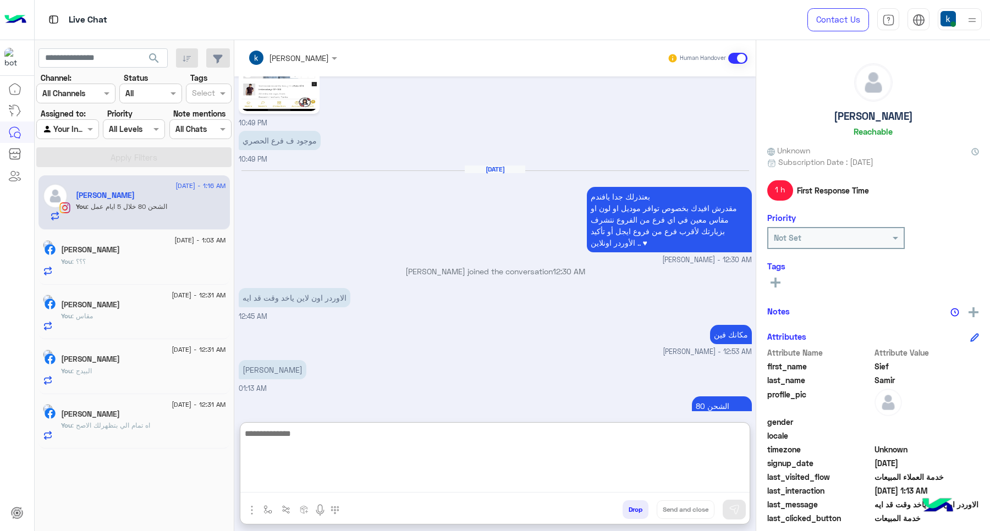
scroll to position [1058, 0]
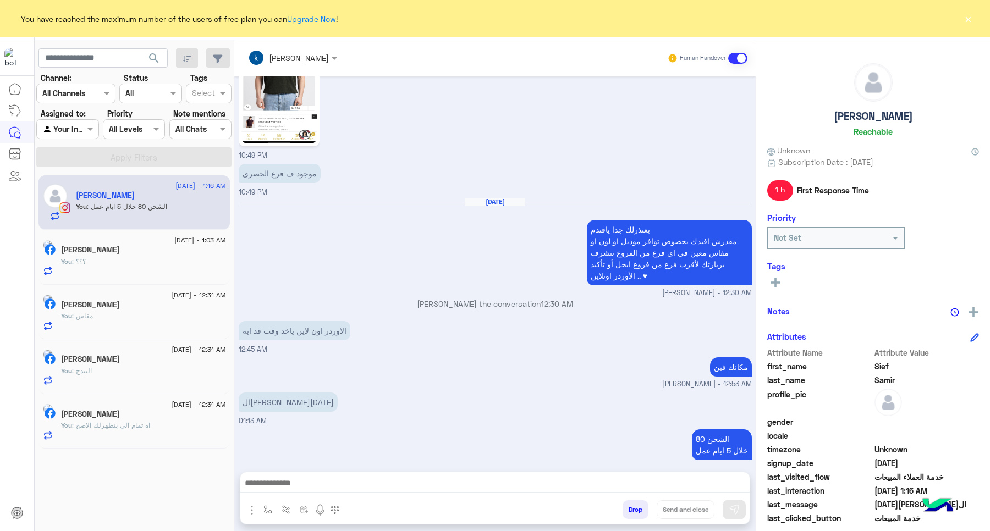
click at [970, 14] on button "×" at bounding box center [968, 18] width 11 height 11
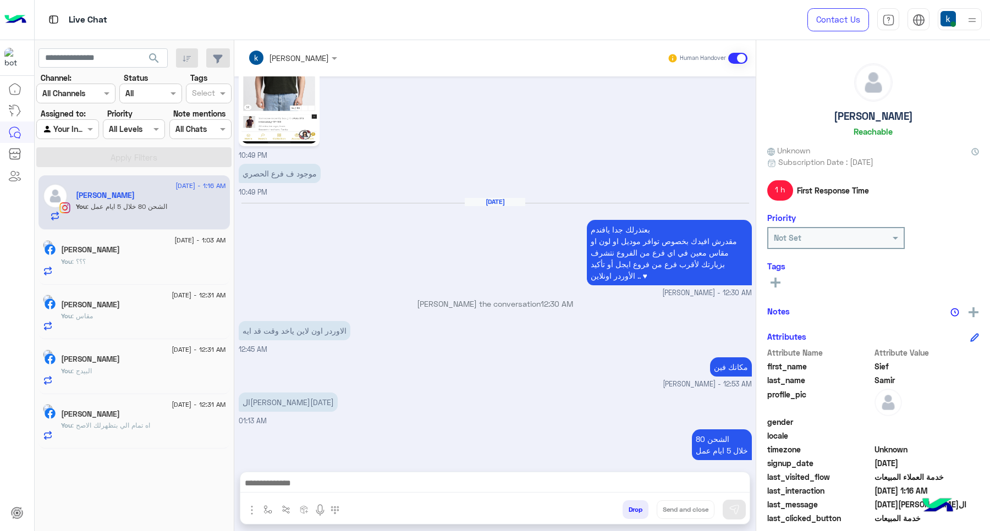
click at [625, 515] on button "Drop" at bounding box center [636, 510] width 26 height 19
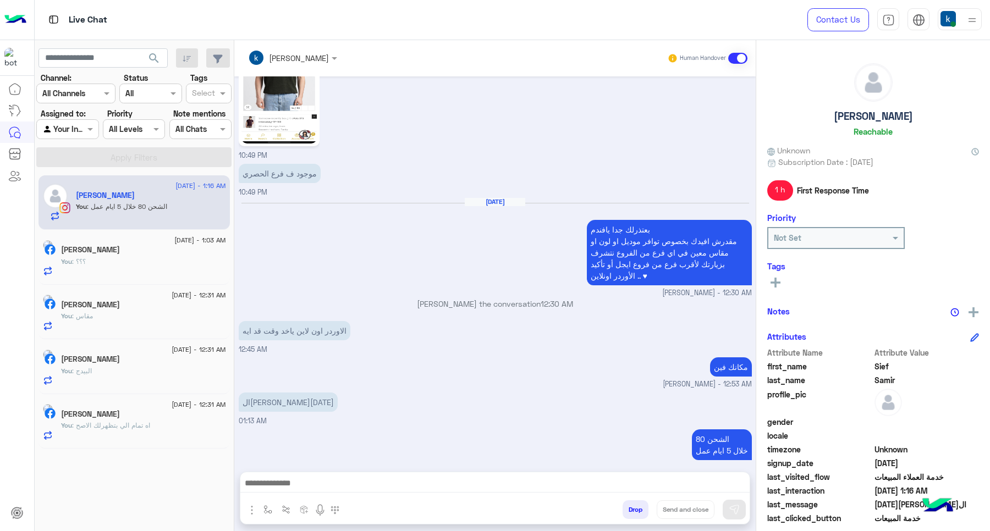
click at [625, 515] on button "Drop" at bounding box center [636, 510] width 26 height 19
click at [625, 514] on button "Drop" at bounding box center [636, 510] width 26 height 19
click at [629, 510] on div "khaled mohamed Human Handover [DATE] كنت عايز اعرف موجود ف فرع الحصري 10:47 PM …" at bounding box center [495, 288] width 522 height 496
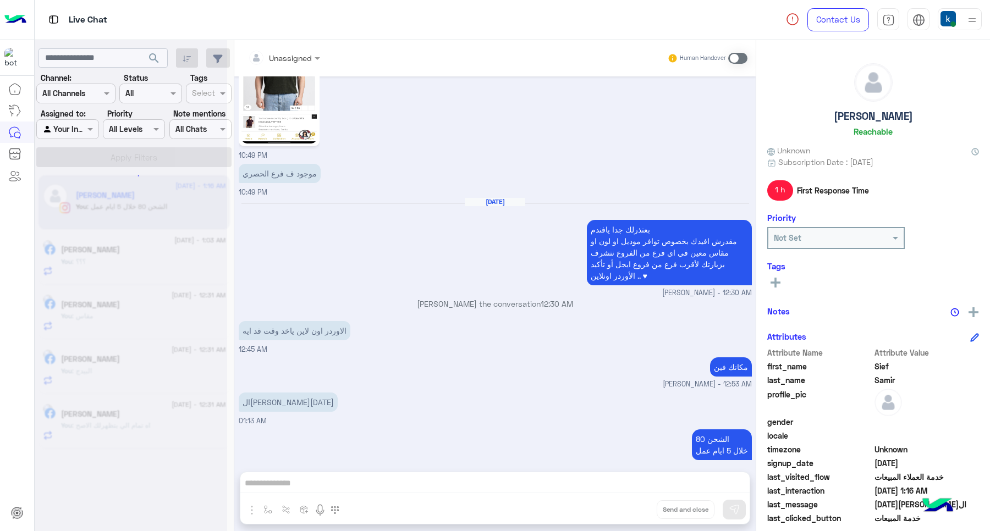
scroll to position [1002, 0]
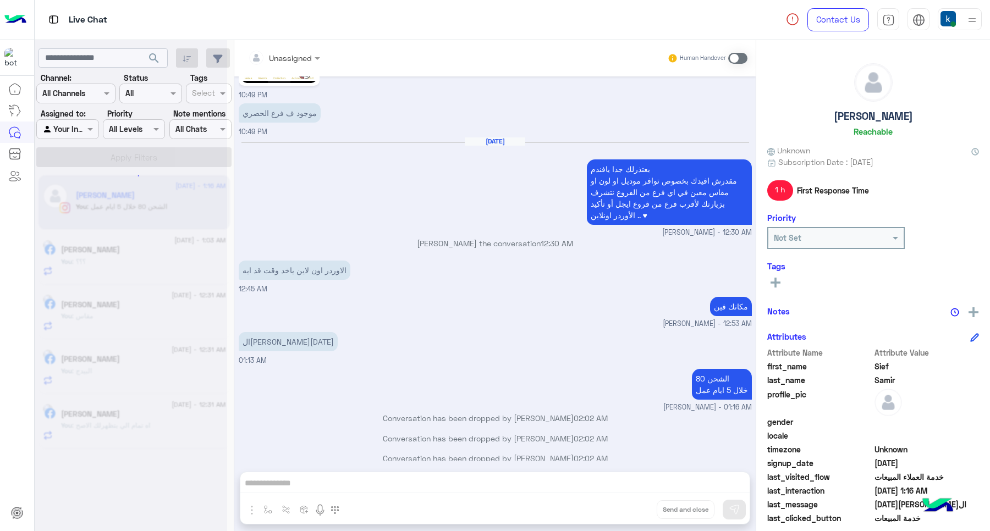
click at [629, 510] on div "Unassigned Human Handover [DATE] كنت عايز اعرف موجود ف فرع الحصري 10:47 PM عميل…" at bounding box center [495, 288] width 522 height 496
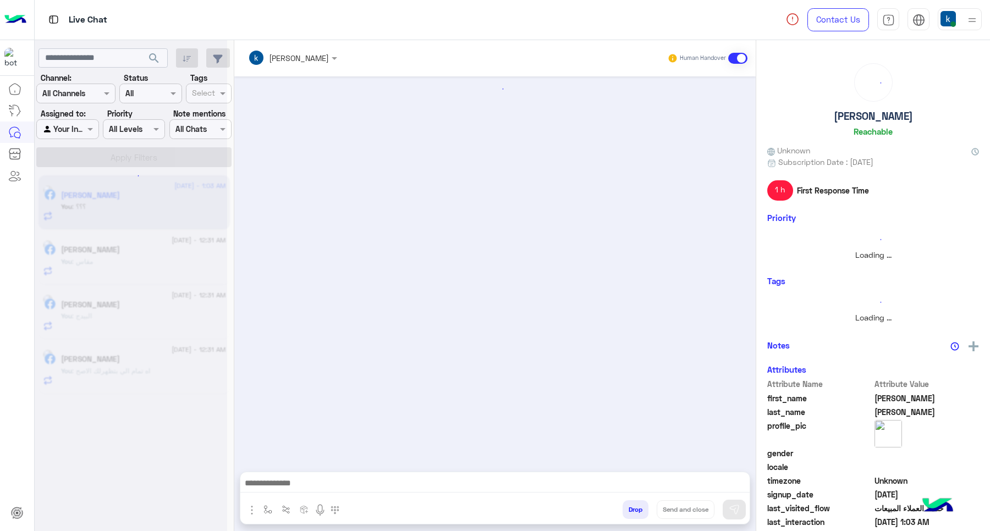
click at [629, 510] on button "Drop" at bounding box center [636, 510] width 26 height 19
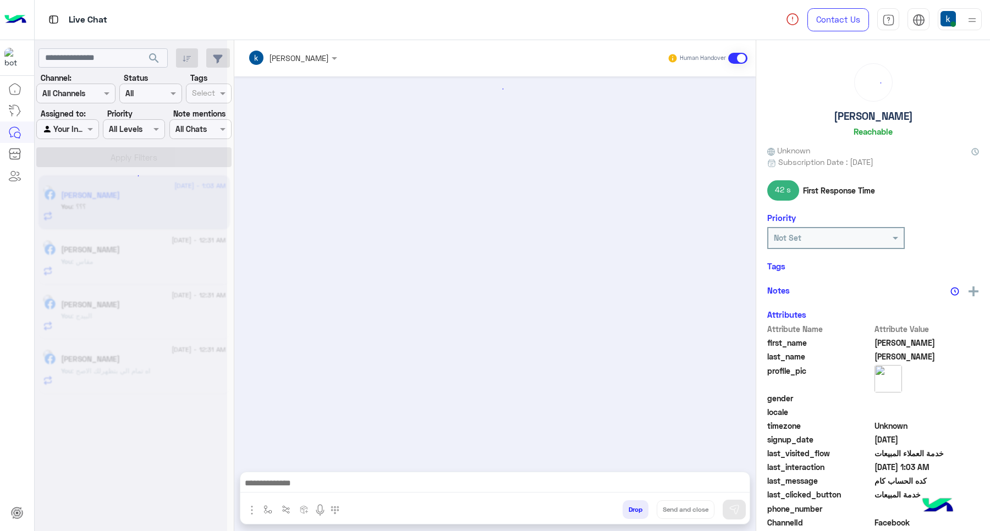
click at [629, 510] on button "Drop" at bounding box center [636, 510] width 26 height 19
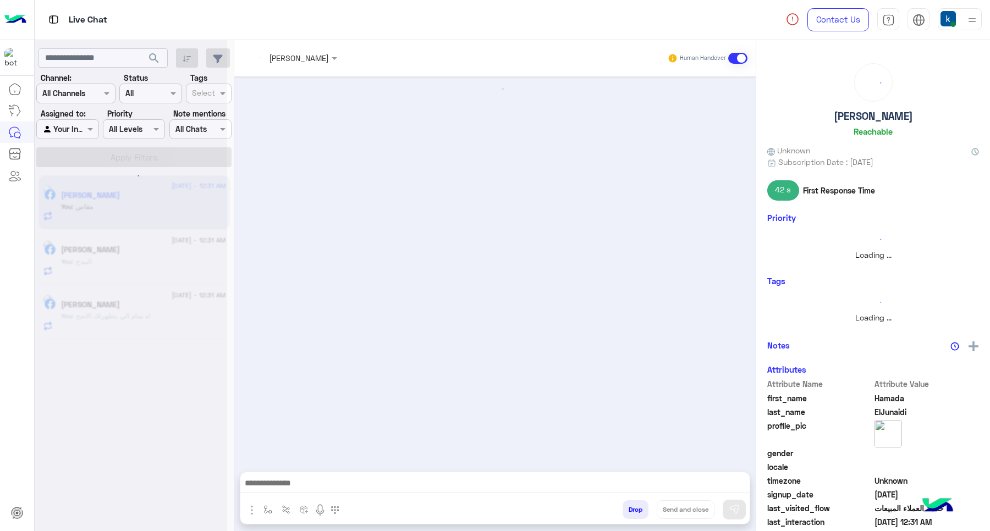
click at [629, 510] on div "[PERSON_NAME] Human Handover Drop Send and close" at bounding box center [495, 288] width 522 height 496
click at [629, 510] on button "Drop" at bounding box center [636, 510] width 26 height 19
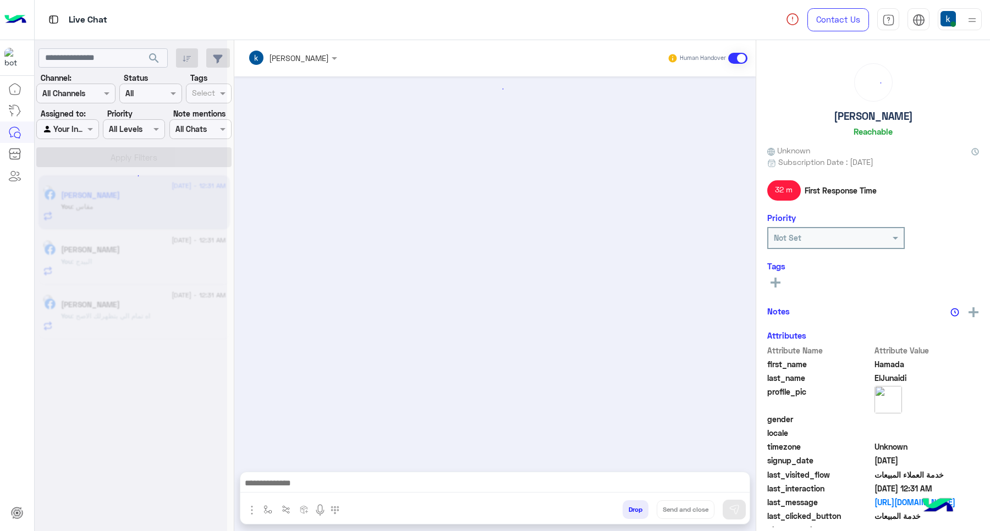
click at [629, 510] on button "Drop" at bounding box center [636, 510] width 26 height 19
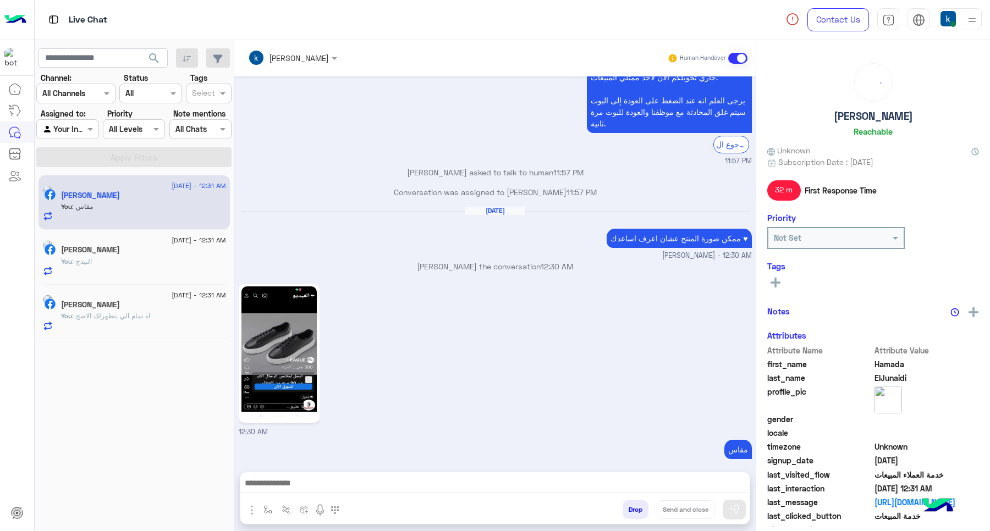
click at [629, 510] on div "khaled mohamed Human Handover Aug 26, 2025 جاري تحويلكم الآن لأحد ممثلي المبيعا…" at bounding box center [495, 288] width 522 height 496
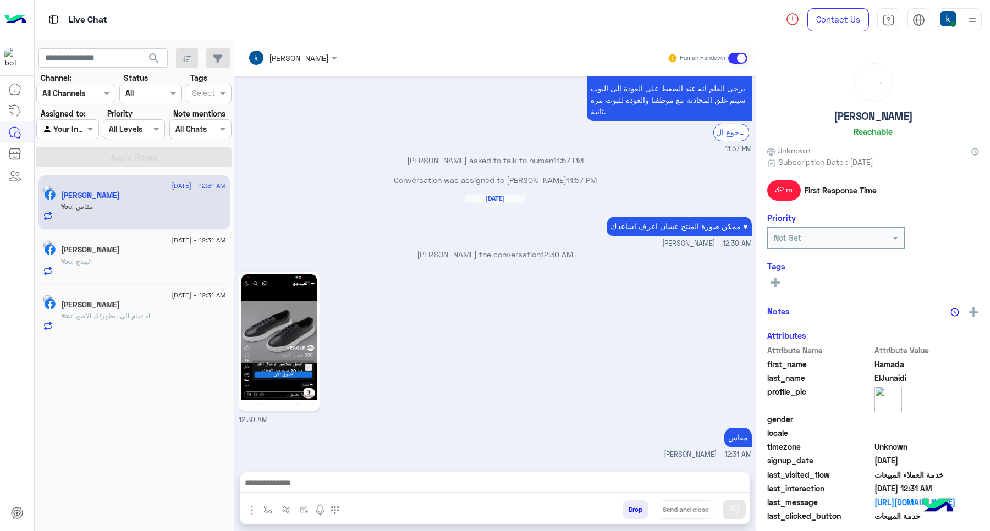
click at [629, 510] on div "khaled mohamed Human Handover Aug 26, 2025 جاري تحويلكم الآن لأحد ممثلي المبيعا…" at bounding box center [495, 288] width 522 height 496
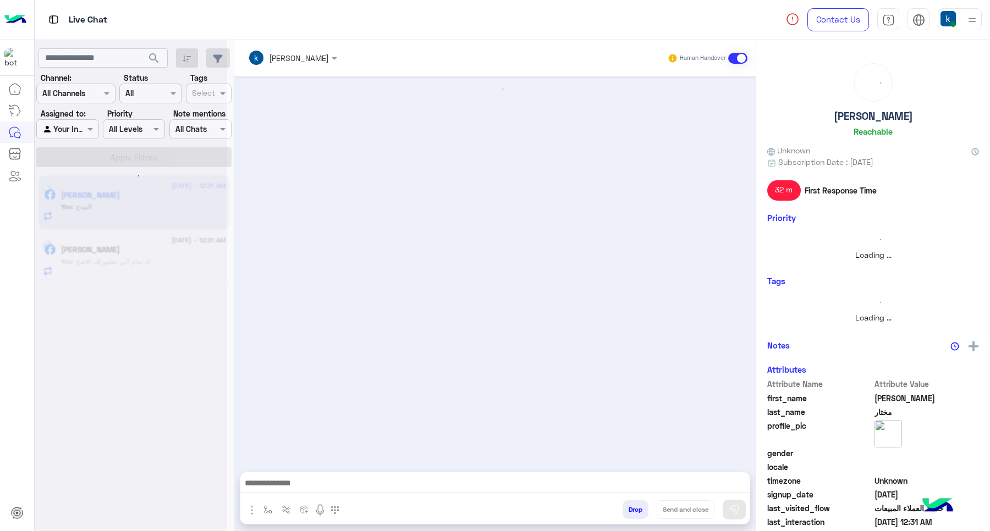
click at [629, 510] on button "Drop" at bounding box center [636, 510] width 26 height 19
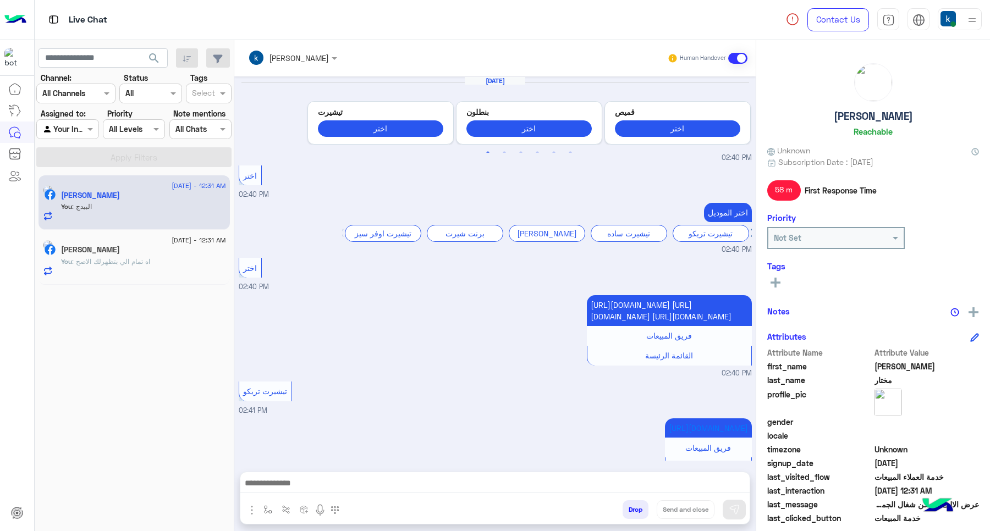
scroll to position [784, 0]
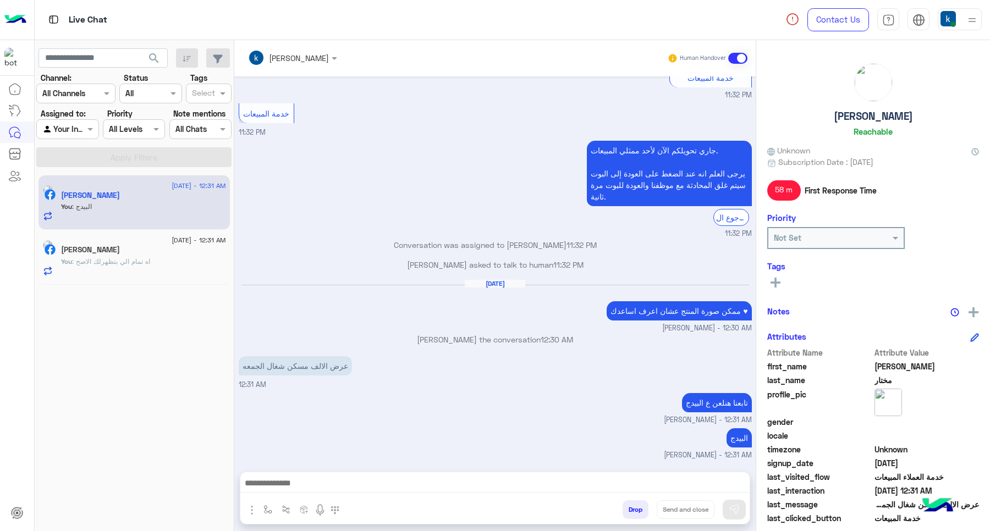
click at [628, 513] on div "khaled mohamed Human Handover Sep 26, 2024 Previous تيشيرت اختر بنطلون اختر قمي…" at bounding box center [495, 288] width 522 height 496
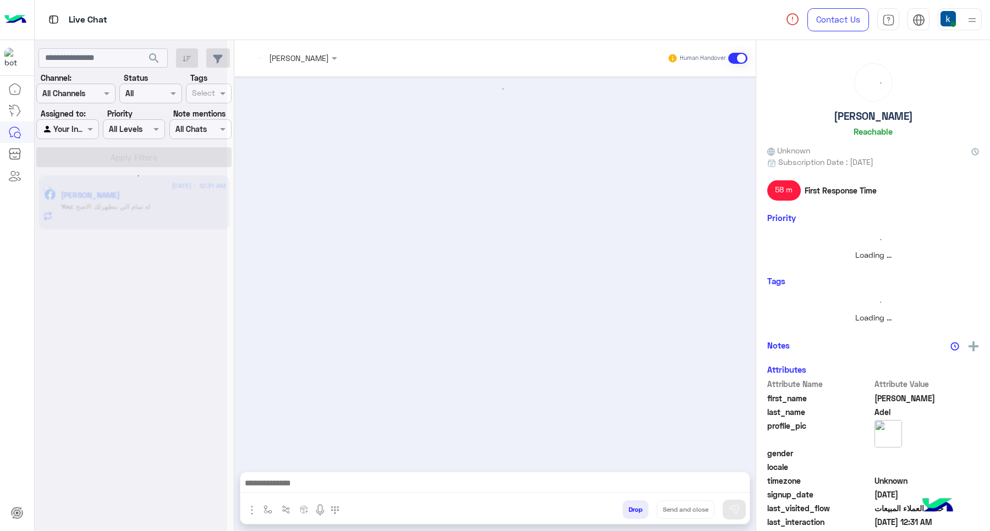
click at [628, 513] on button "Drop" at bounding box center [636, 510] width 26 height 19
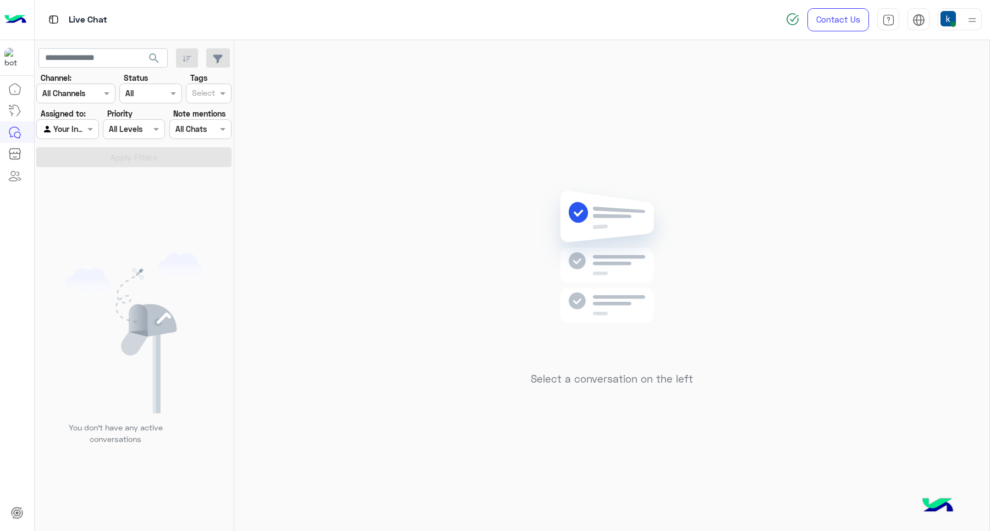
click at [628, 513] on div "Select a conversation on the left" at bounding box center [611, 288] width 755 height 496
drag, startPoint x: 972, startPoint y: 20, endPoint x: 964, endPoint y: 23, distance: 8.0
click at [971, 20] on img at bounding box center [973, 20] width 14 height 14
